Goal: Contribute content: Add original content to the website for others to see

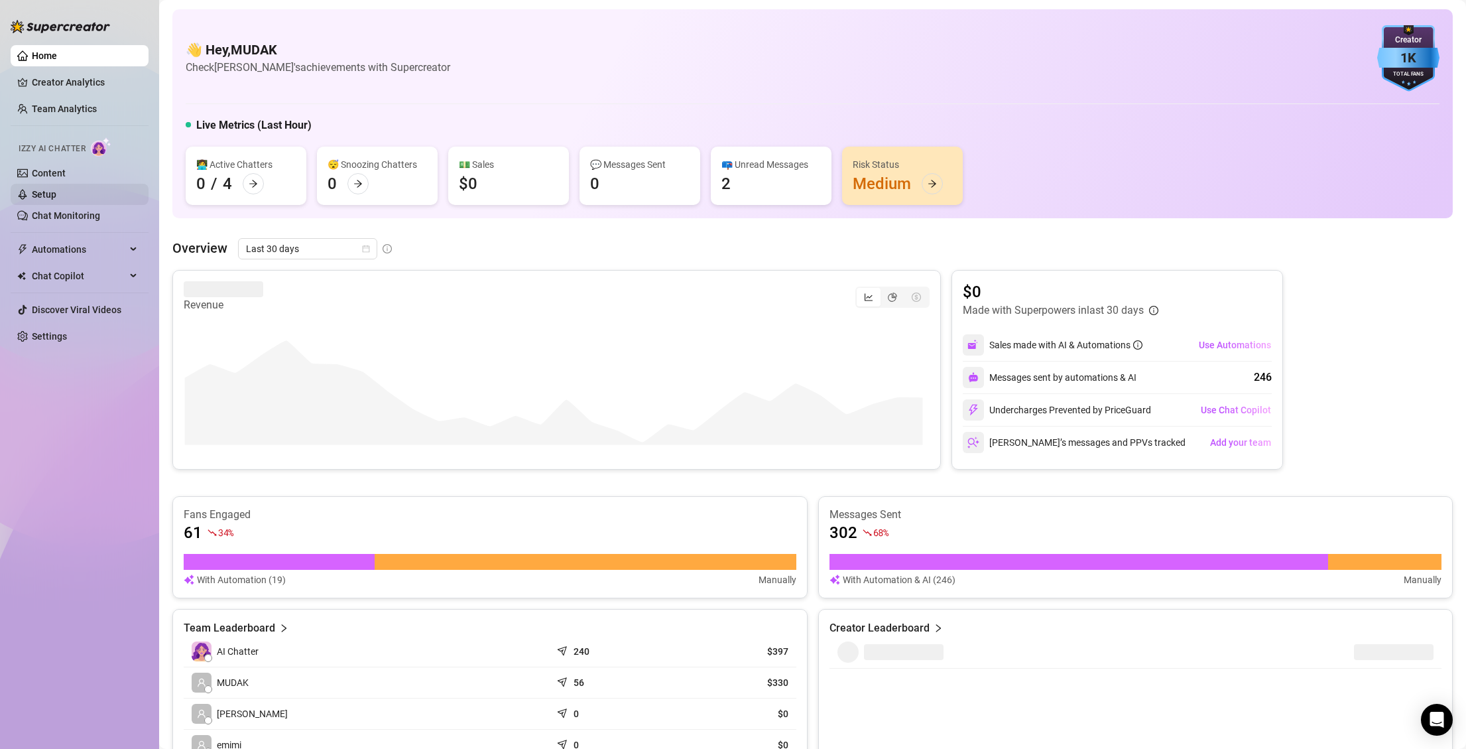
click at [48, 189] on link "Setup" at bounding box center [44, 194] width 25 height 11
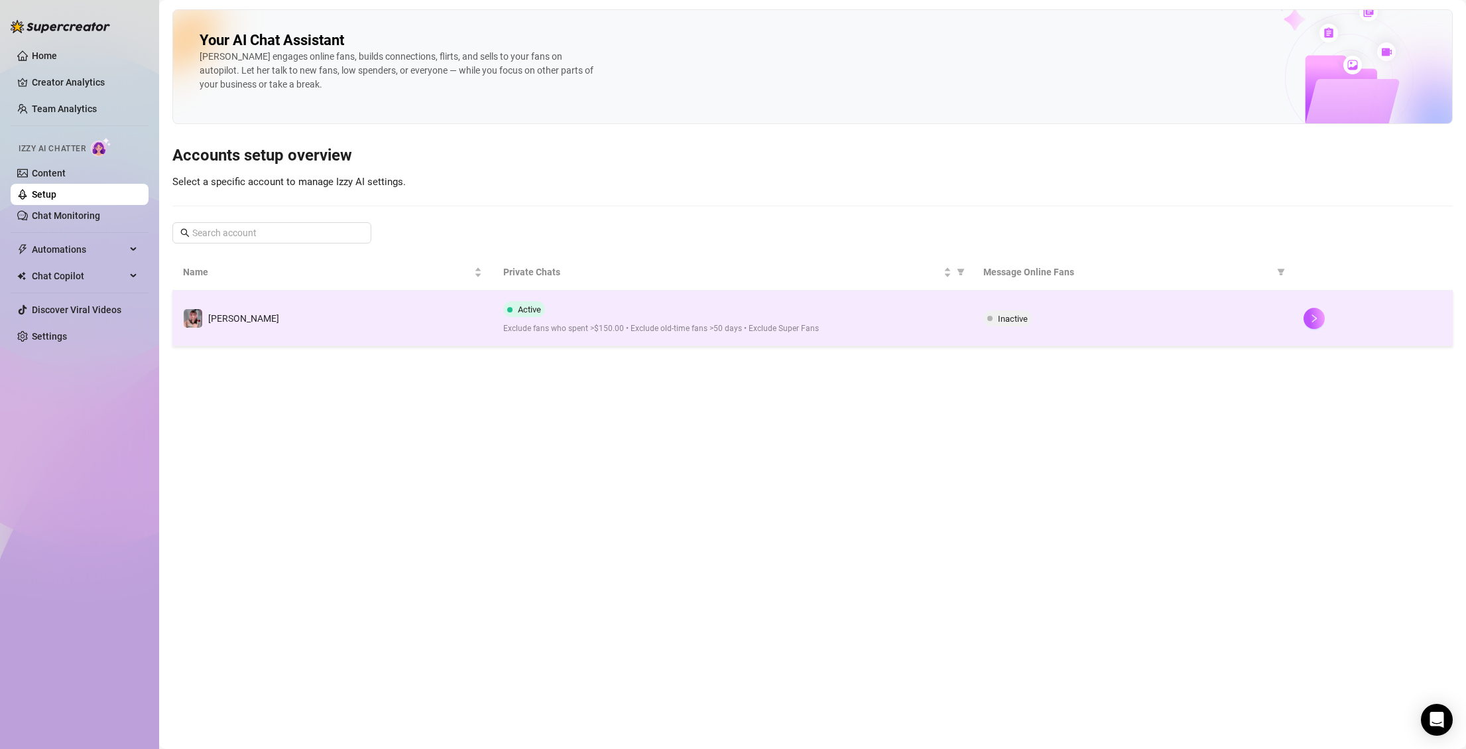
click at [450, 313] on td "[PERSON_NAME]" at bounding box center [332, 318] width 320 height 56
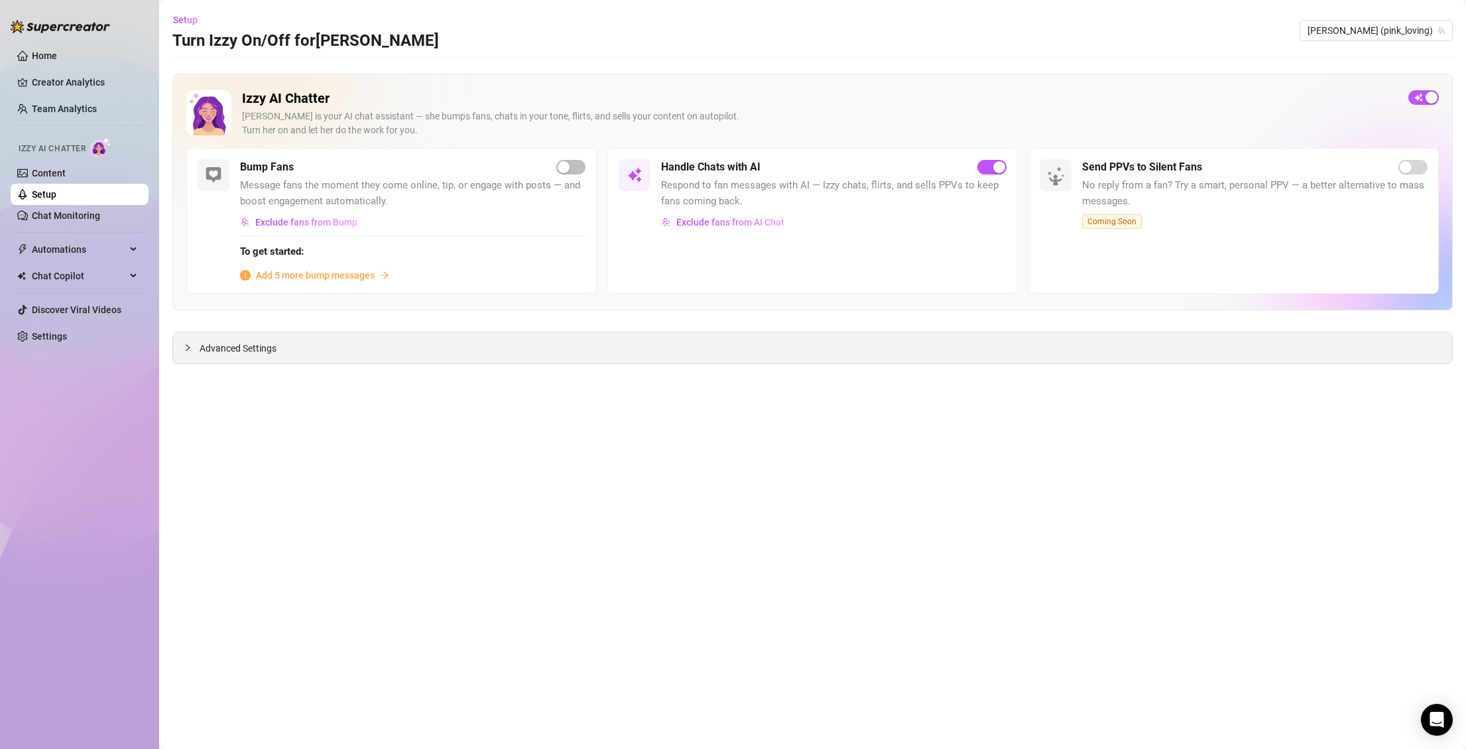
click at [345, 336] on div "Advanced Settings" at bounding box center [812, 347] width 1279 height 31
click at [314, 345] on div "Advanced Settings" at bounding box center [812, 347] width 1279 height 31
click at [220, 347] on span "Advanced Settings" at bounding box center [238, 348] width 77 height 15
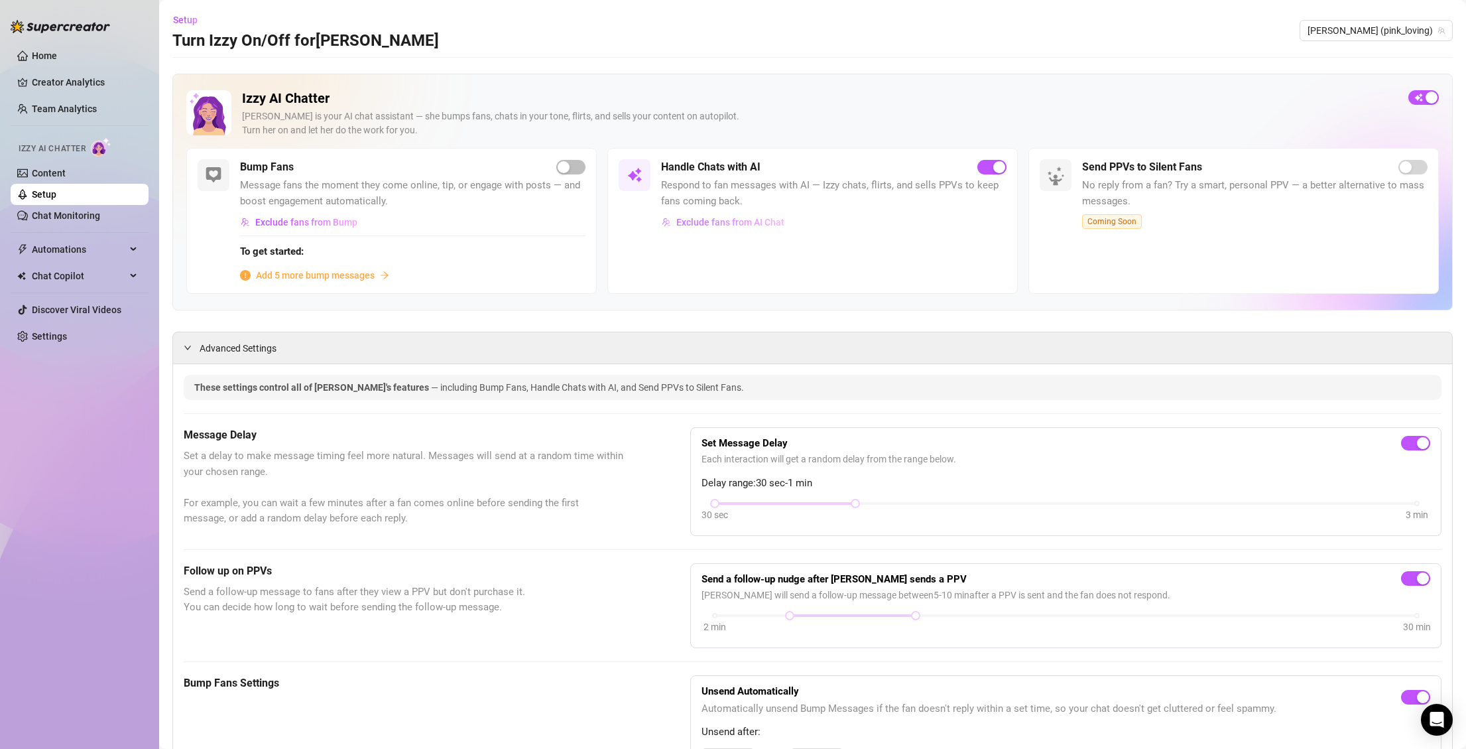
click at [738, 221] on span "Exclude fans from AI Chat" at bounding box center [730, 222] width 108 height 11
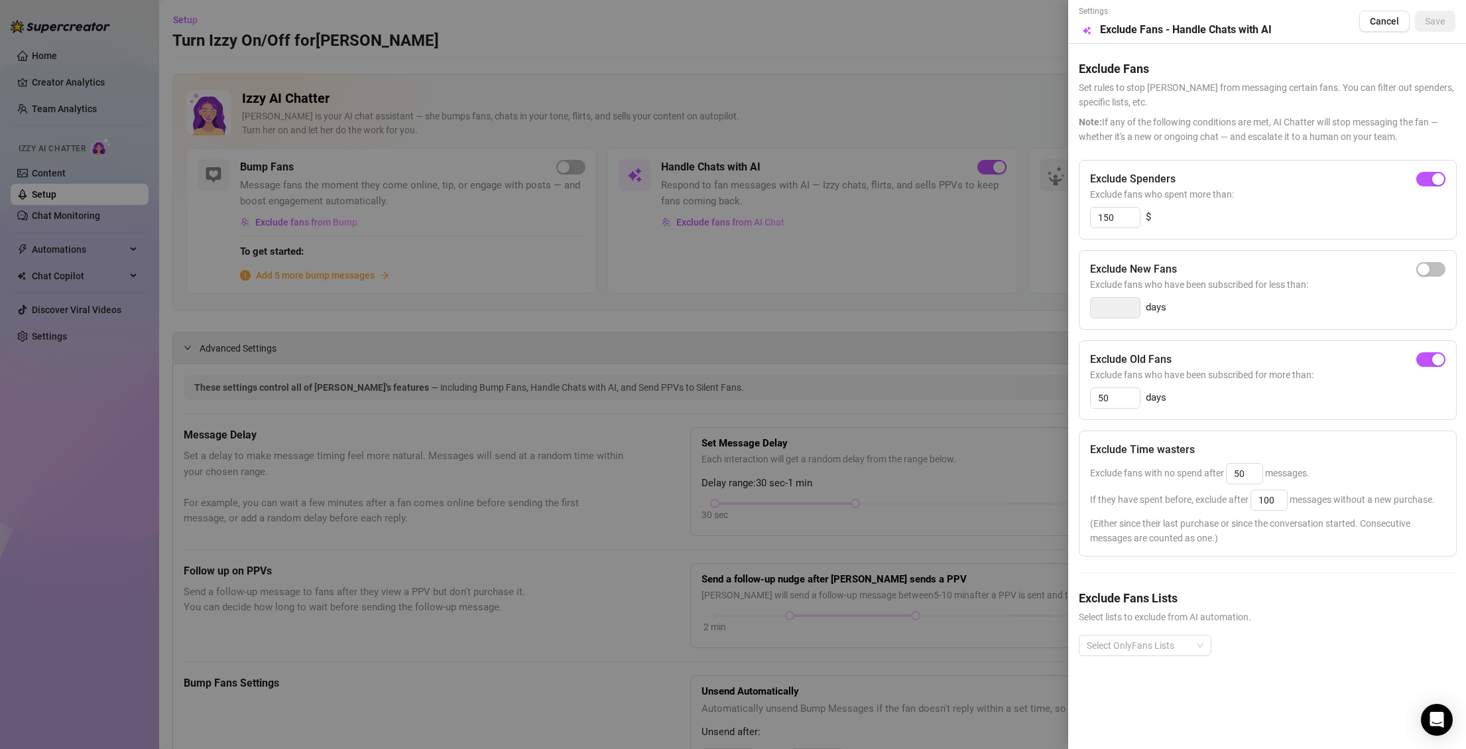
click at [792, 263] on div at bounding box center [733, 374] width 1466 height 749
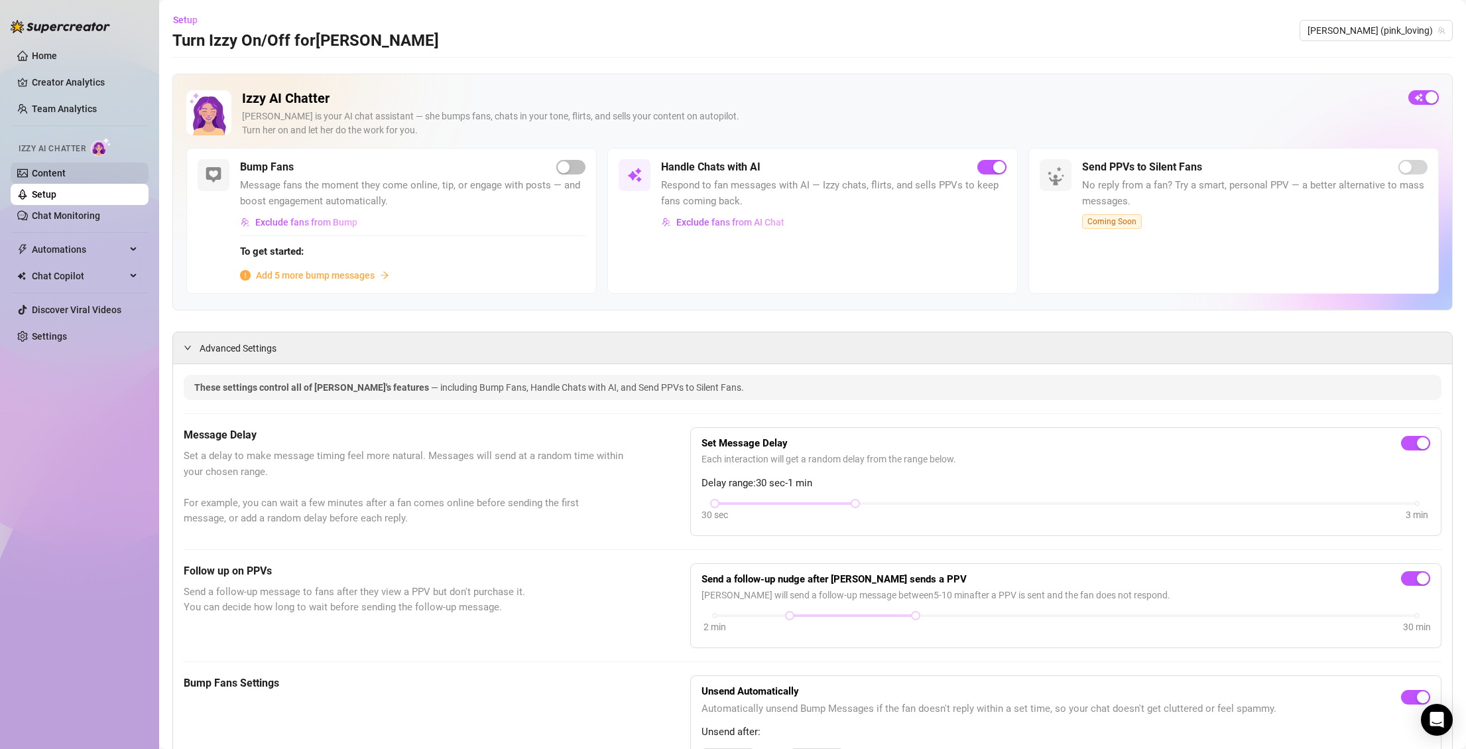
click at [56, 175] on link "Content" at bounding box center [49, 173] width 34 height 11
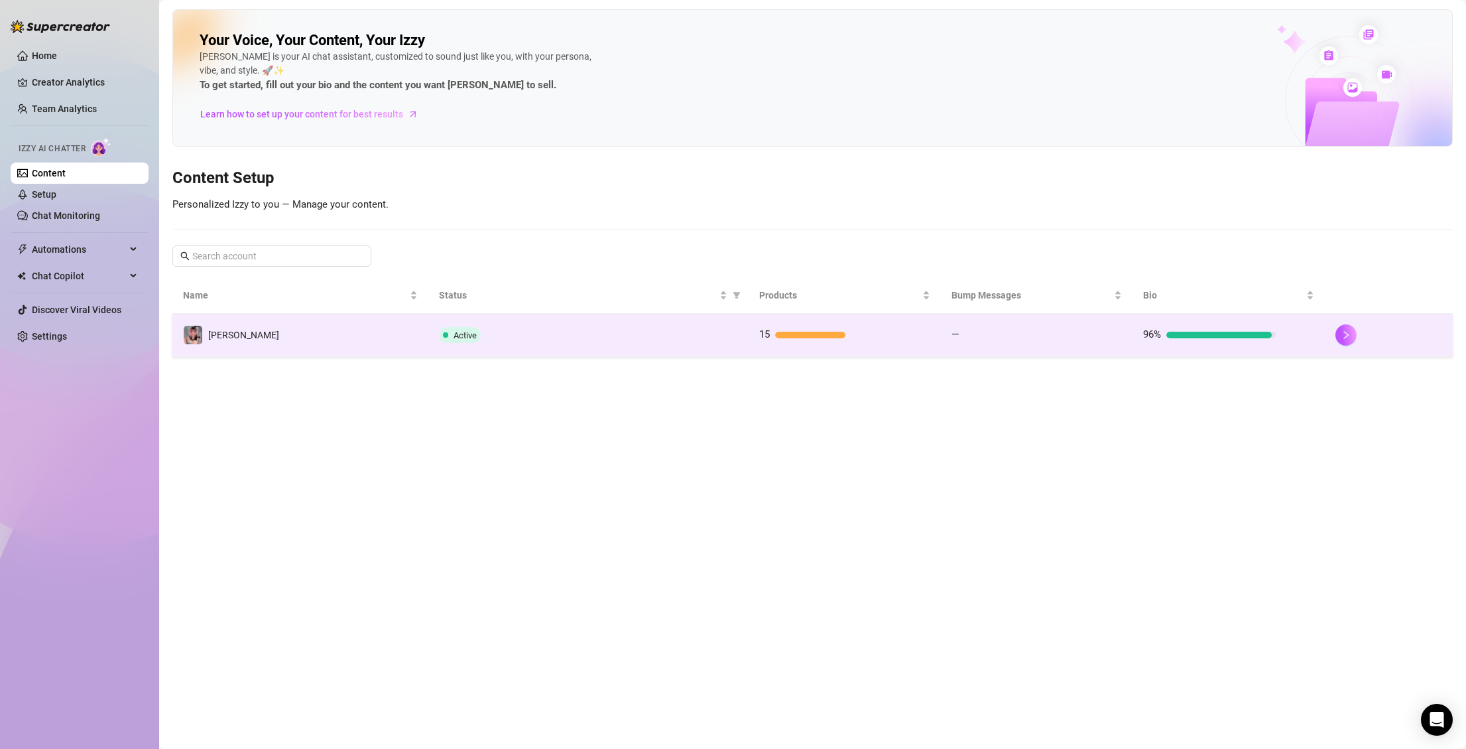
click at [318, 341] on td "[PERSON_NAME]" at bounding box center [300, 335] width 256 height 43
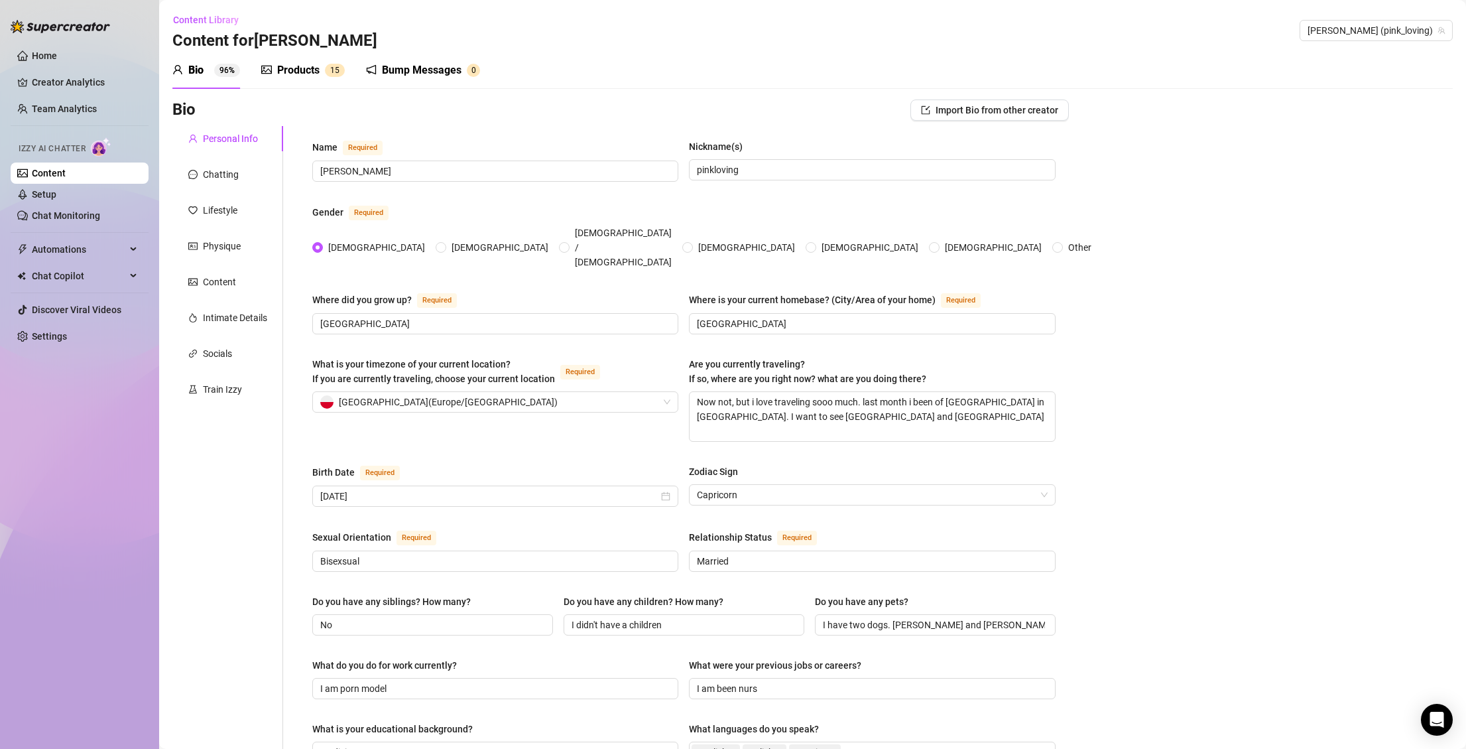
click at [299, 72] on div "Products" at bounding box center [298, 70] width 42 height 16
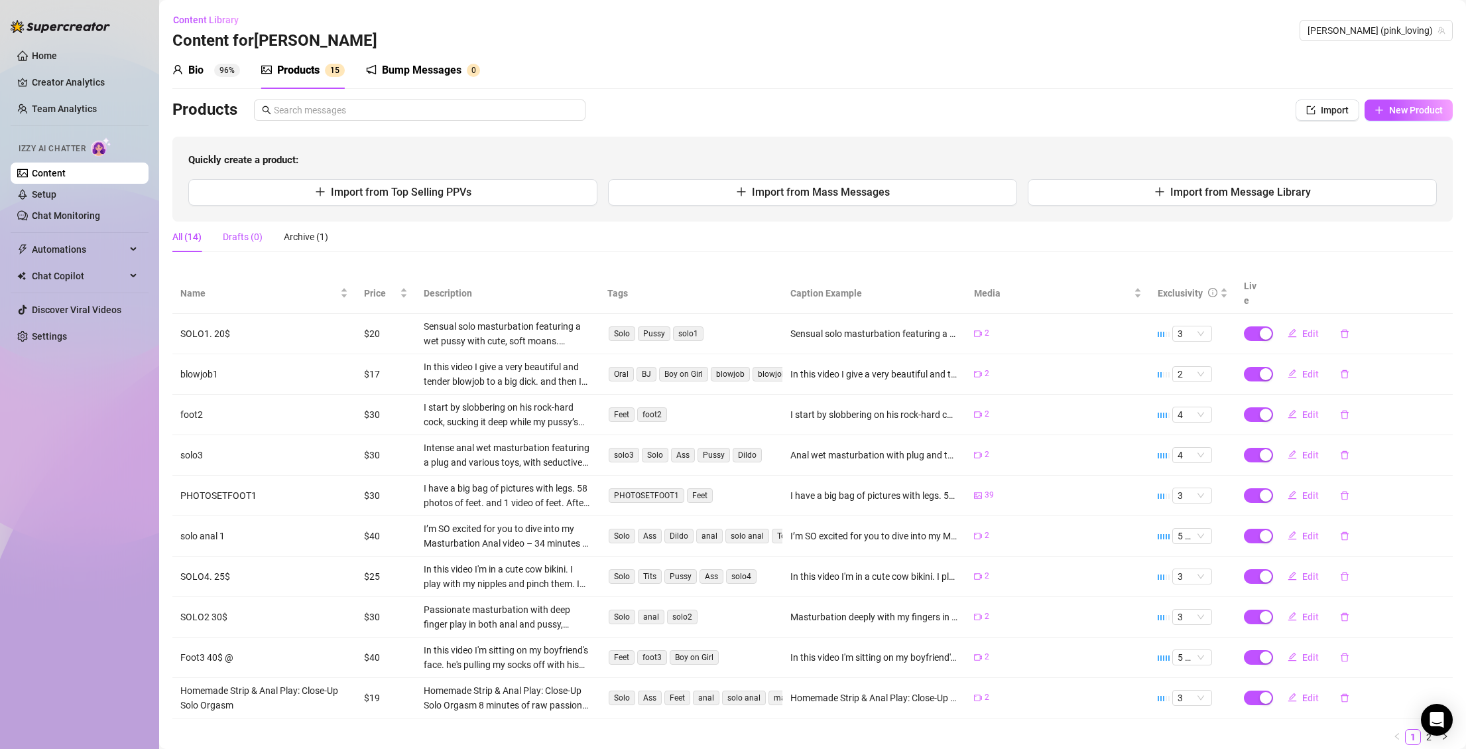
click at [246, 233] on div "Drafts (0)" at bounding box center [243, 236] width 40 height 15
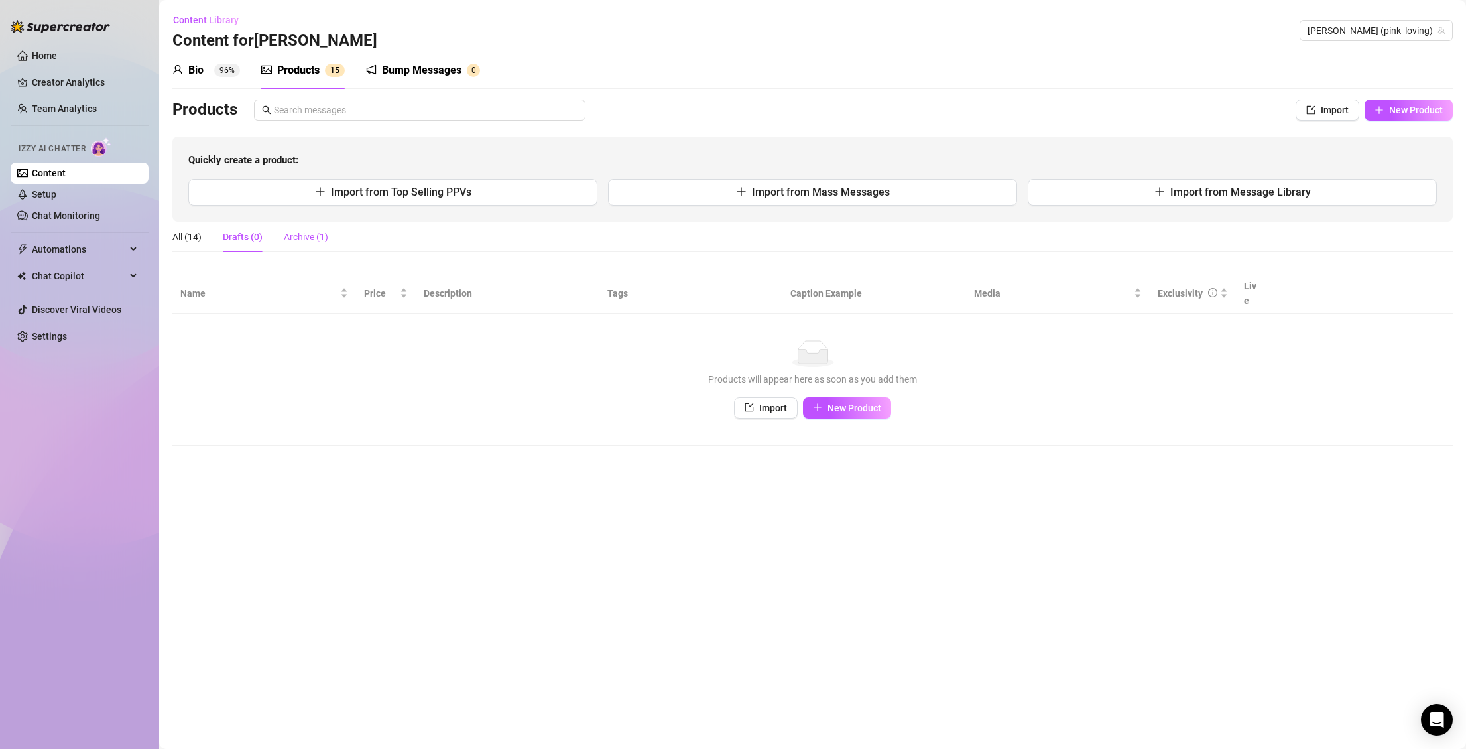
click at [326, 237] on div "Archive (1)" at bounding box center [306, 236] width 44 height 15
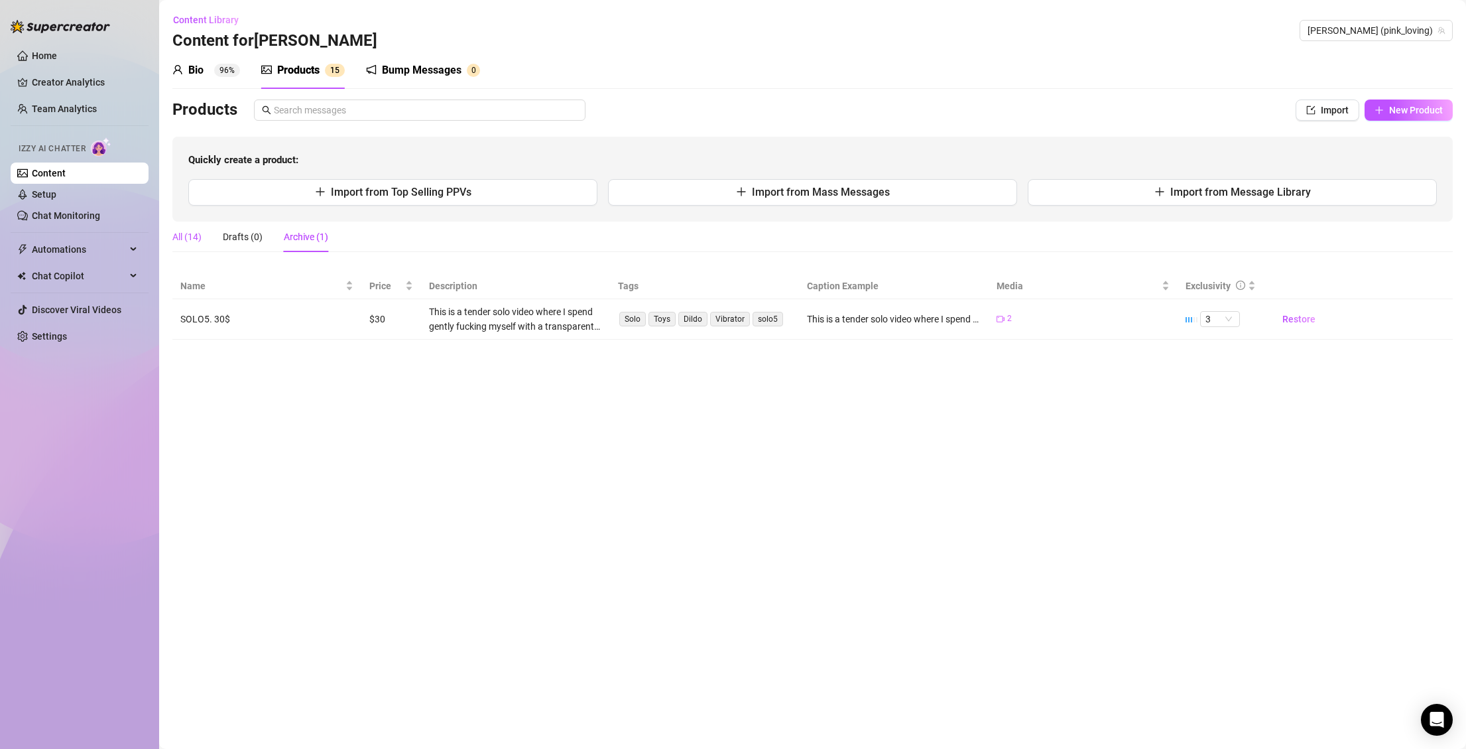
click at [193, 235] on div "All (14)" at bounding box center [186, 236] width 29 height 15
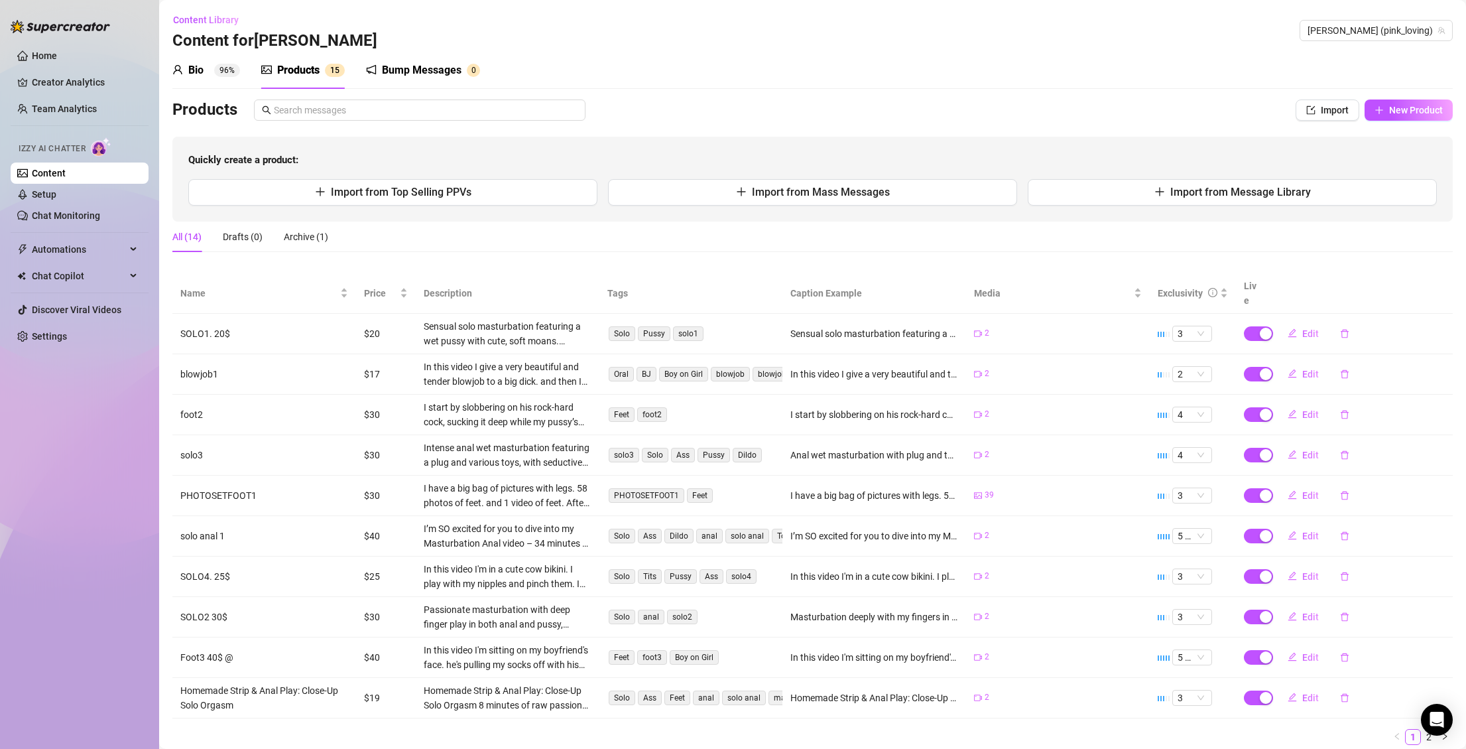
scroll to position [7, 0]
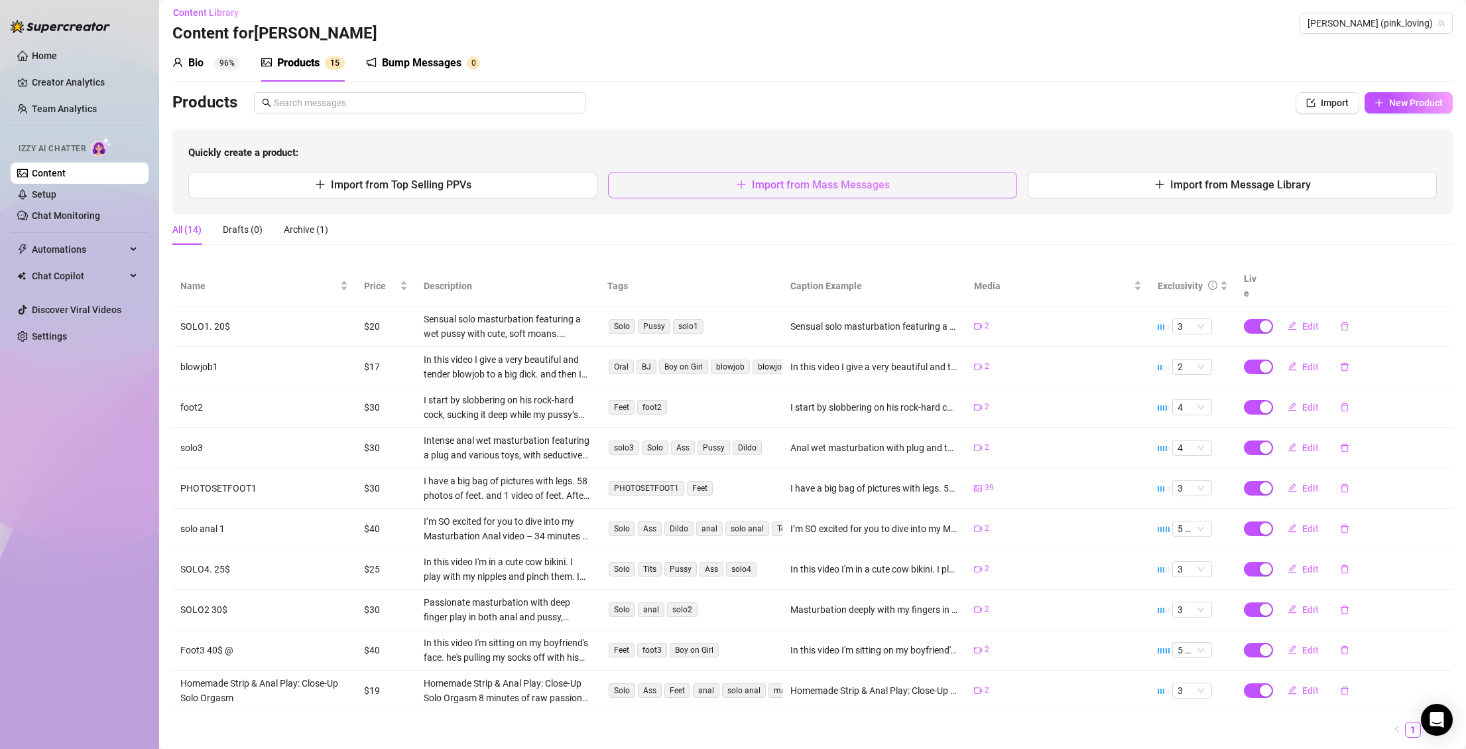
click at [676, 186] on button "Import from Mass Messages" at bounding box center [812, 185] width 409 height 27
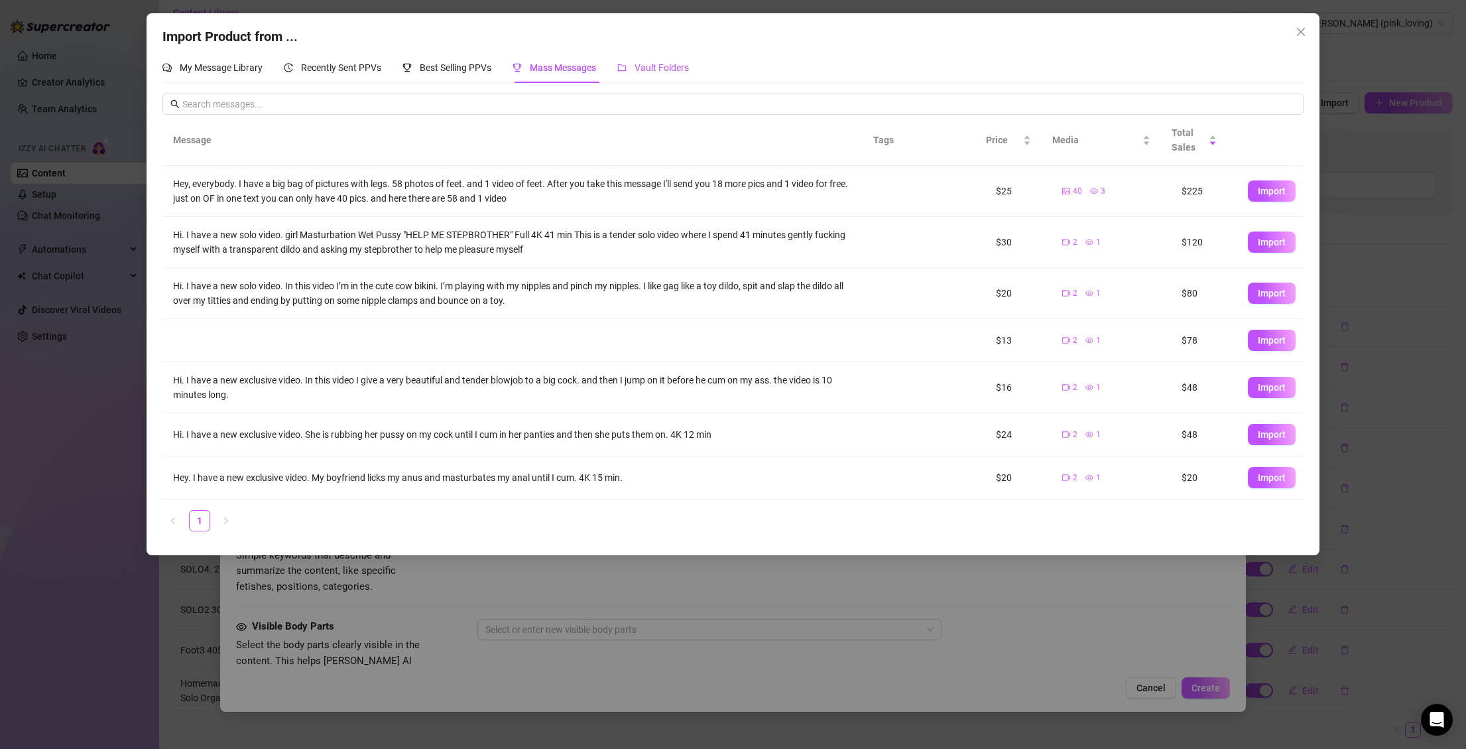
click at [657, 68] on span "Vault Folders" at bounding box center [662, 67] width 54 height 11
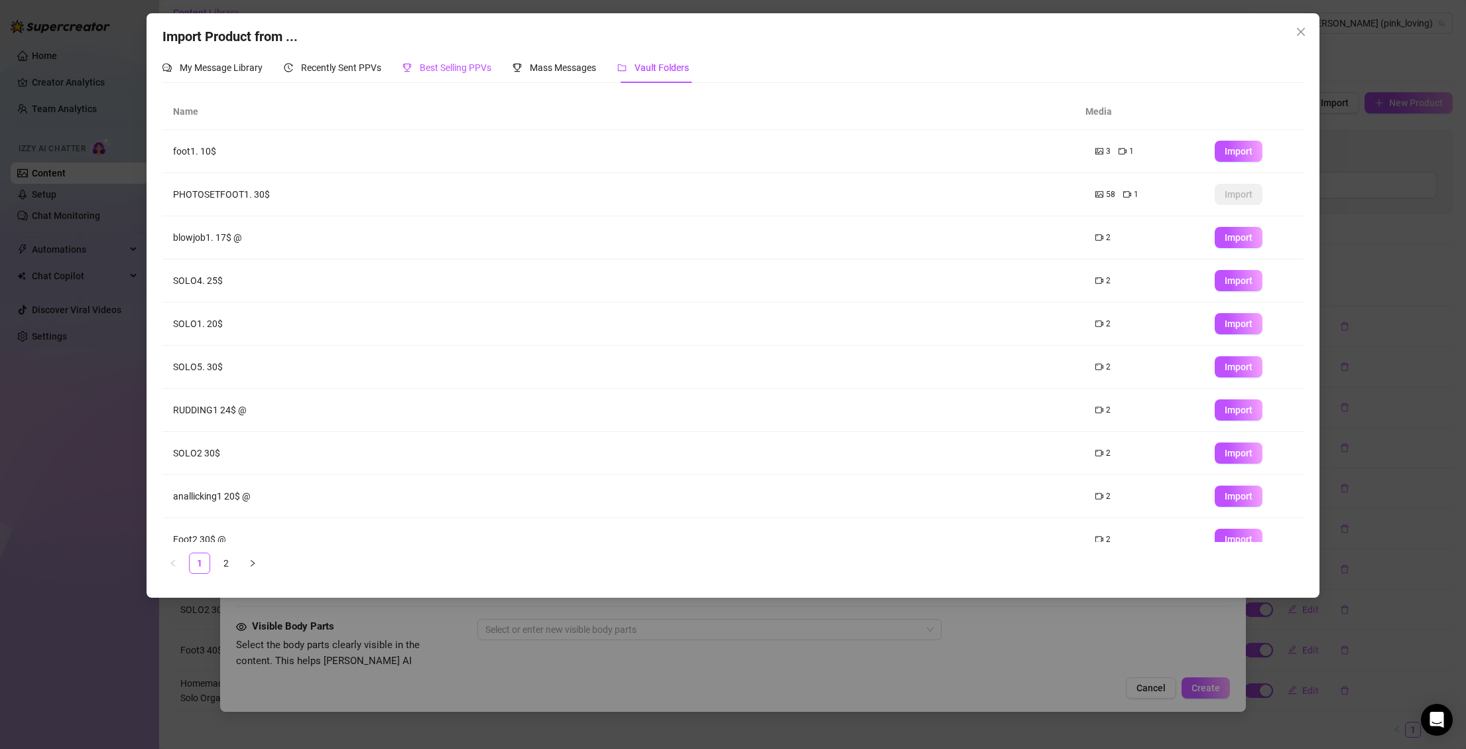
click at [443, 68] on span "Best Selling PPVs" at bounding box center [456, 67] width 72 height 11
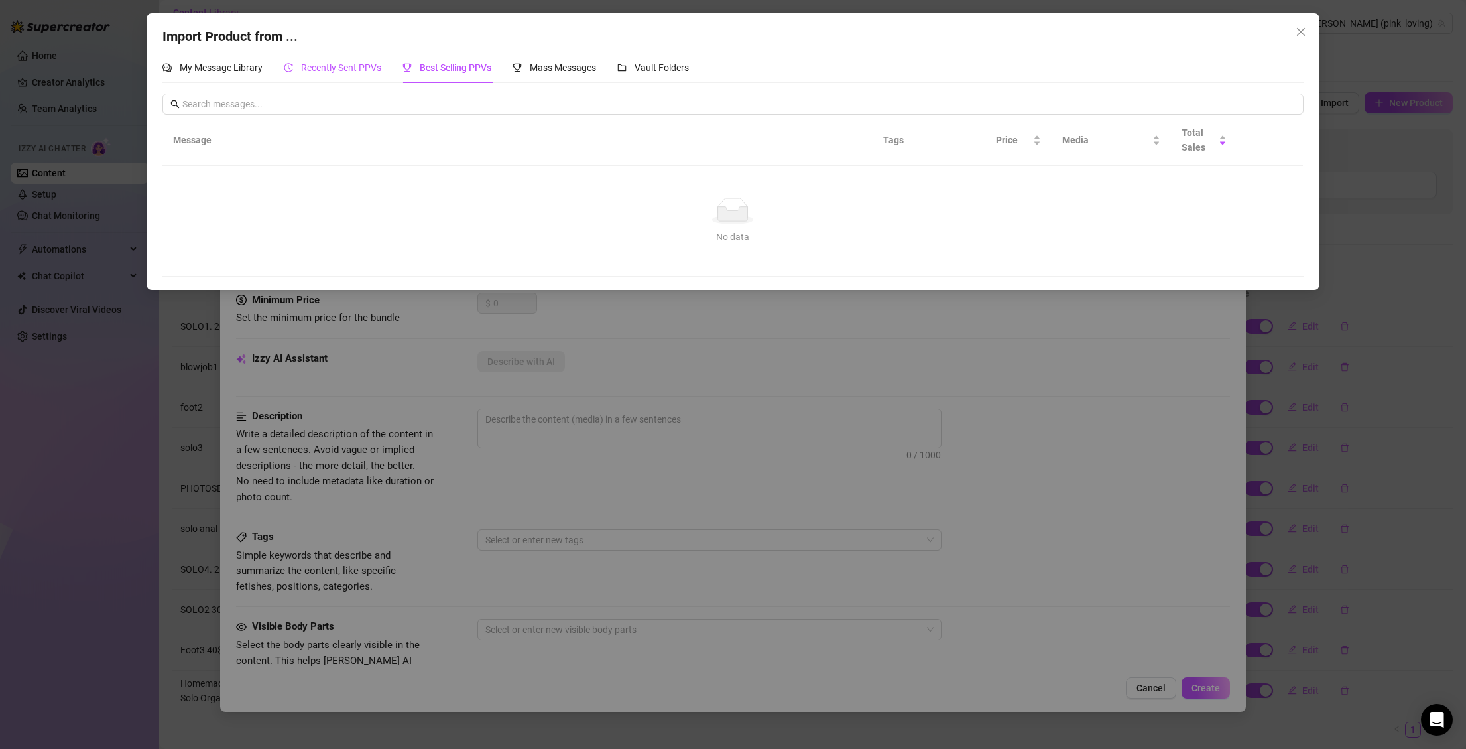
click at [345, 68] on span "Recently Sent PPVs" at bounding box center [341, 67] width 80 height 11
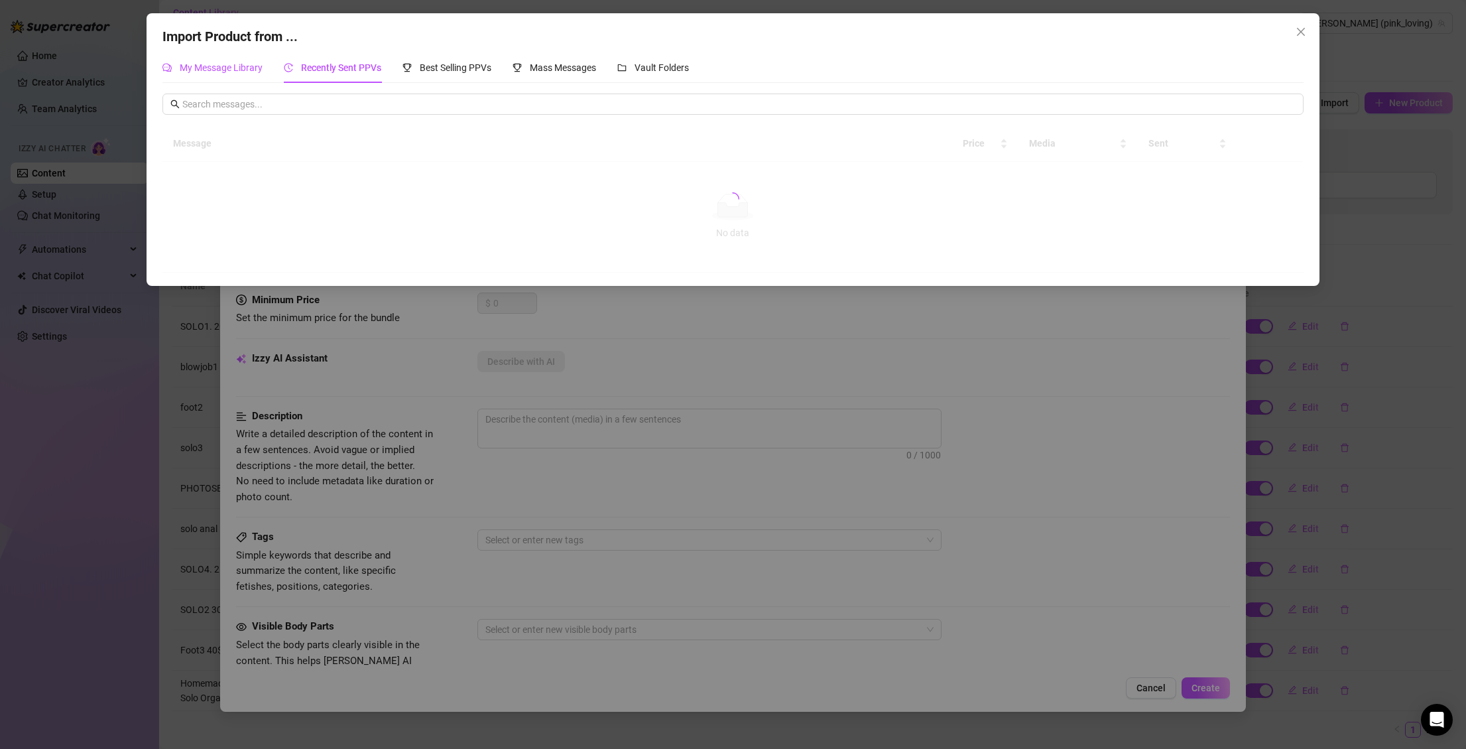
click at [233, 68] on span "My Message Library" at bounding box center [221, 67] width 83 height 11
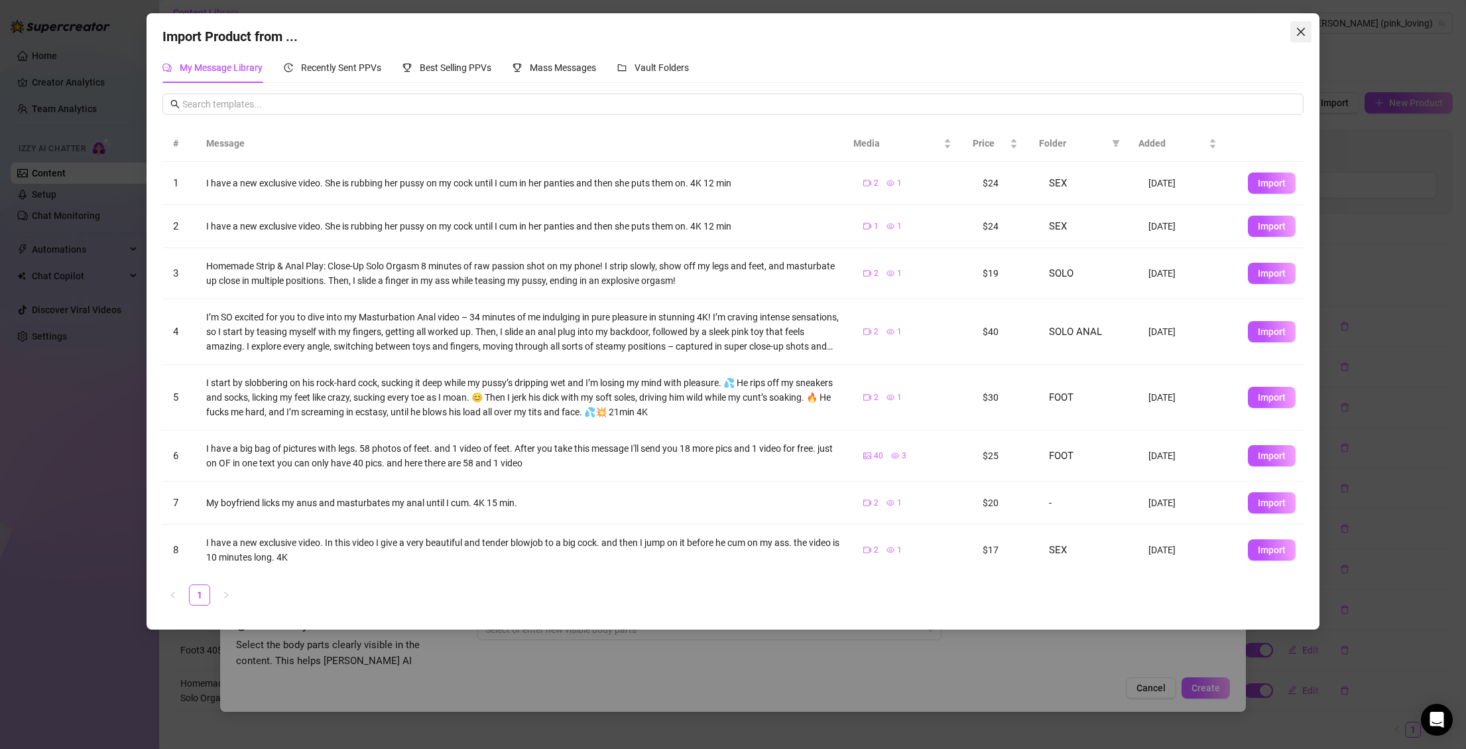
click at [1309, 30] on span "Close" at bounding box center [1300, 32] width 21 height 11
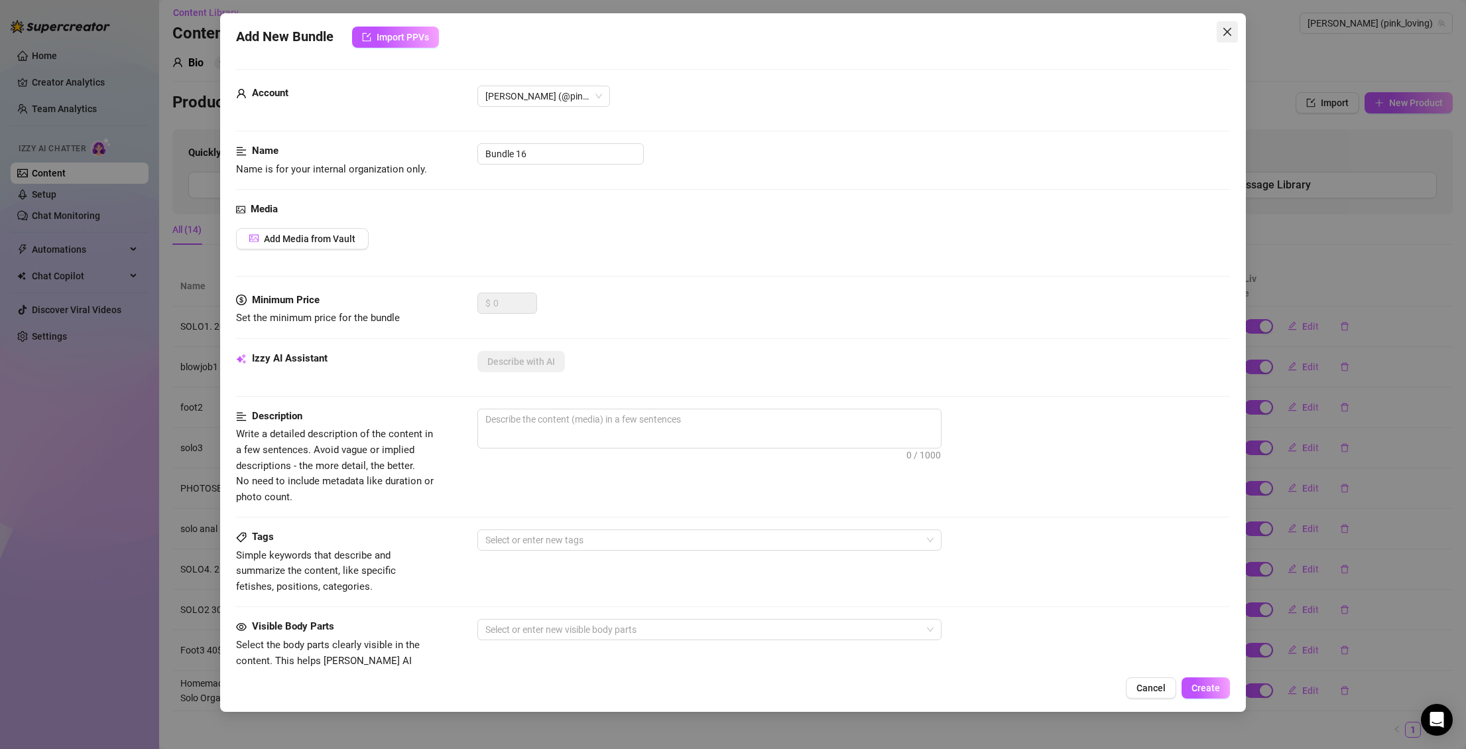
click at [1234, 33] on span "Close" at bounding box center [1227, 32] width 21 height 11
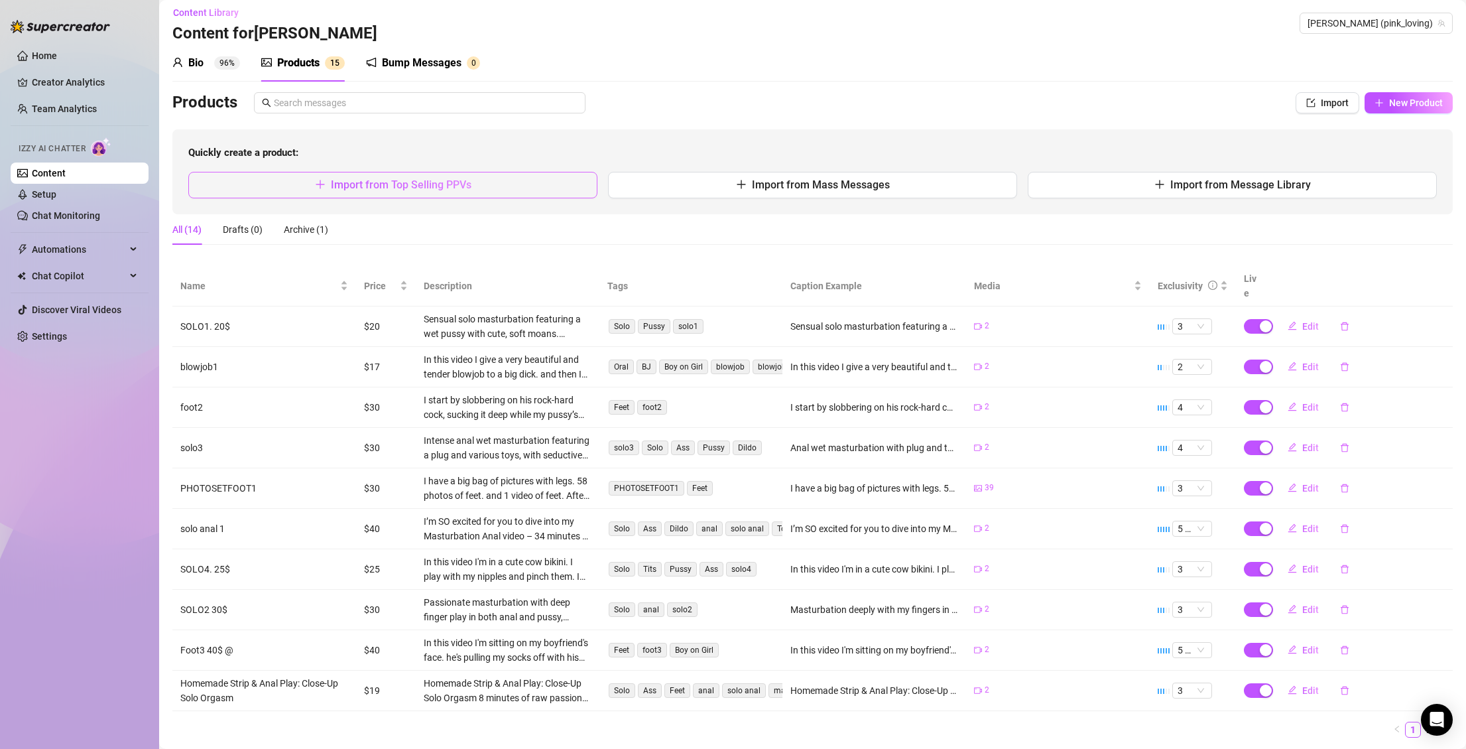
click at [422, 188] on span "Import from Top Selling PPVs" at bounding box center [401, 184] width 141 height 13
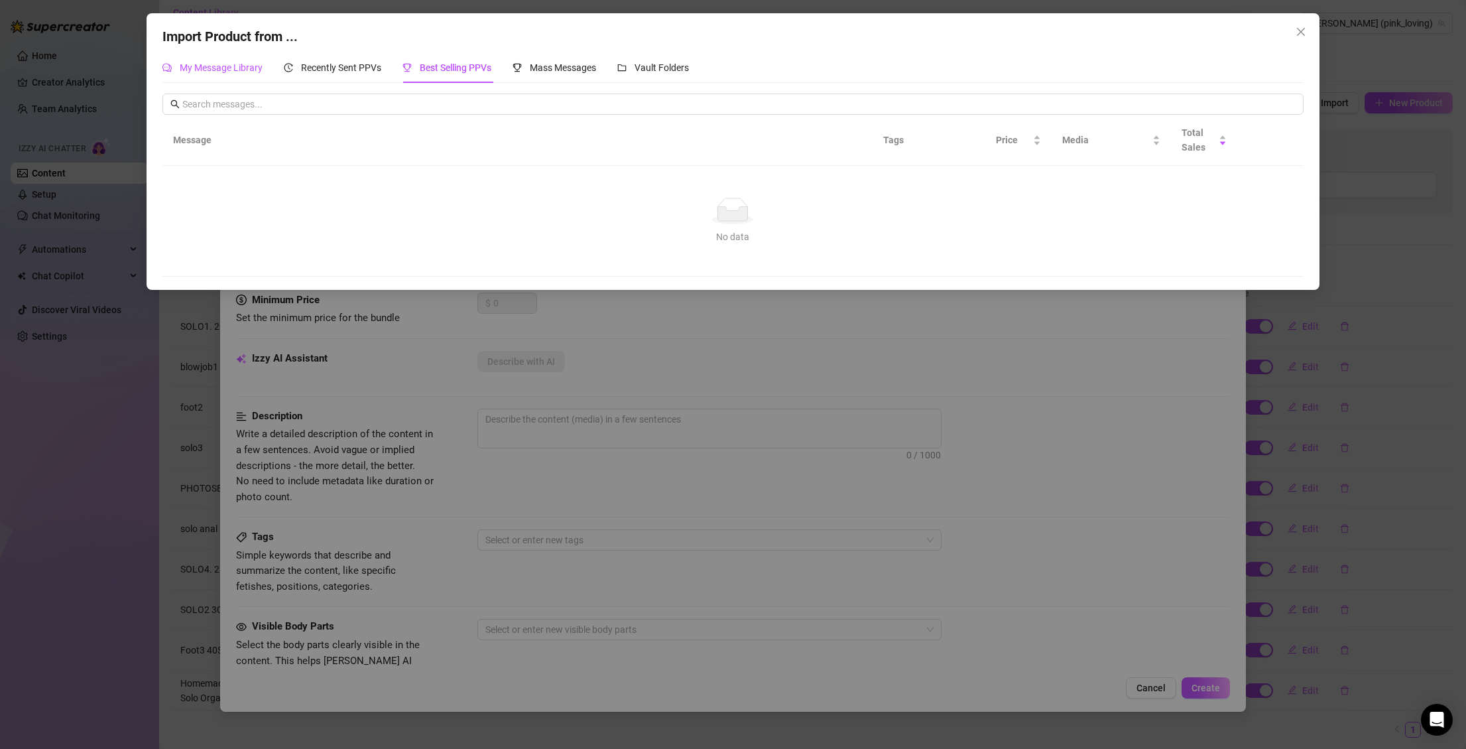
click at [253, 74] on div "My Message Library" at bounding box center [212, 67] width 100 height 15
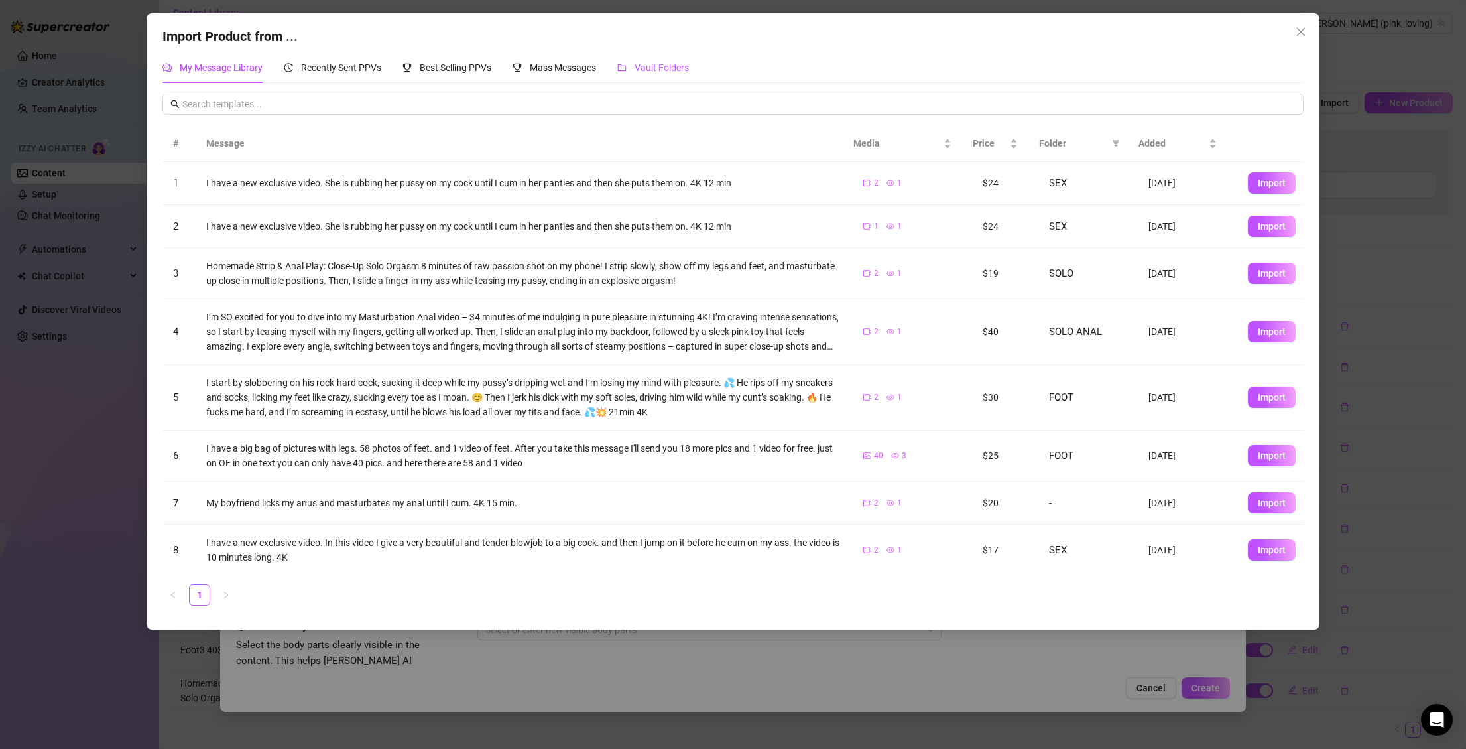
click at [653, 70] on span "Vault Folders" at bounding box center [662, 67] width 54 height 11
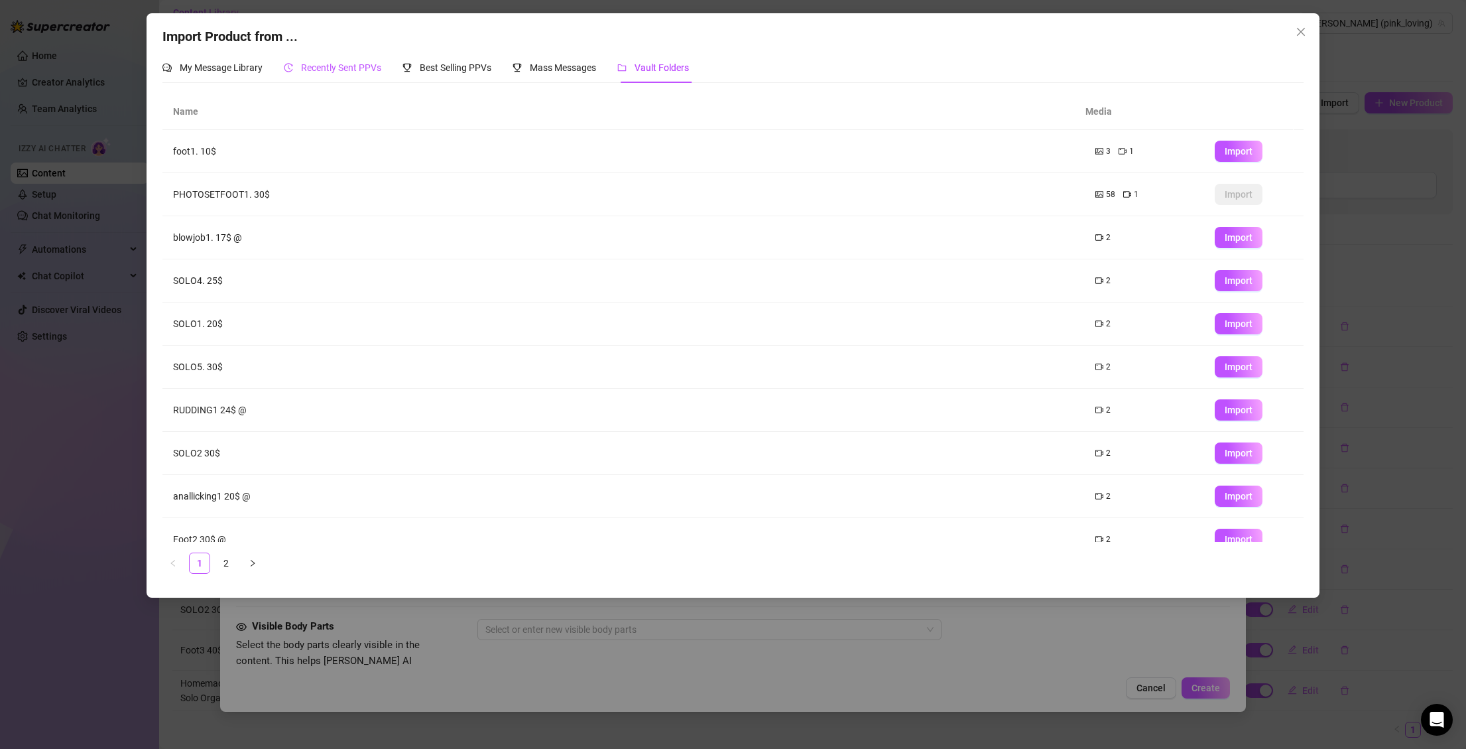
click at [294, 61] on div "Recently Sent PPVs" at bounding box center [332, 67] width 97 height 15
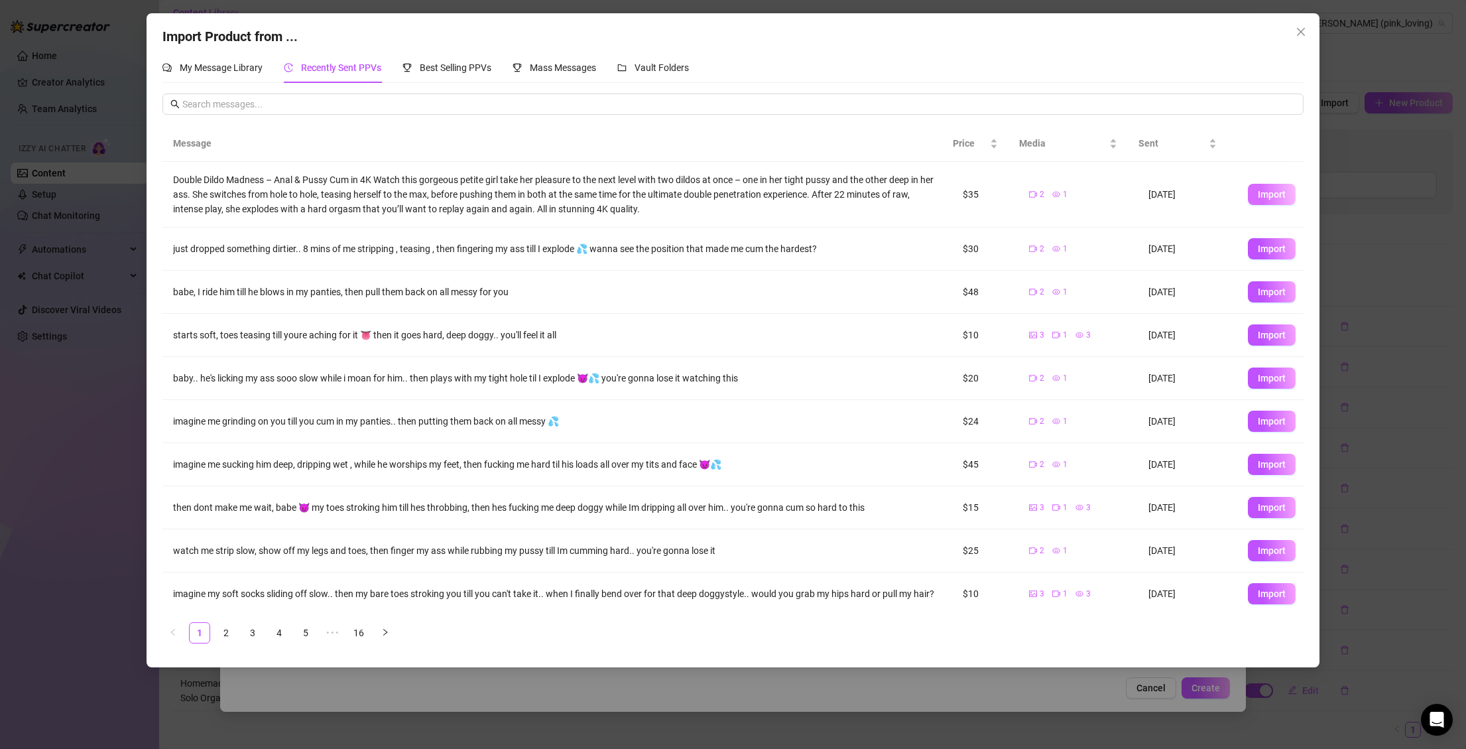
click at [1258, 200] on button "Import" at bounding box center [1272, 194] width 48 height 21
type textarea "Double Dildo Madness – Anal & Pussy Cum in 4K Watch this gorgeous petite girl t…"
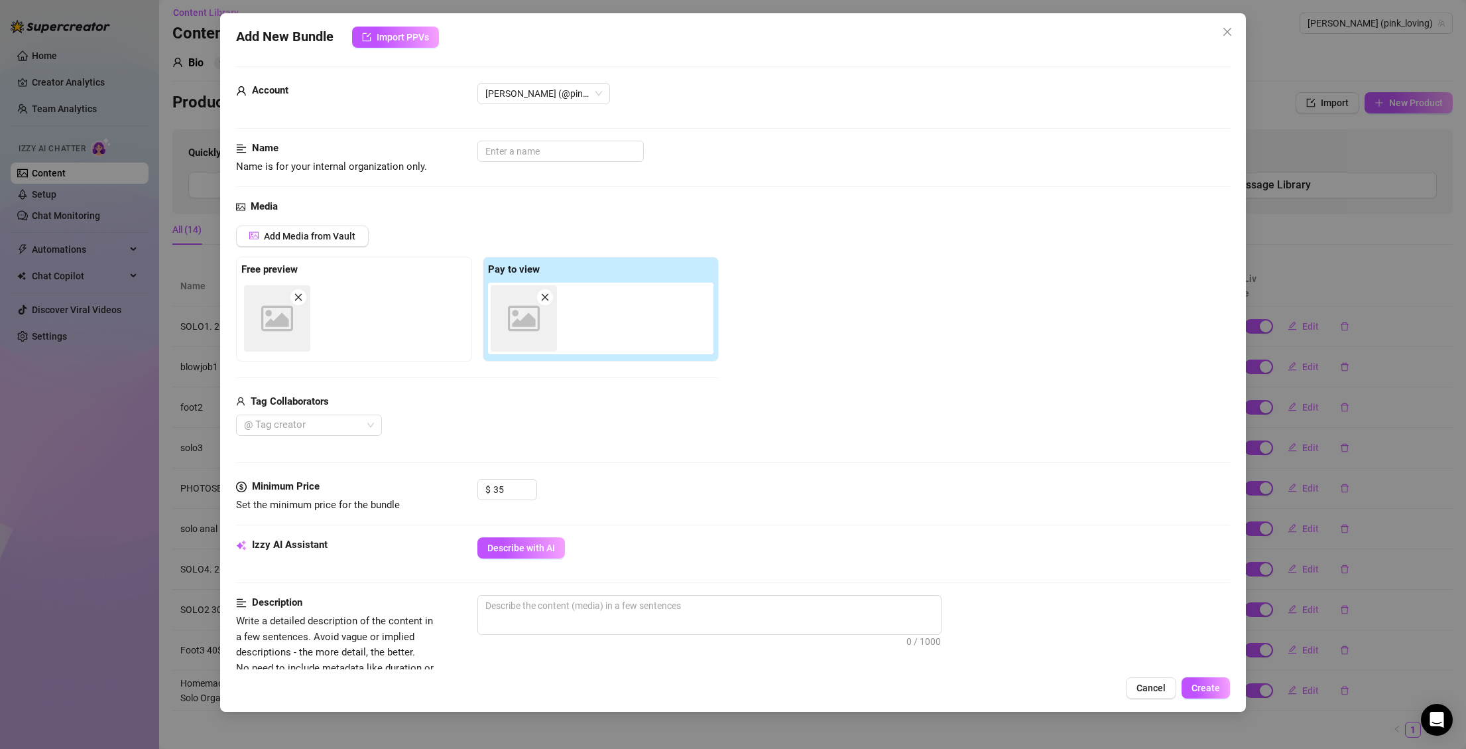
scroll to position [6, 0]
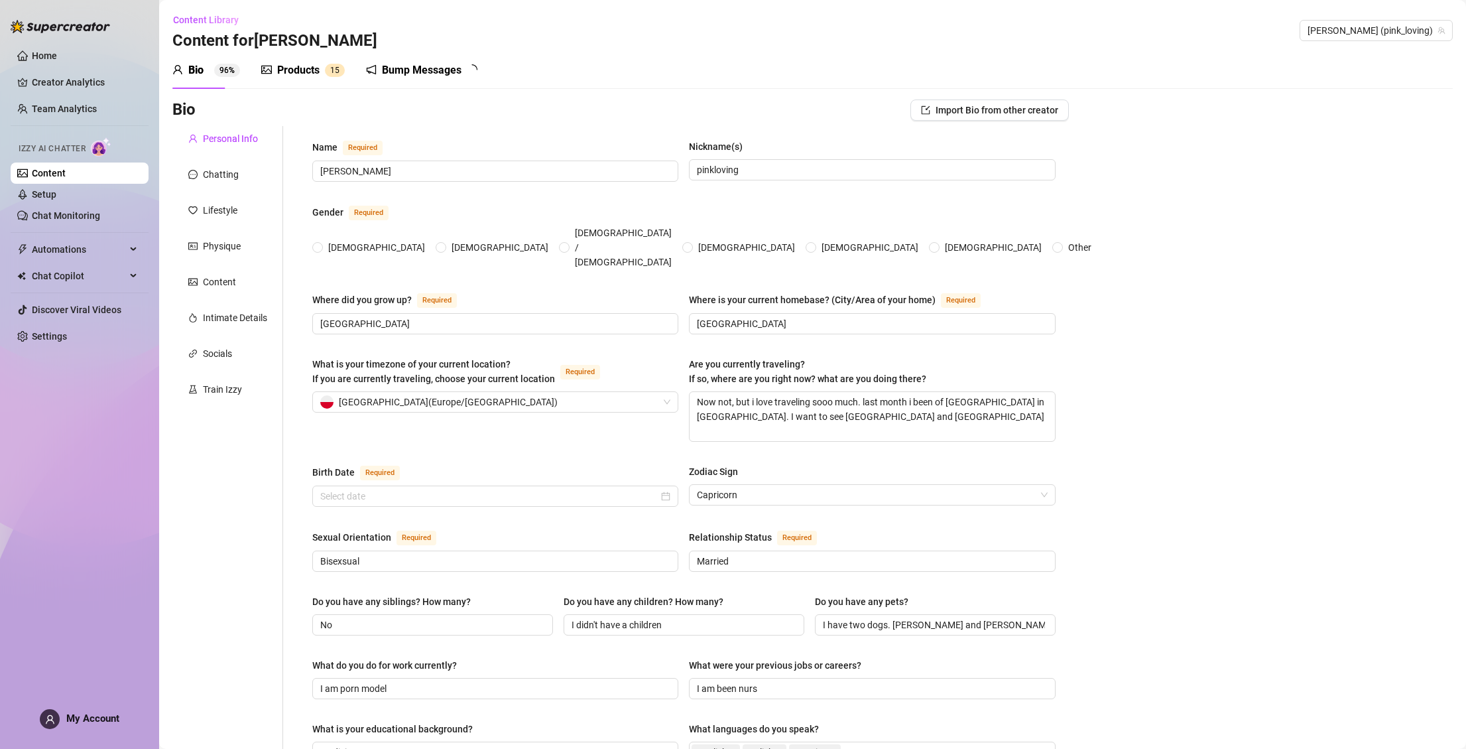
radio input "true"
type input "[DATE]"
click at [308, 67] on div "Products" at bounding box center [298, 70] width 42 height 16
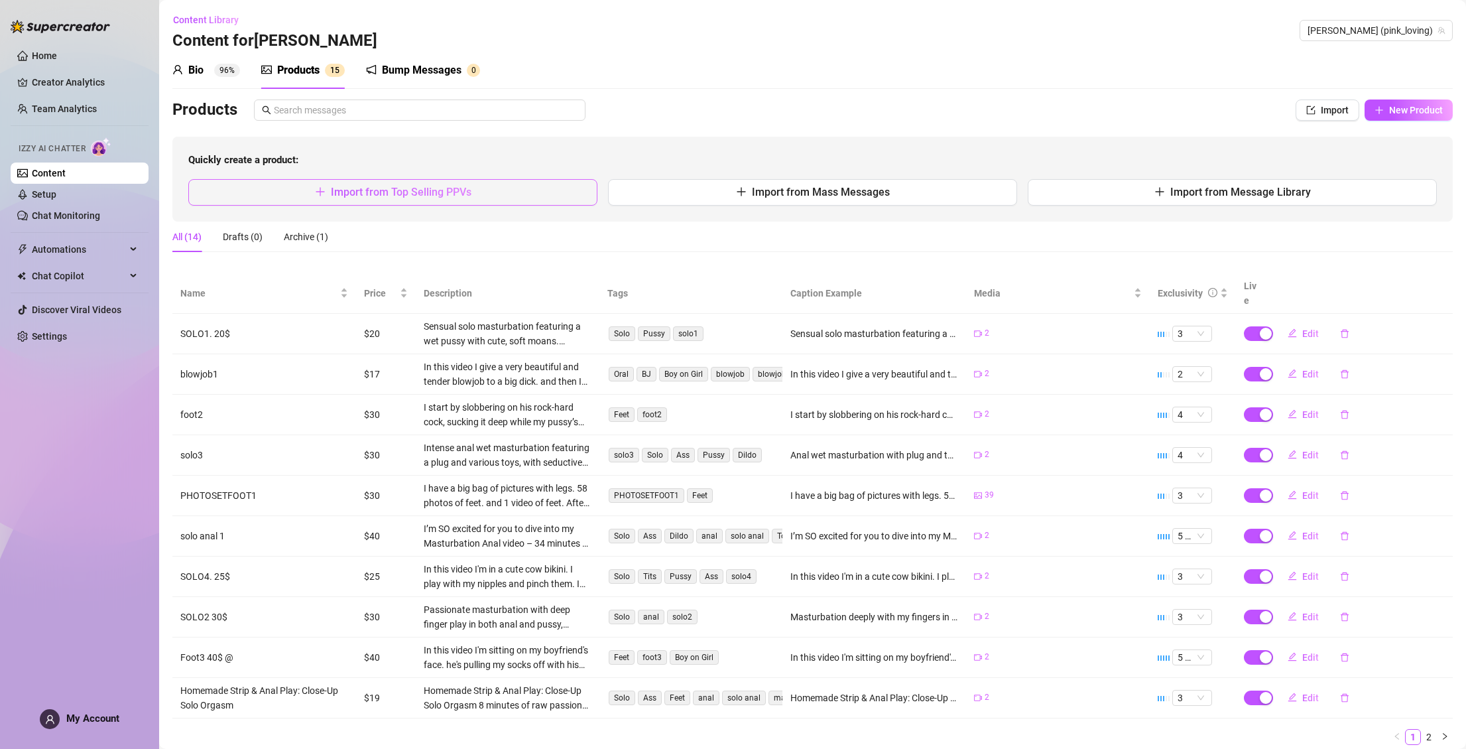
click at [432, 192] on span "Import from Top Selling PPVs" at bounding box center [401, 192] width 141 height 13
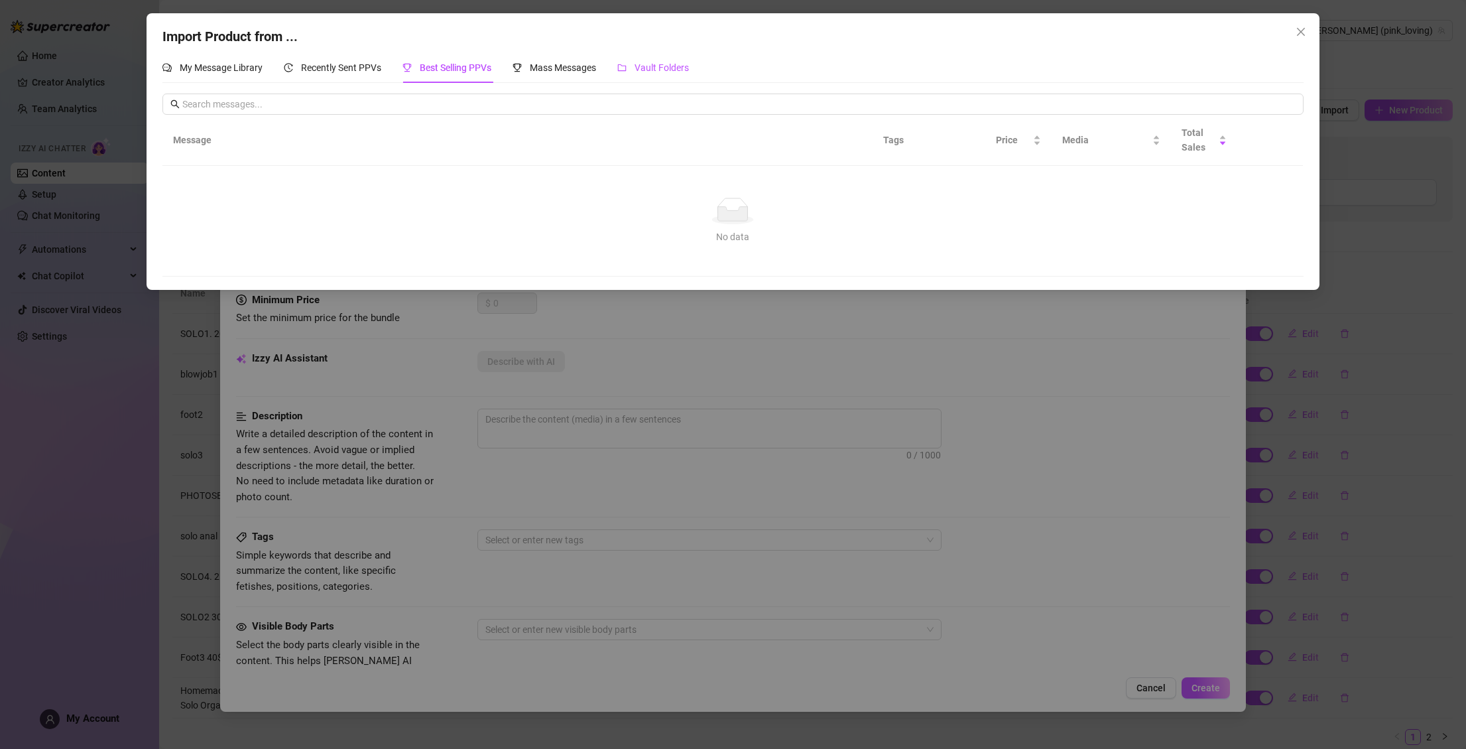
click at [666, 68] on span "Vault Folders" at bounding box center [662, 67] width 54 height 11
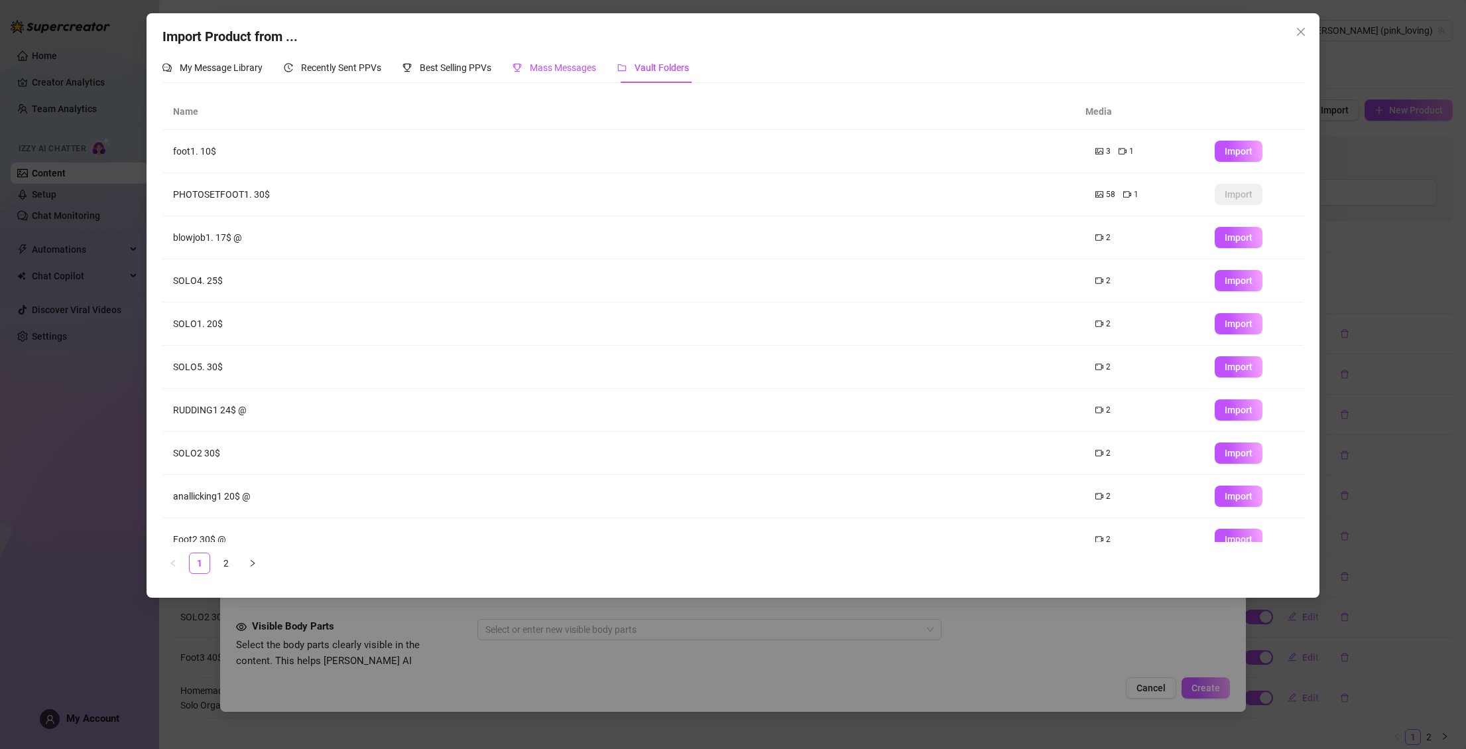
click at [552, 66] on span "Mass Messages" at bounding box center [563, 67] width 66 height 11
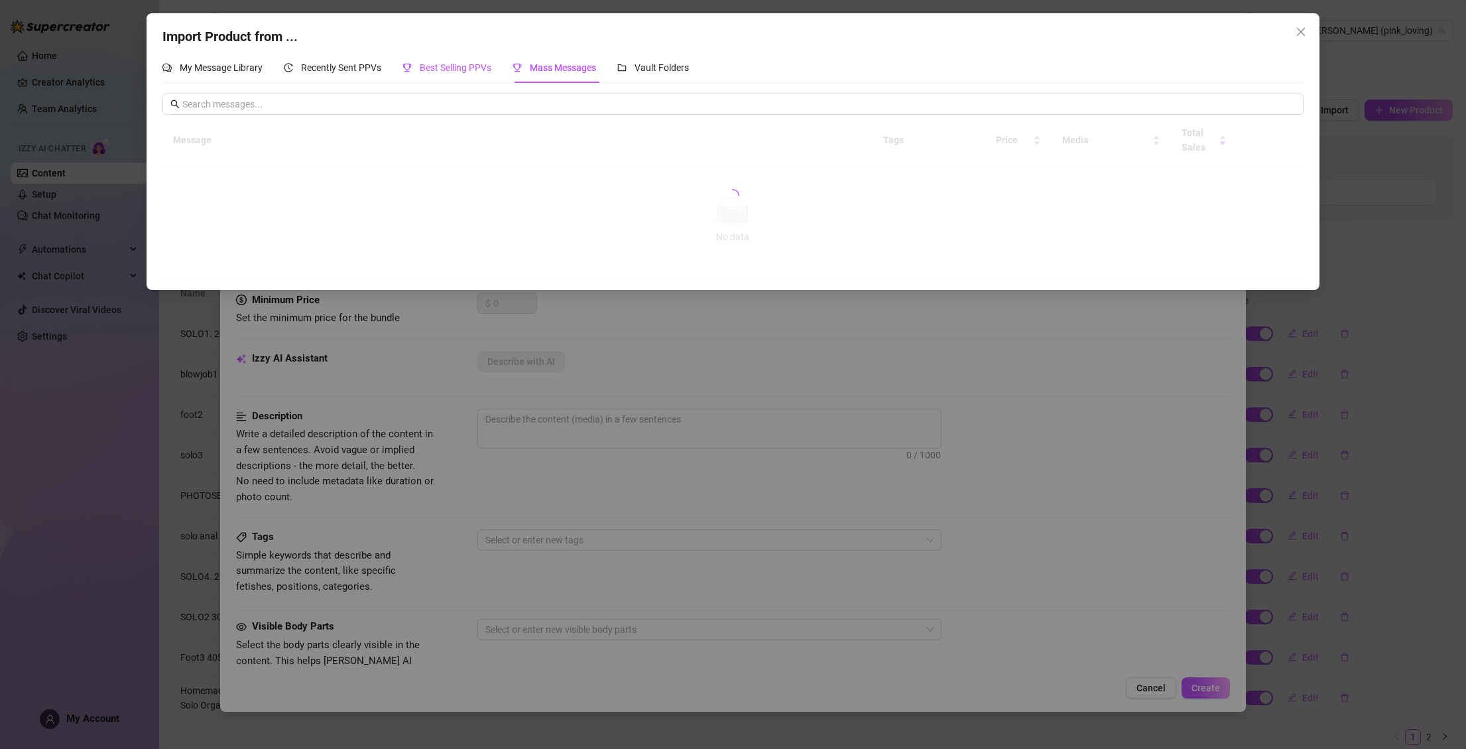
click at [446, 68] on span "Best Selling PPVs" at bounding box center [456, 67] width 72 height 11
click at [333, 62] on span "Recently Sent PPVs" at bounding box center [341, 67] width 80 height 11
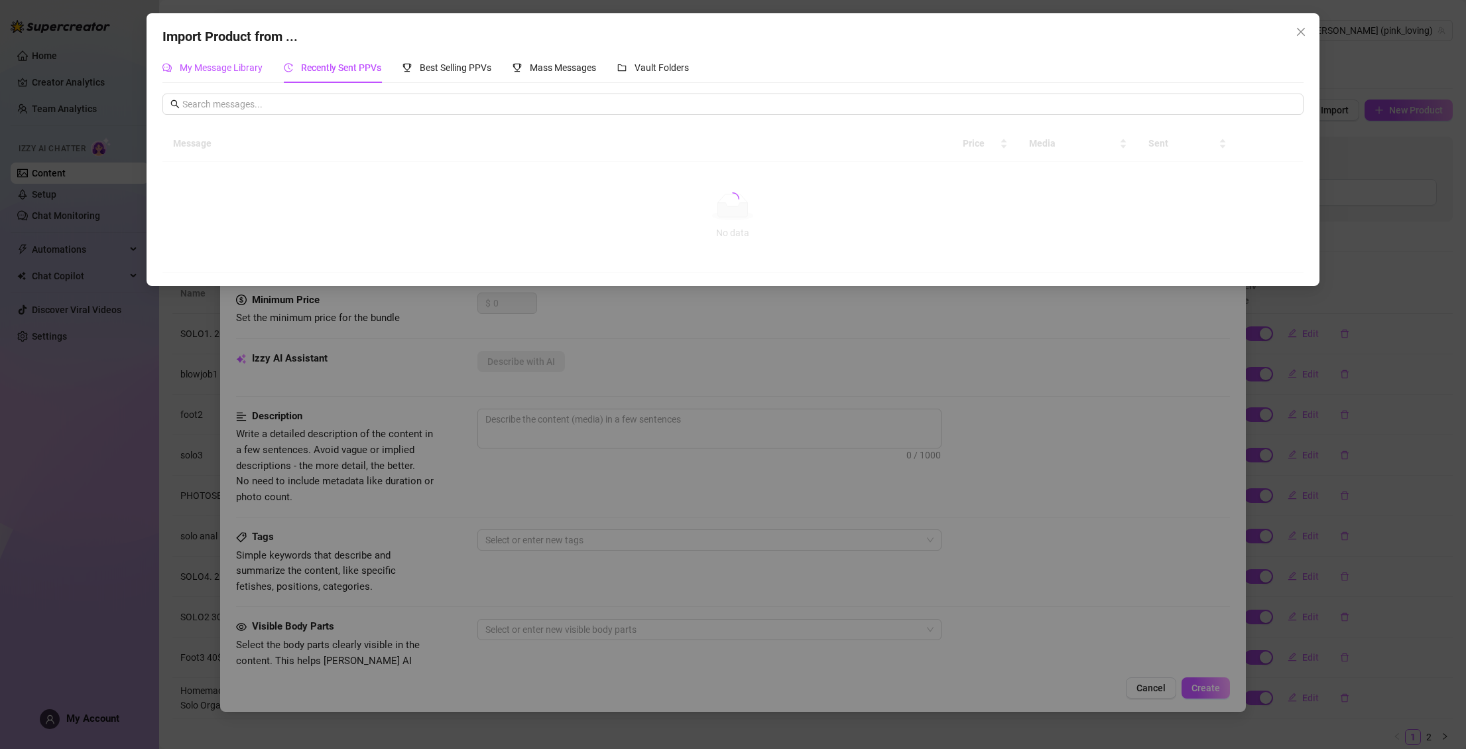
click at [239, 70] on span "My Message Library" at bounding box center [221, 67] width 83 height 11
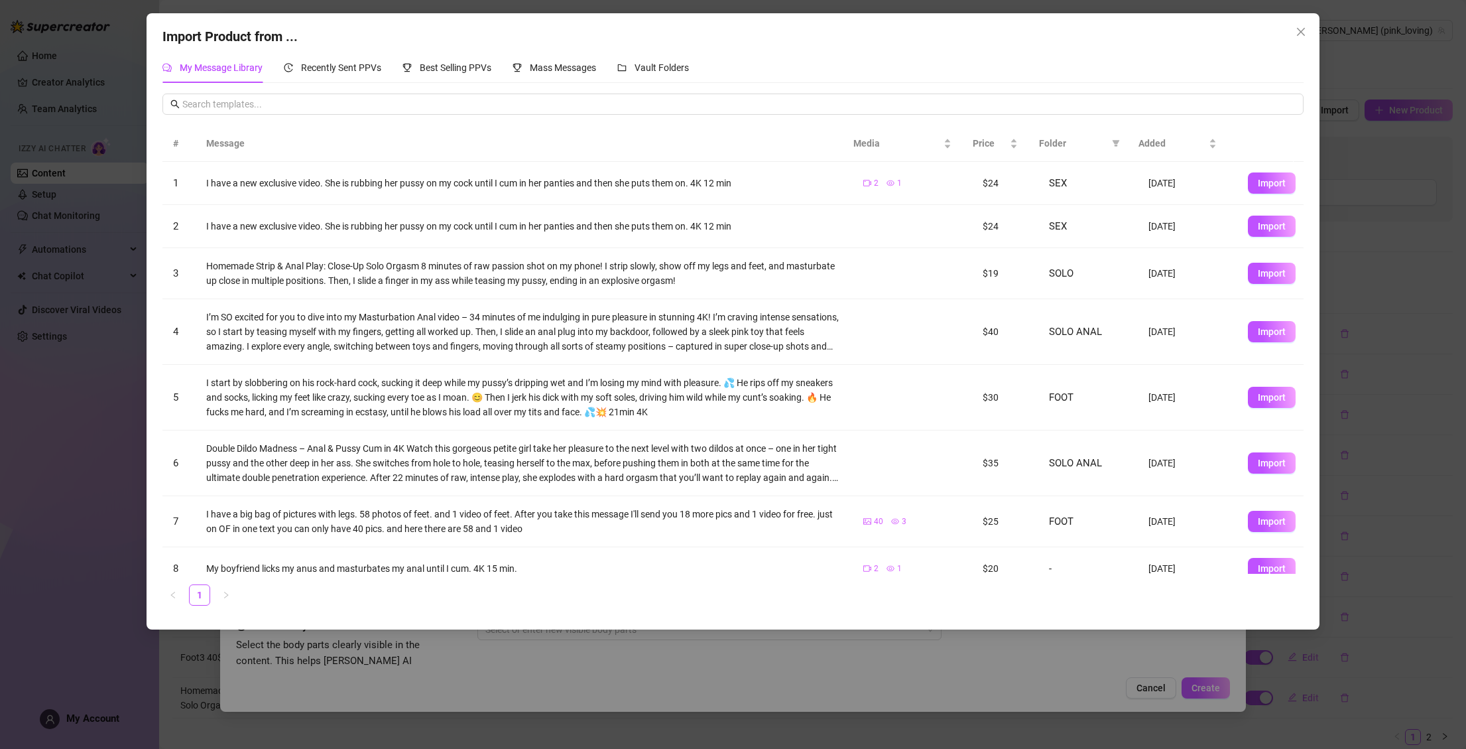
scroll to position [119, 0]
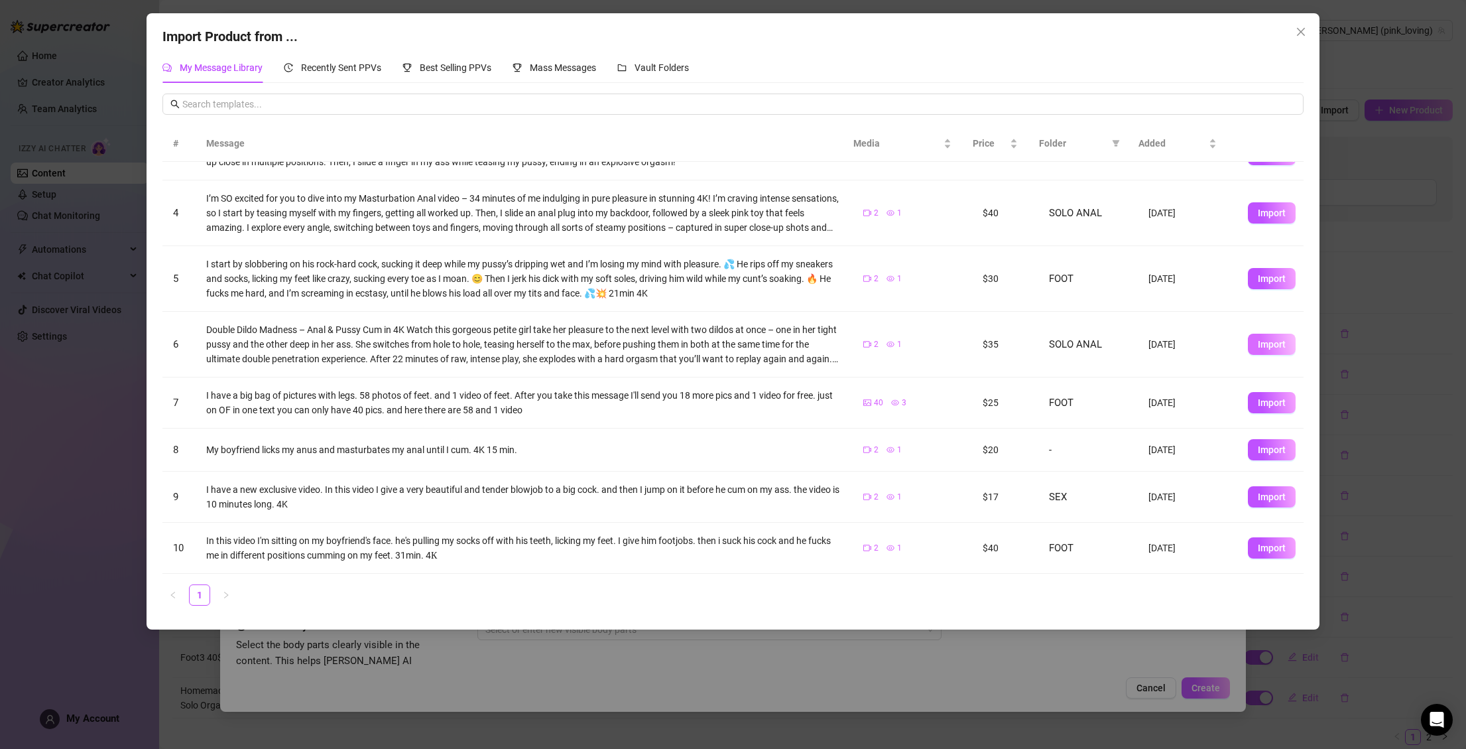
click at [1266, 343] on span "Import" at bounding box center [1272, 344] width 28 height 11
type textarea "Double Dildo Madness – Anal & Pussy Cum in 4K Watch this gorgeous petite girl t…"
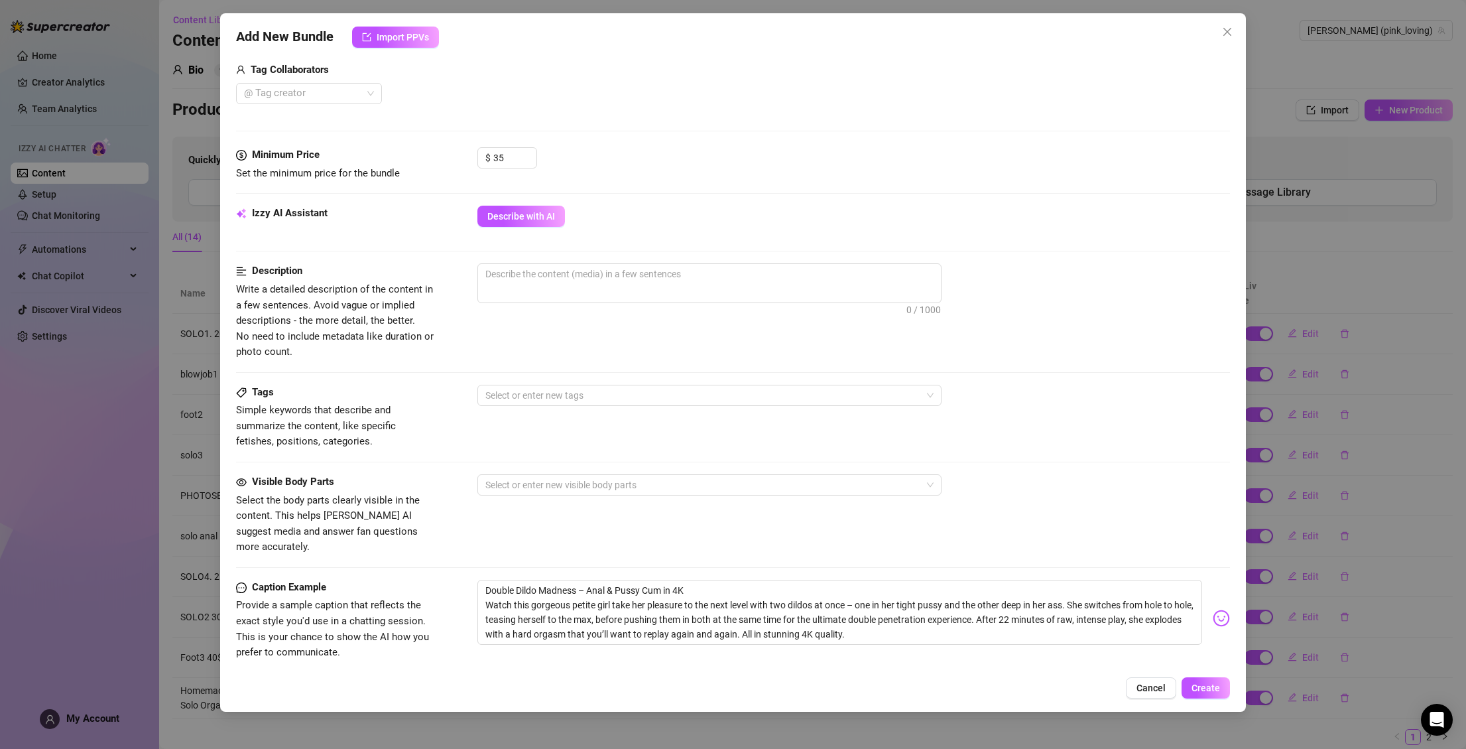
scroll to position [355, 0]
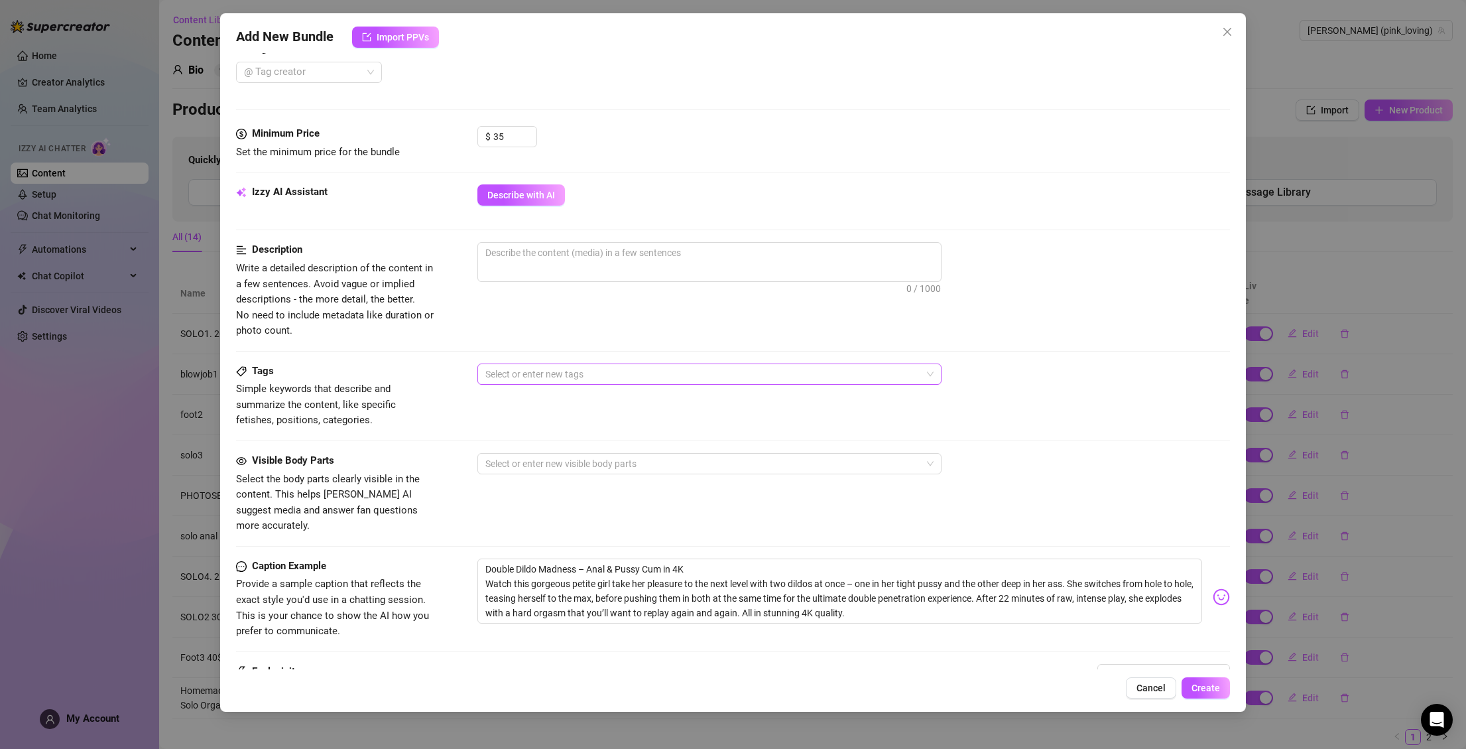
click at [522, 381] on div at bounding box center [702, 374] width 445 height 19
paste input "double solo anal 1"
type input "double solo anal 1"
paste input "double solo anal 1"
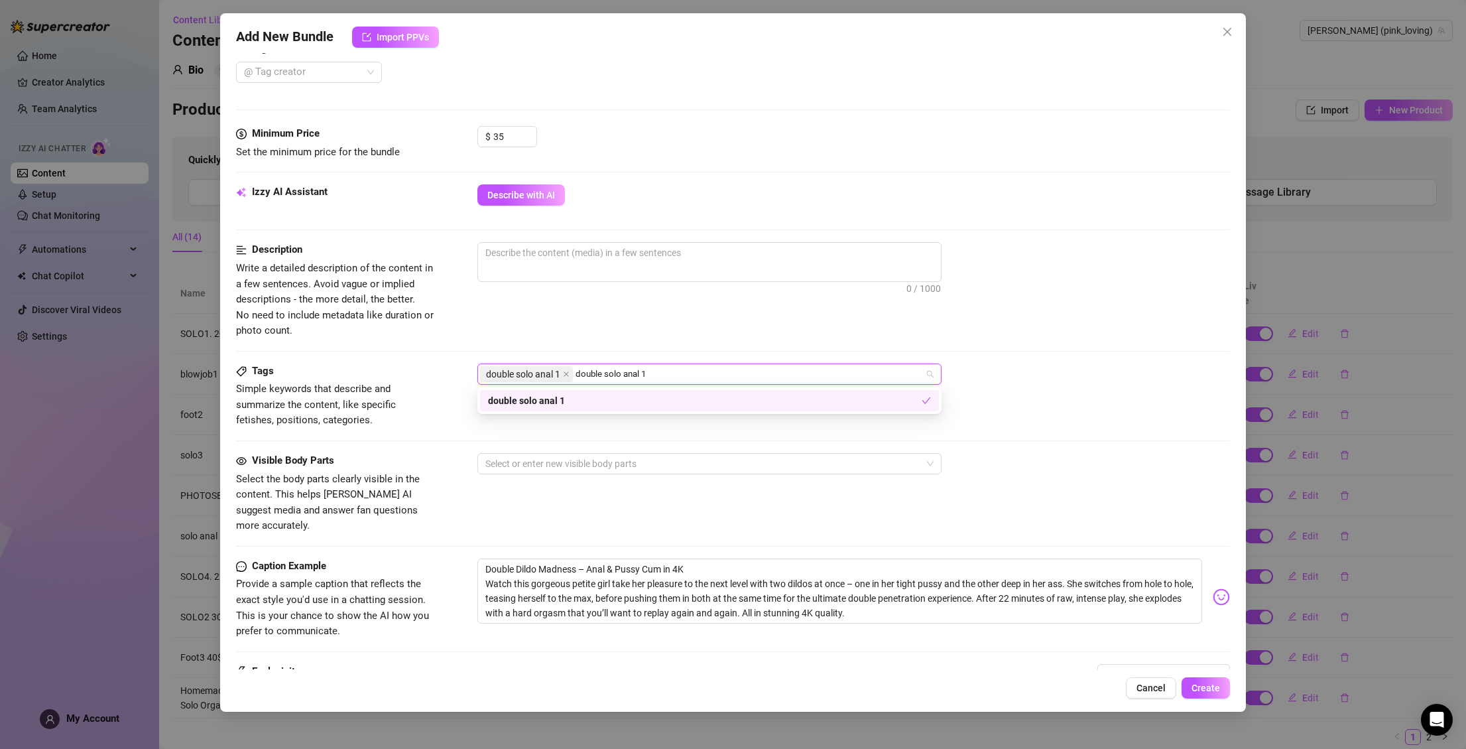
type input "double solo anal"
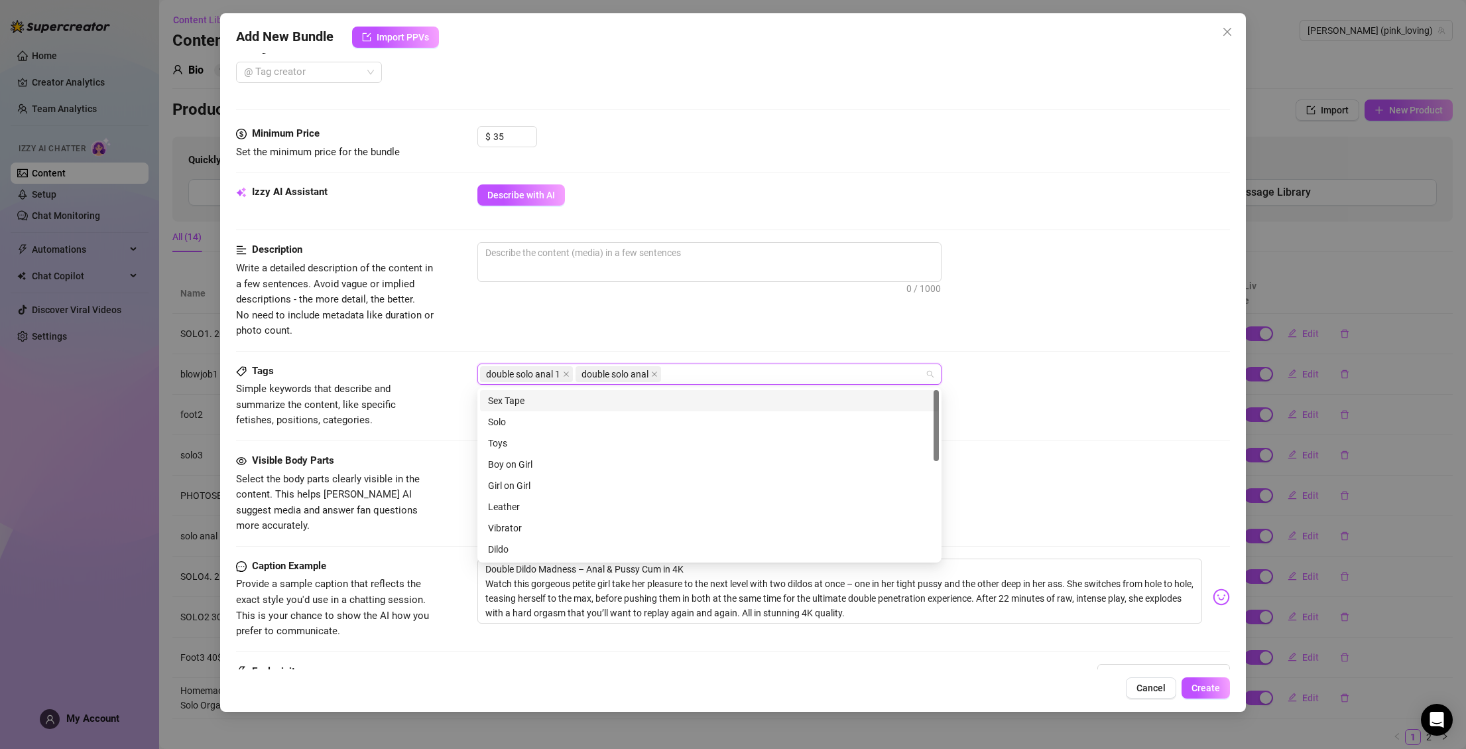
paste input "double solo anal 1"
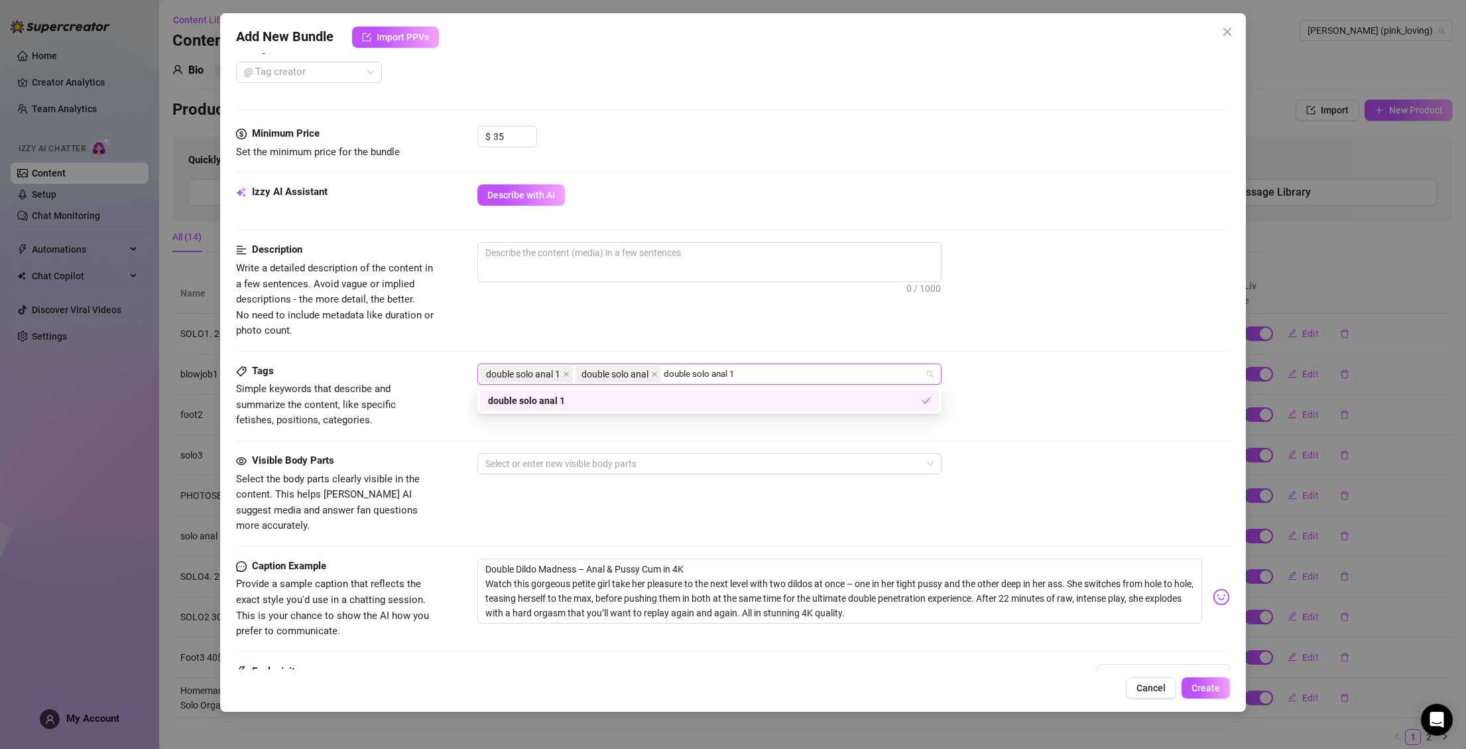
drag, startPoint x: 696, startPoint y: 374, endPoint x: 674, endPoint y: 375, distance: 21.9
click at [674, 375] on input "double solo anal 1" at bounding box center [703, 374] width 78 height 16
type input "solo anal 1"
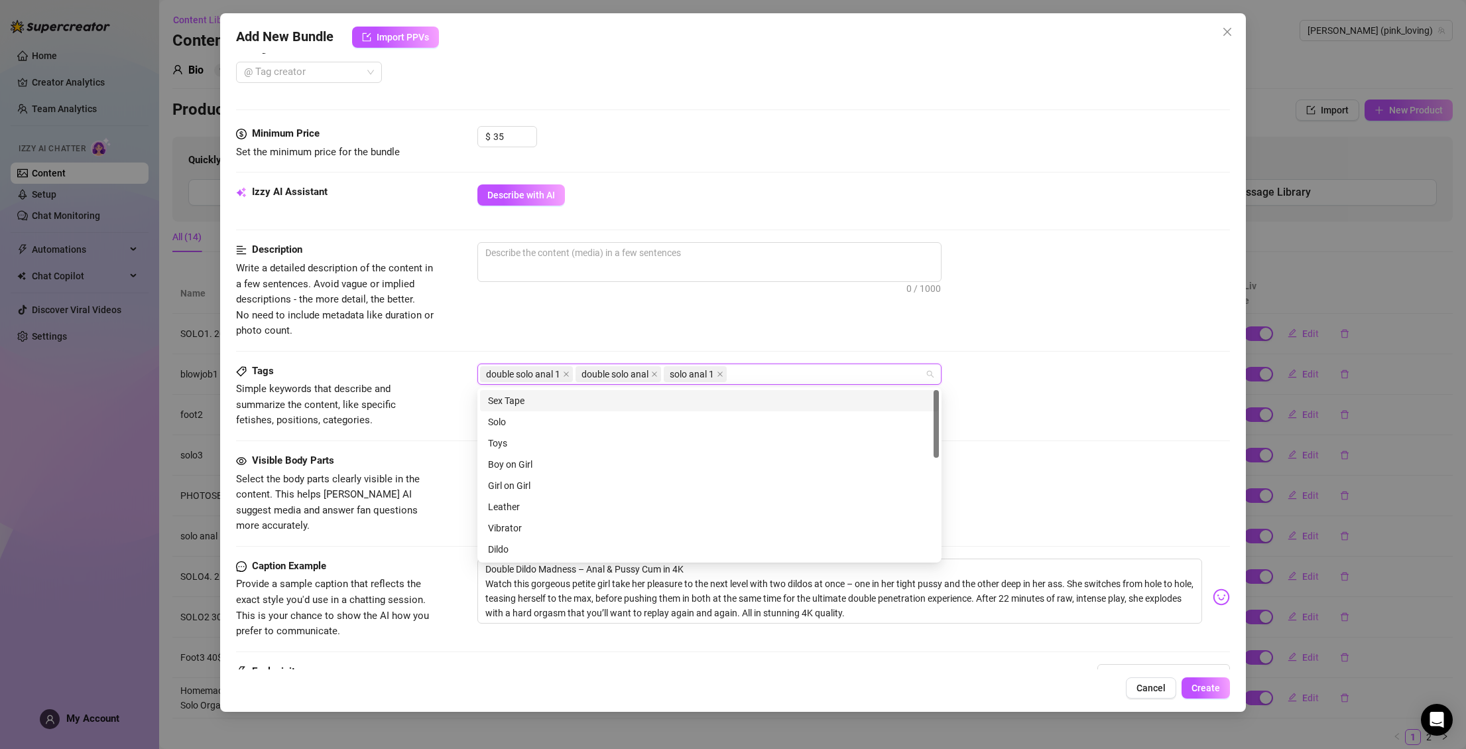
paste input "double solo anal 1"
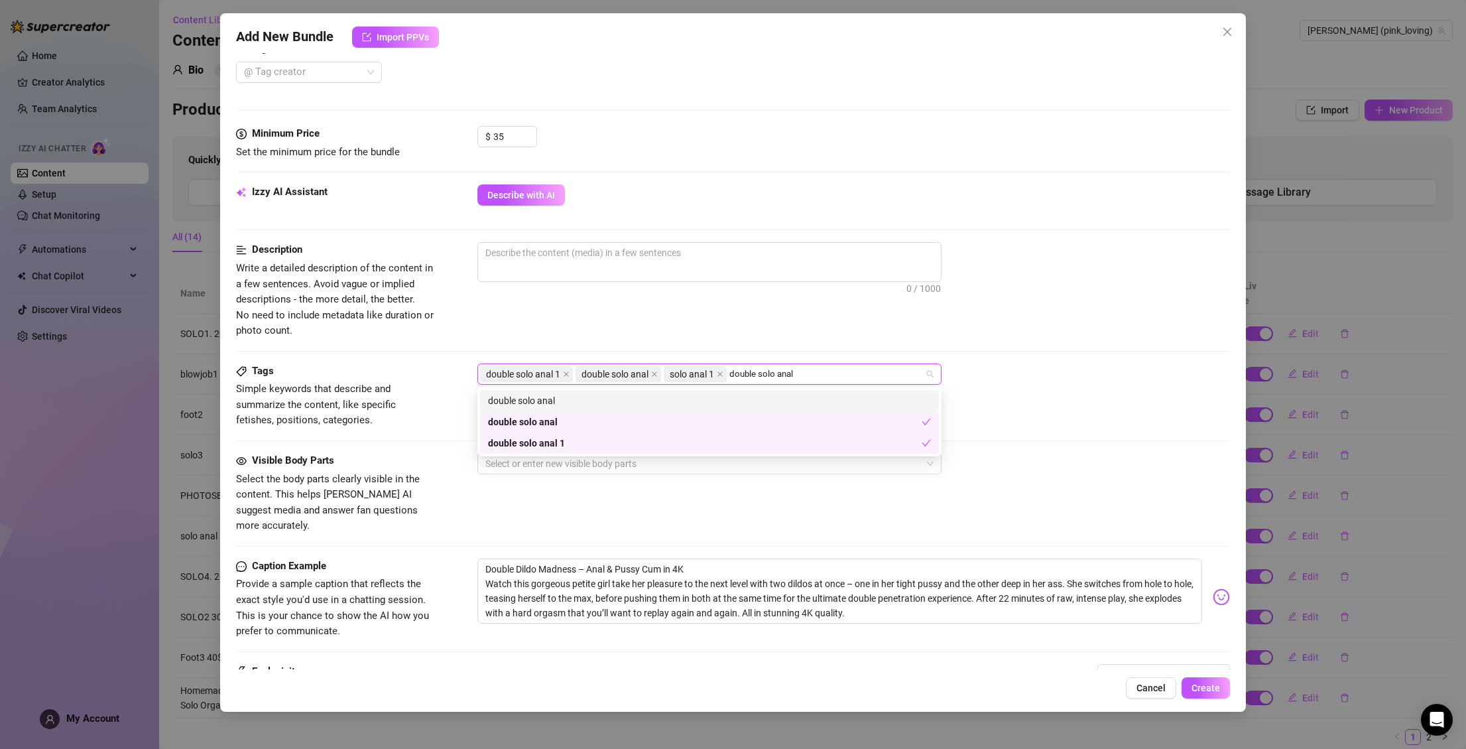
drag, startPoint x: 764, startPoint y: 375, endPoint x: 734, endPoint y: 375, distance: 29.8
click at [734, 375] on input "double solo anal" at bounding box center [764, 374] width 70 height 16
type input "solo anal"
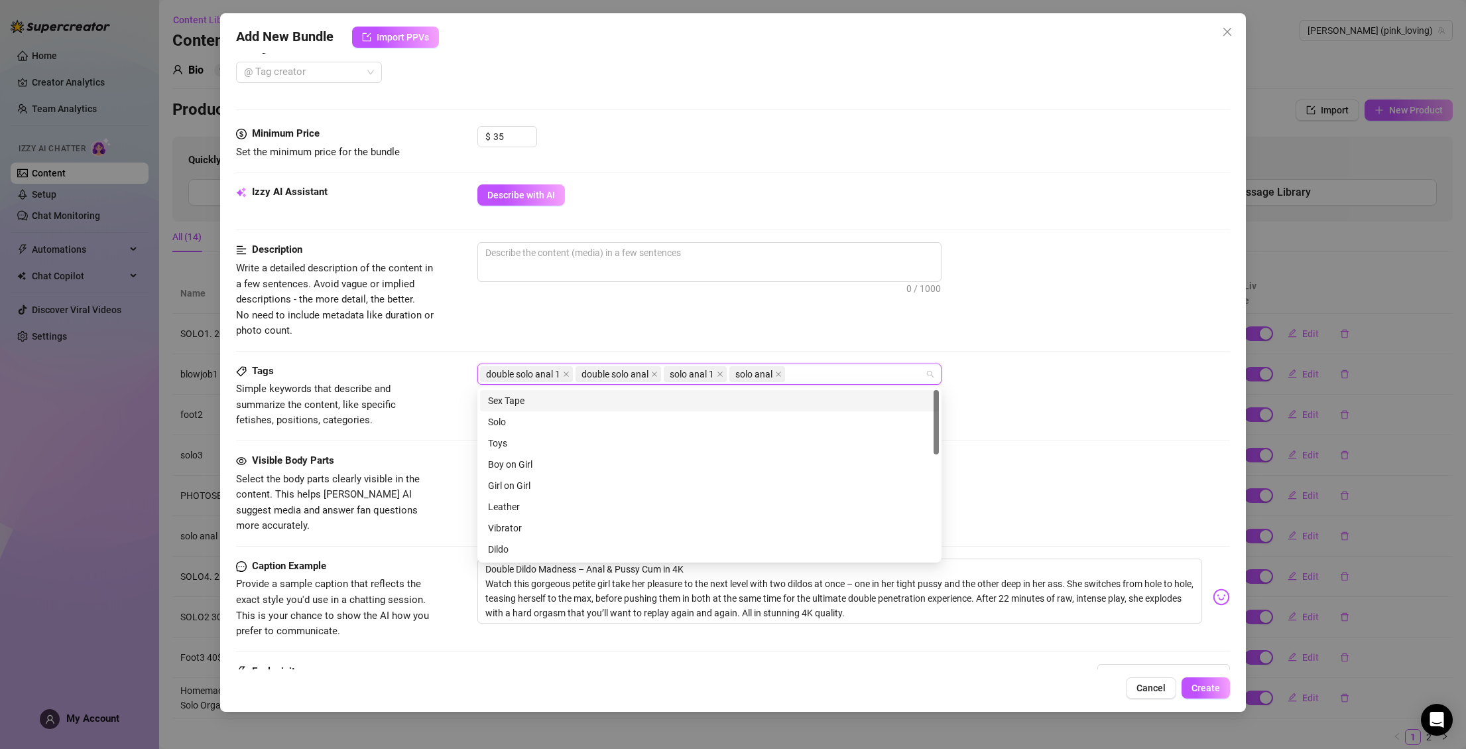
paste input "double solo anal 1"
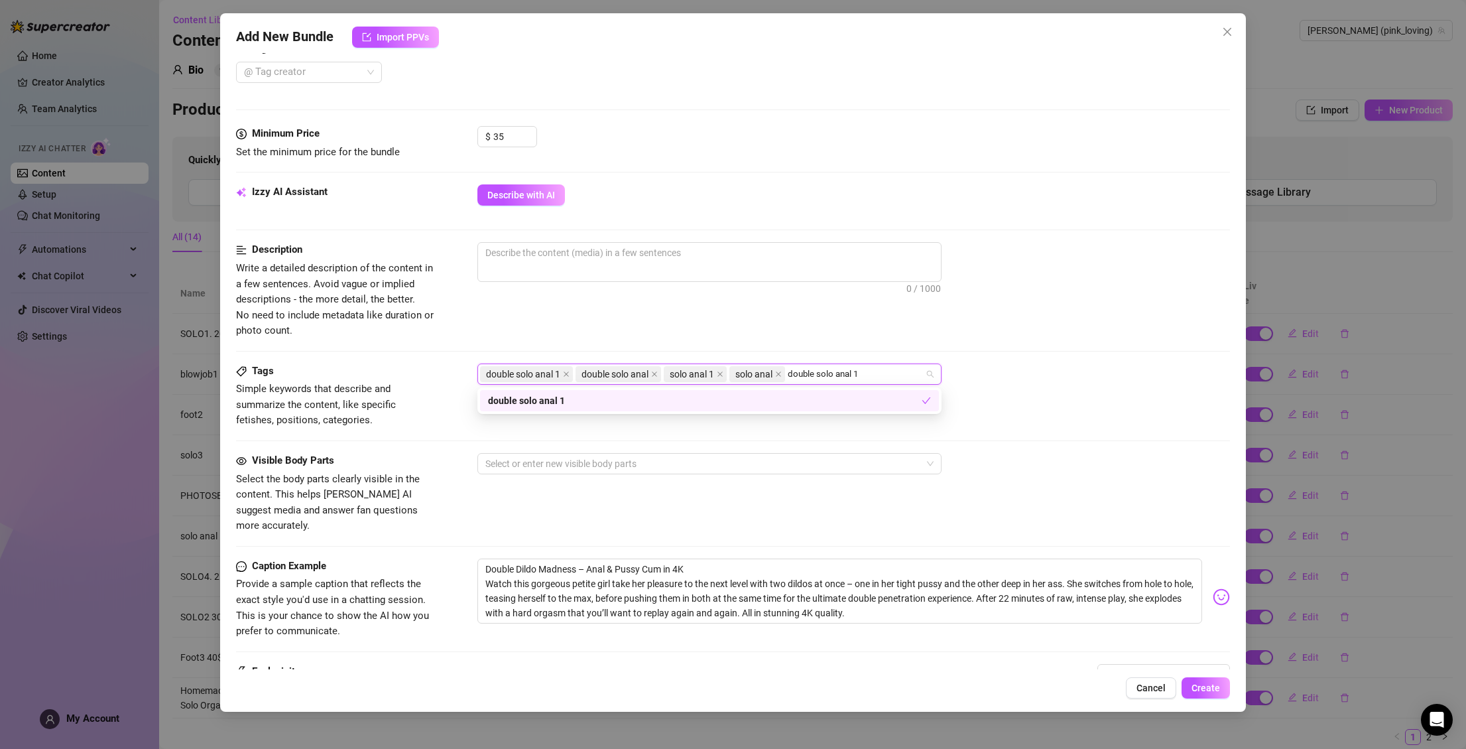
drag, startPoint x: 841, startPoint y: 375, endPoint x: 795, endPoint y: 375, distance: 46.4
click at [795, 375] on input "double solo anal 1" at bounding box center [827, 374] width 78 height 16
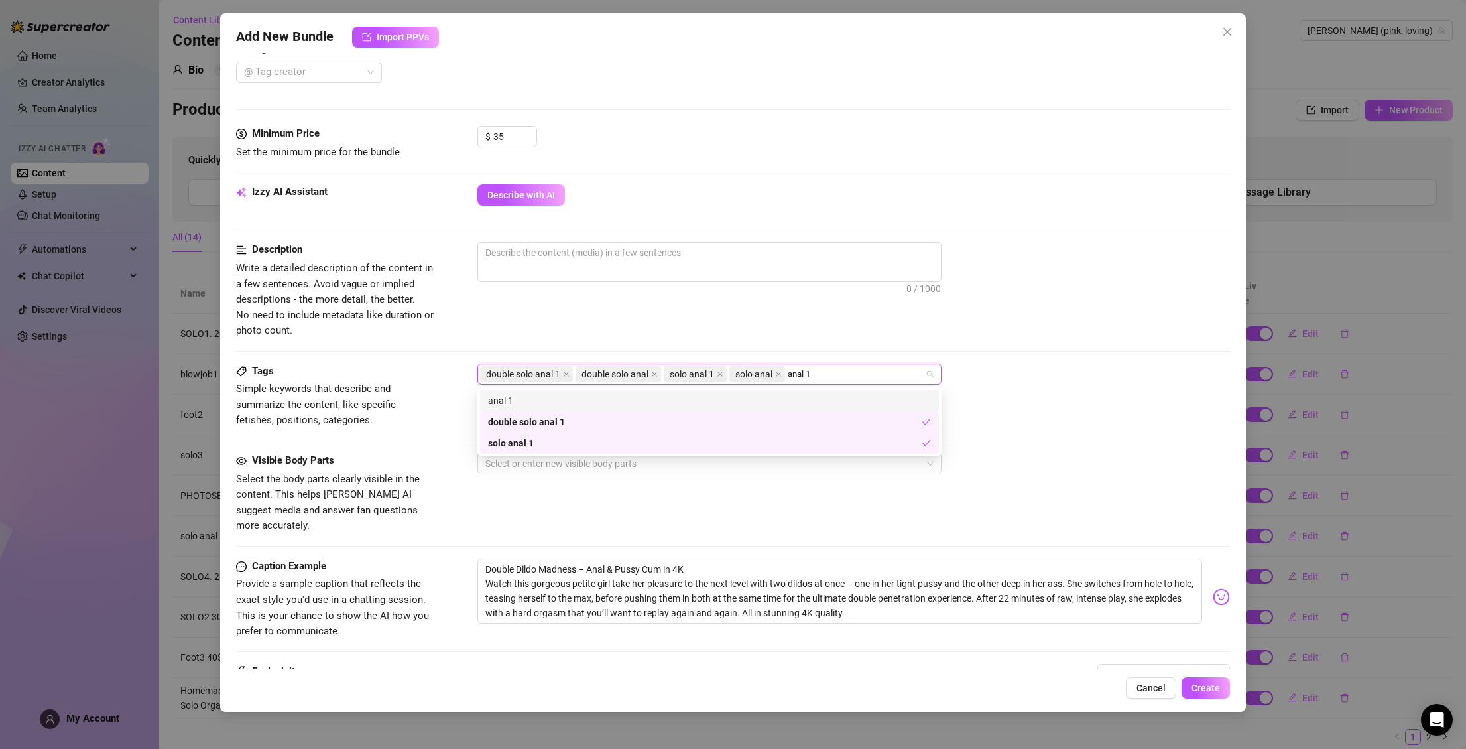
click at [815, 374] on input "anal 1" at bounding box center [801, 374] width 27 height 16
type input "anal"
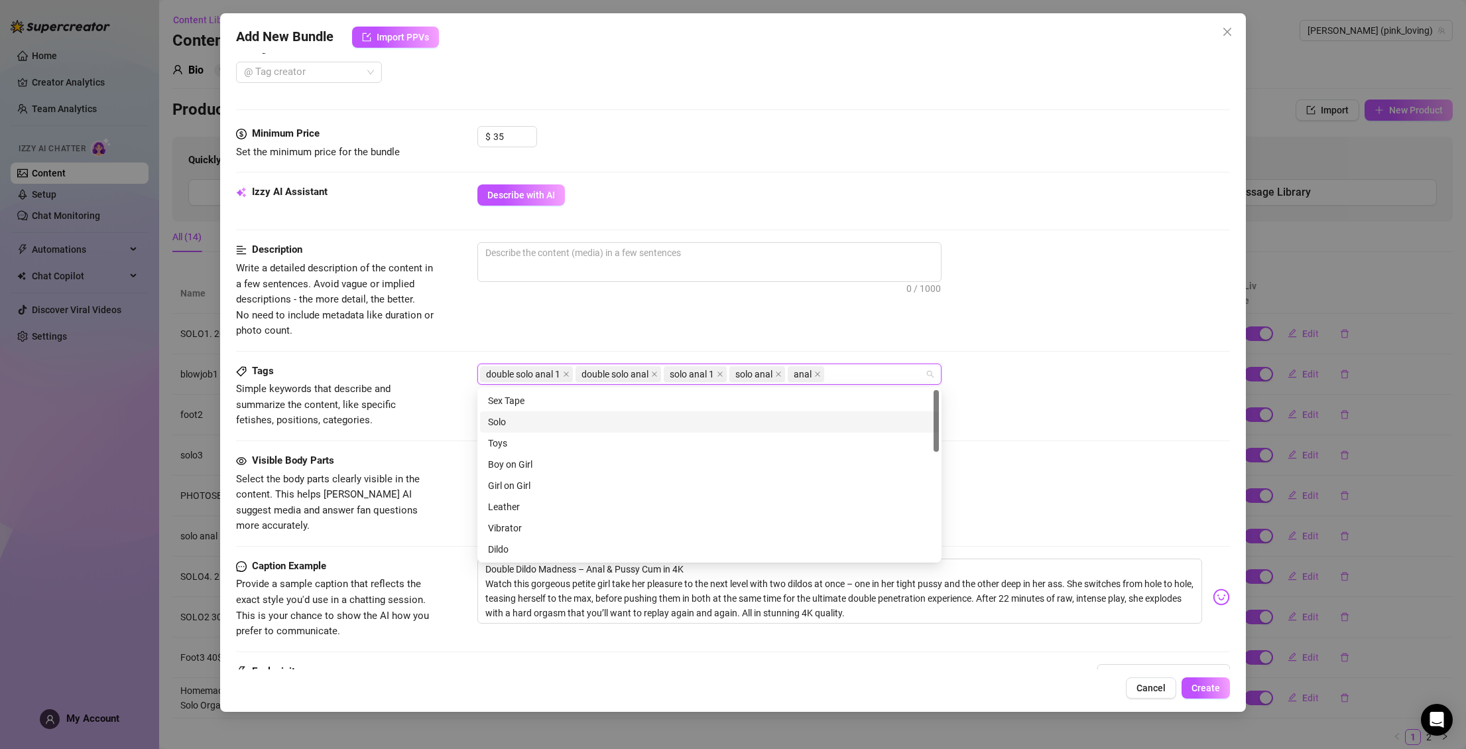
click at [540, 413] on div "Solo" at bounding box center [709, 421] width 459 height 21
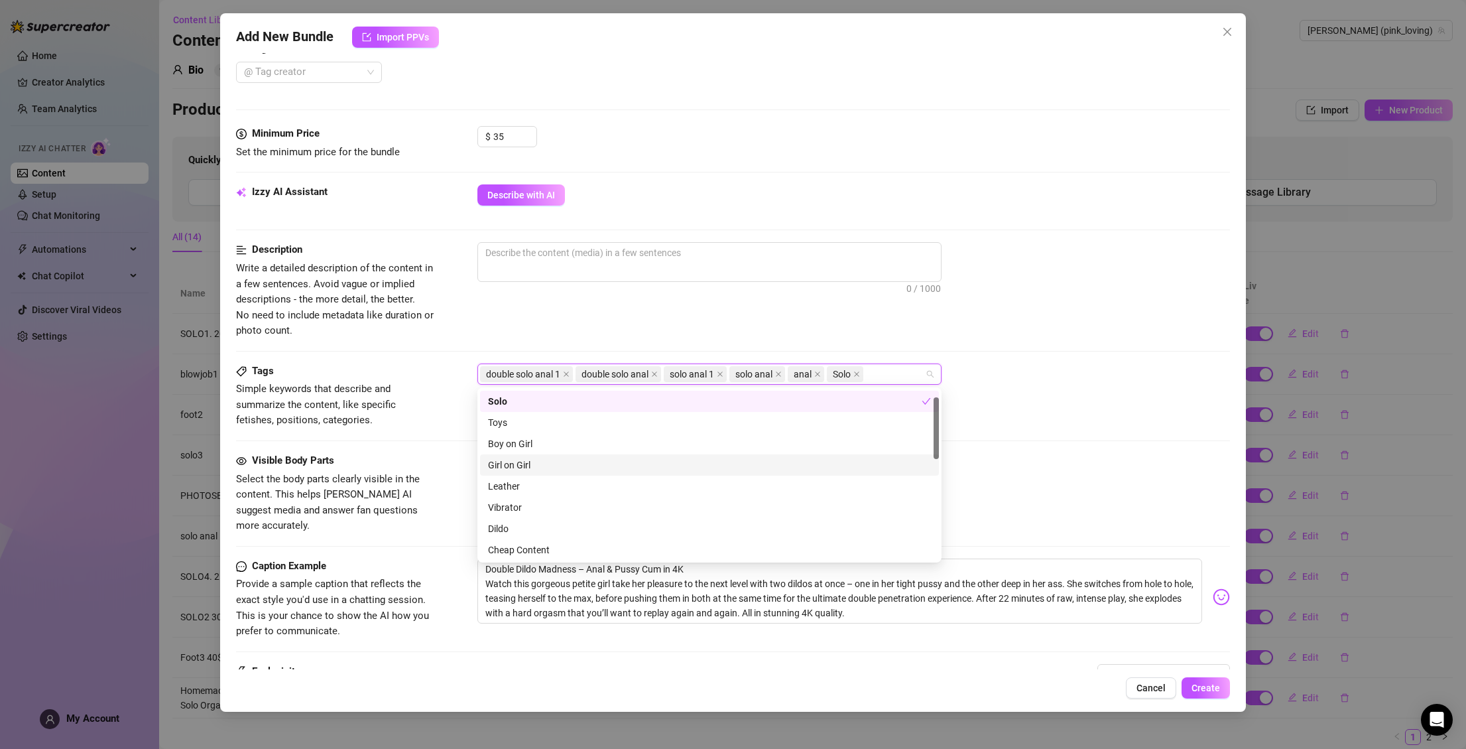
scroll to position [34, 0]
click at [514, 510] on div "Dildo" at bounding box center [709, 515] width 443 height 15
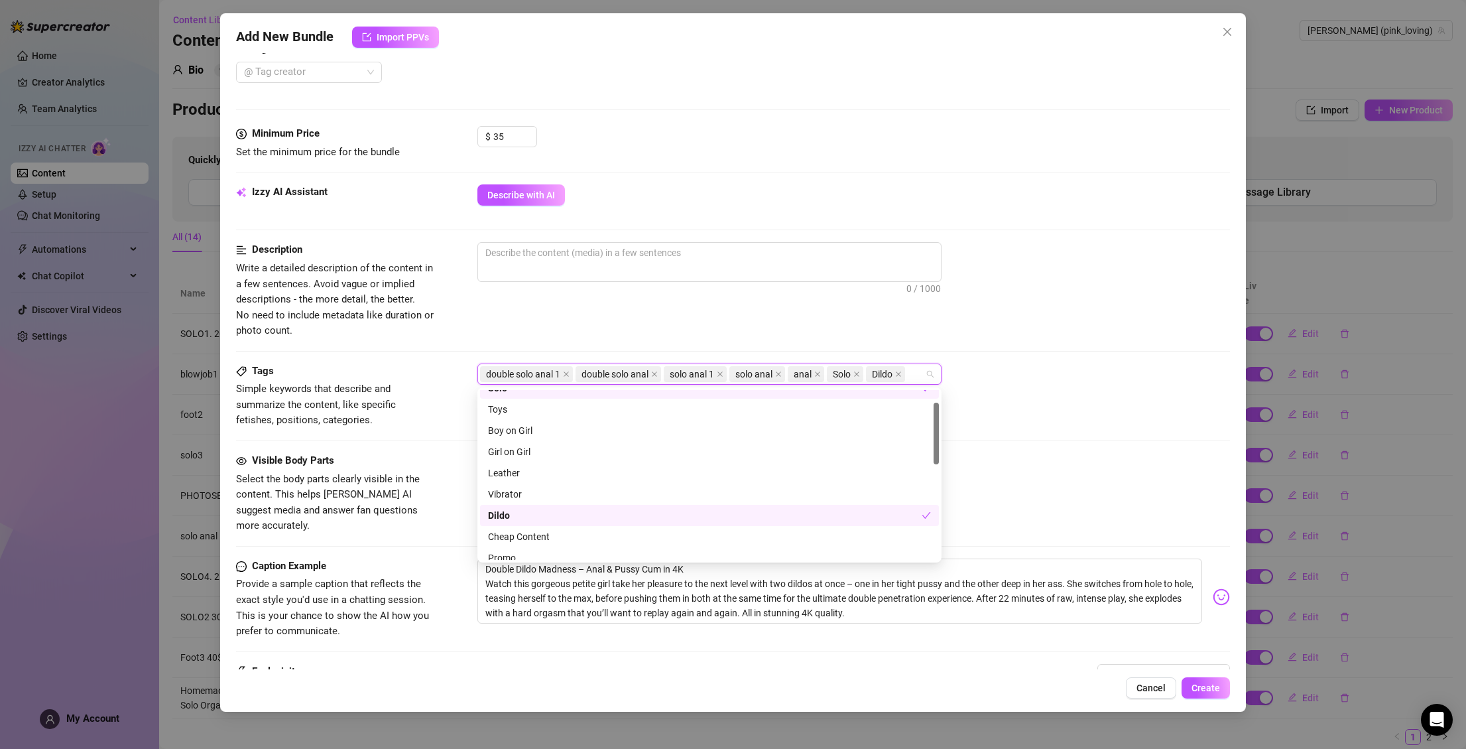
click at [1056, 356] on div "Description Write a detailed description of the content in a few sentences. Avo…" at bounding box center [733, 302] width 995 height 121
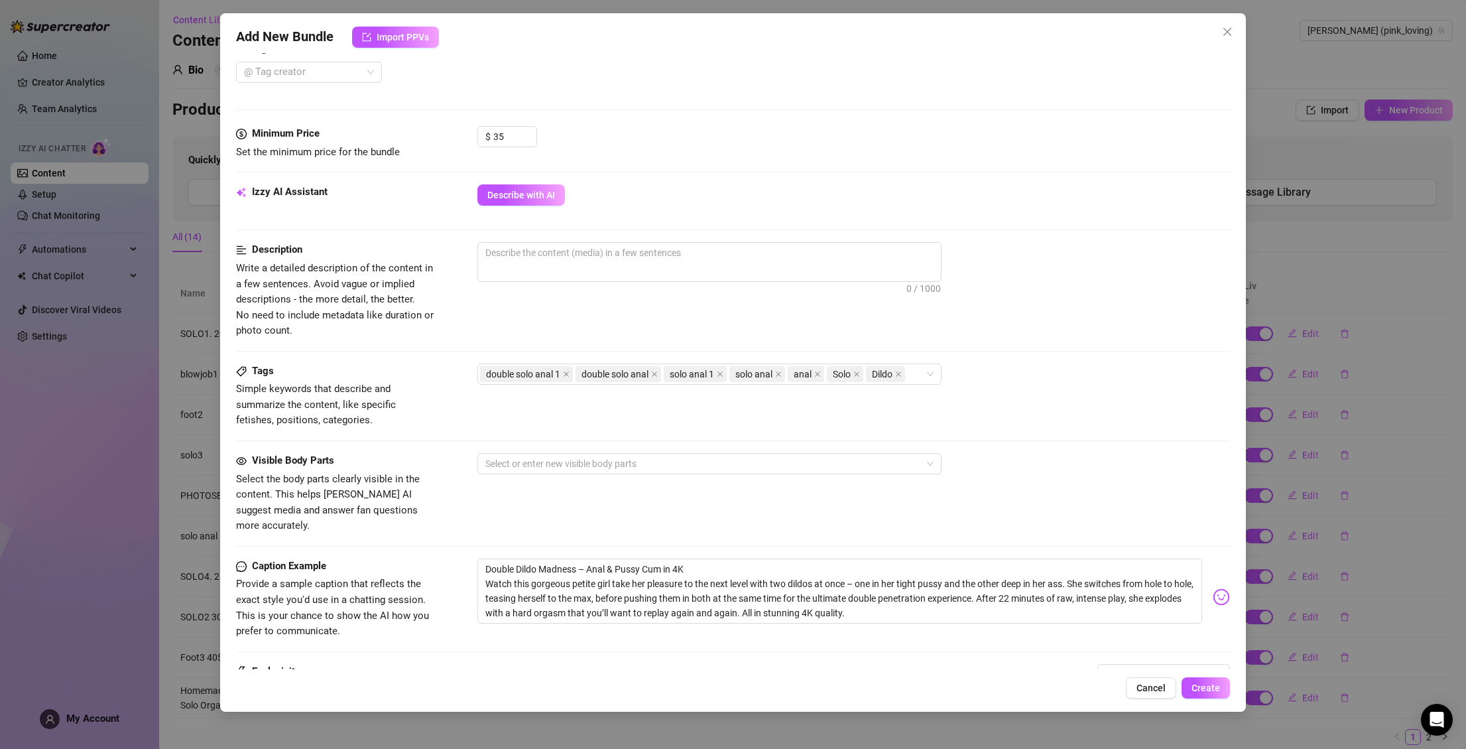
scroll to position [381, 0]
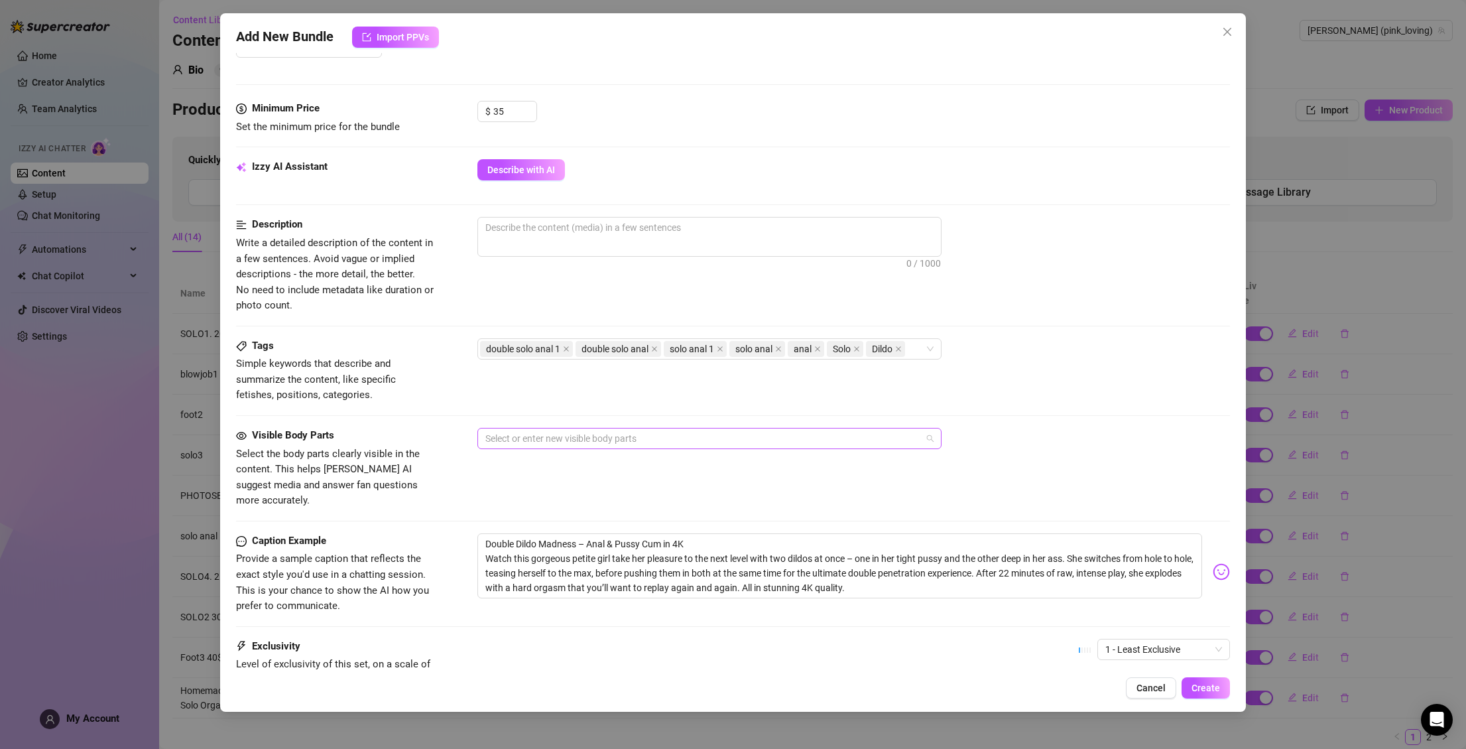
click at [554, 438] on div at bounding box center [702, 438] width 445 height 19
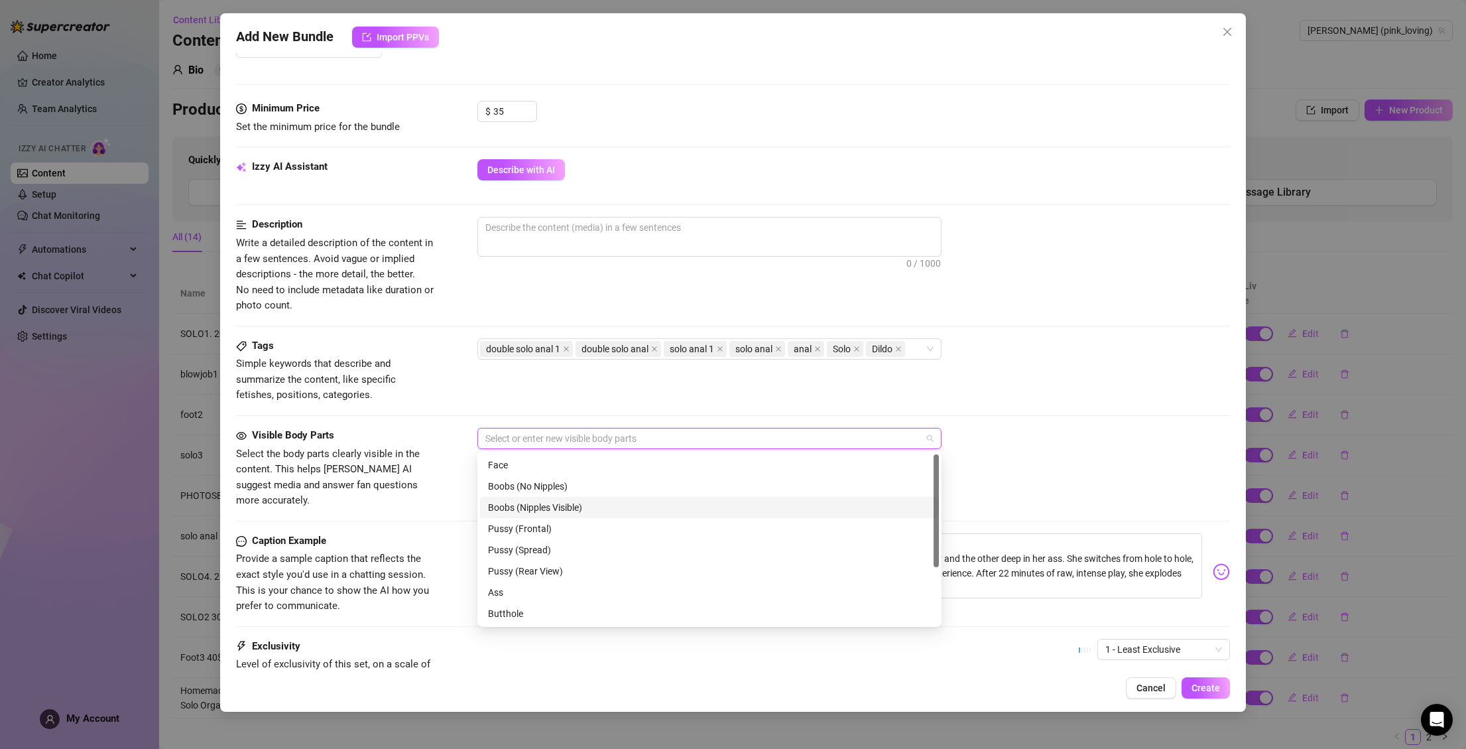
scroll to position [18, 0]
click at [515, 568] on div "Ass" at bounding box center [709, 574] width 443 height 15
click at [547, 468] on div "Face" at bounding box center [709, 465] width 443 height 15
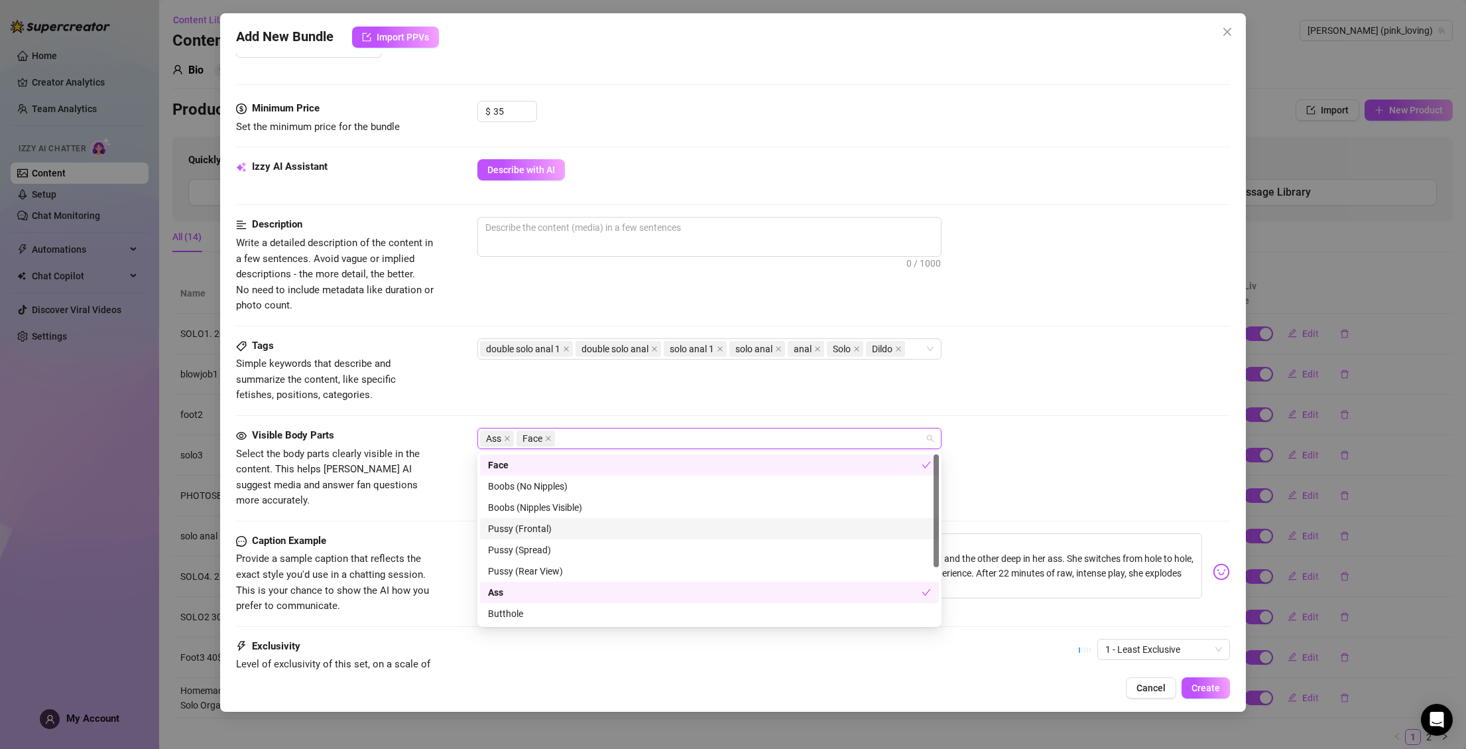
click at [557, 525] on div "Pussy (Frontal)" at bounding box center [709, 528] width 443 height 15
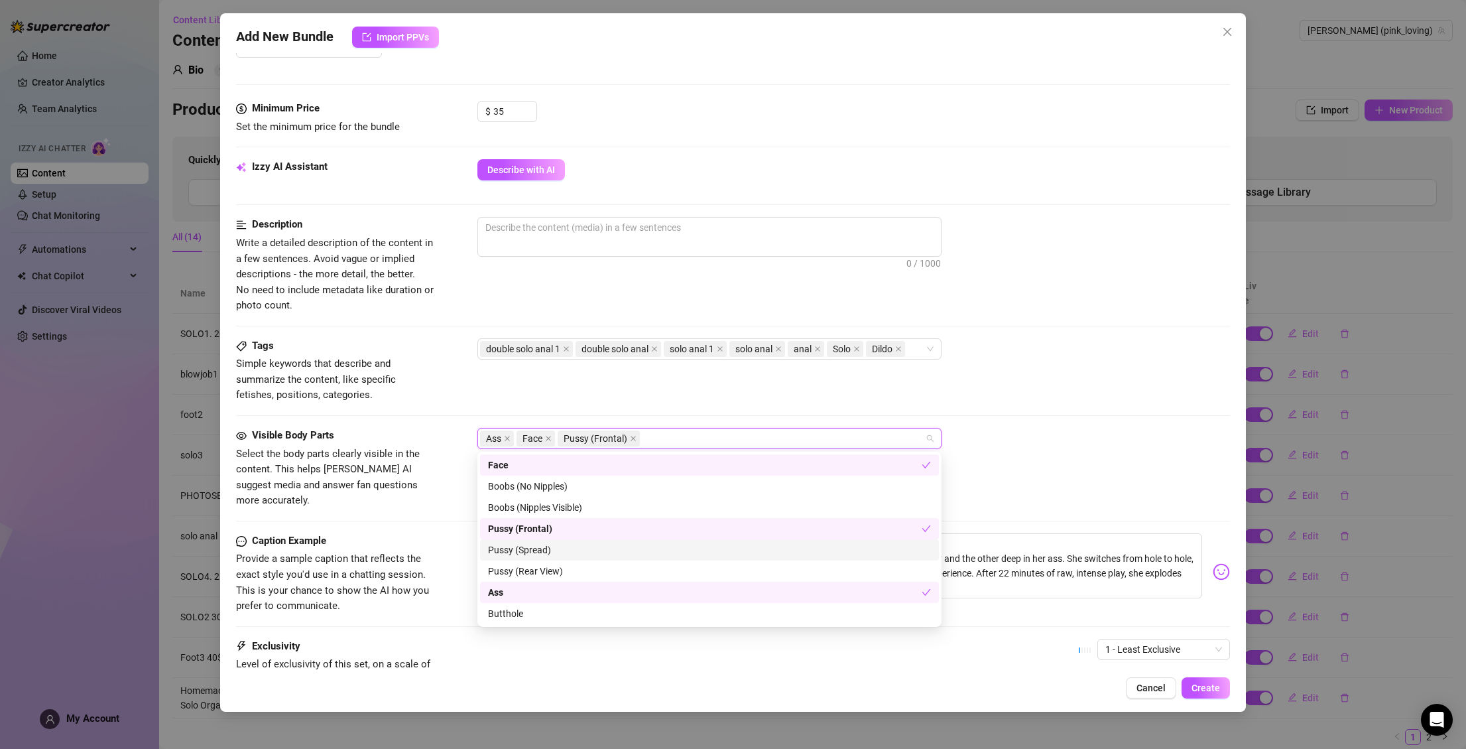
click at [554, 542] on div "Pussy (Spread)" at bounding box center [709, 549] width 459 height 21
click at [563, 558] on div "Pussy (Rear View)" at bounding box center [709, 564] width 443 height 15
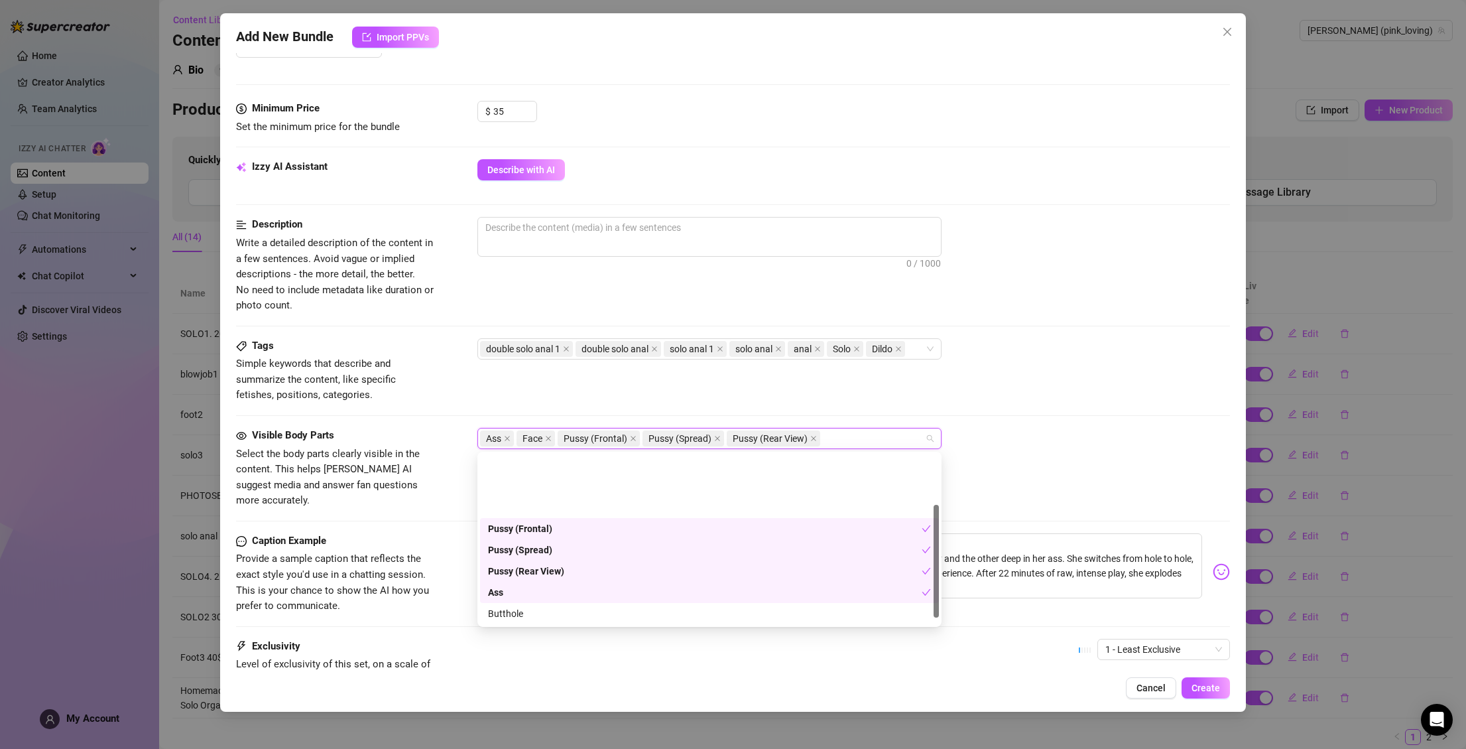
scroll to position [85, 0]
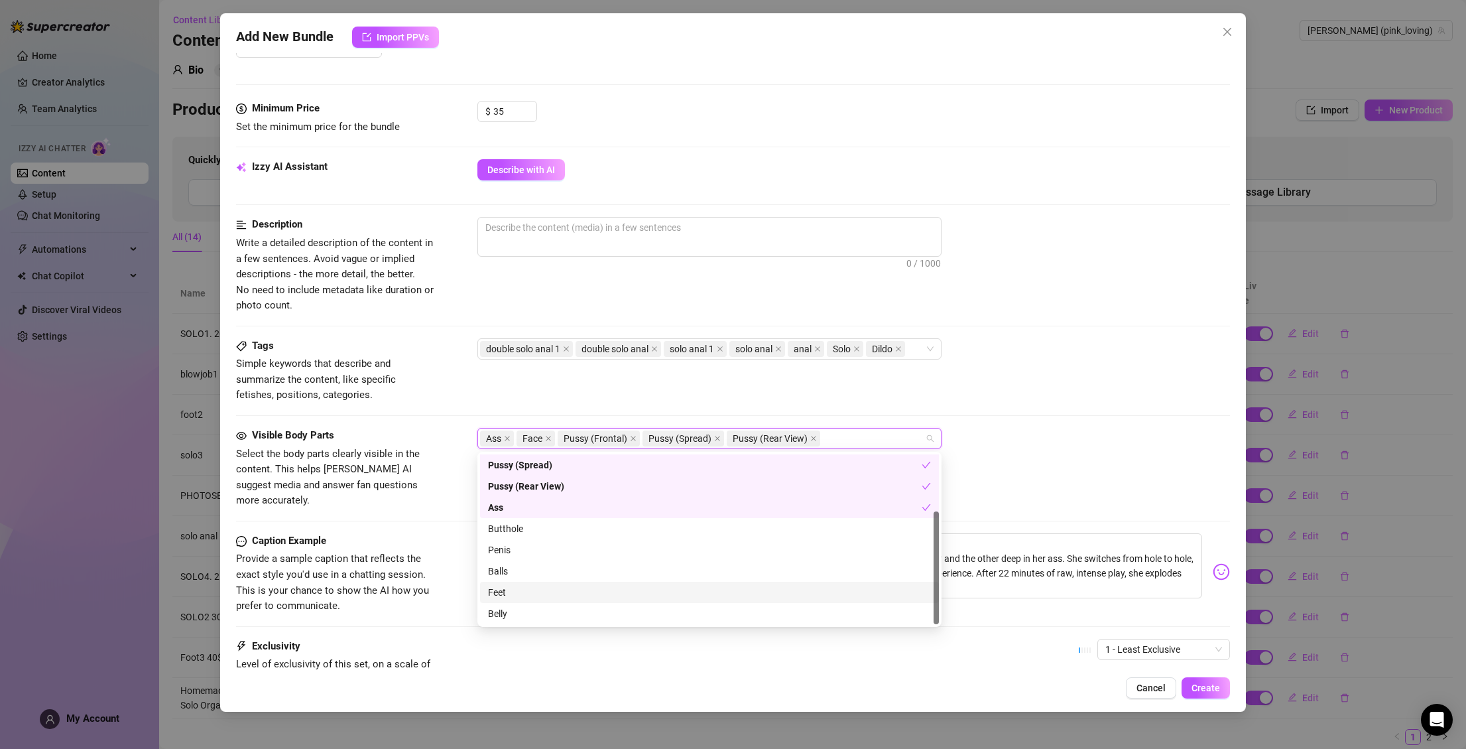
click at [515, 591] on div "Feet" at bounding box center [709, 592] width 443 height 15
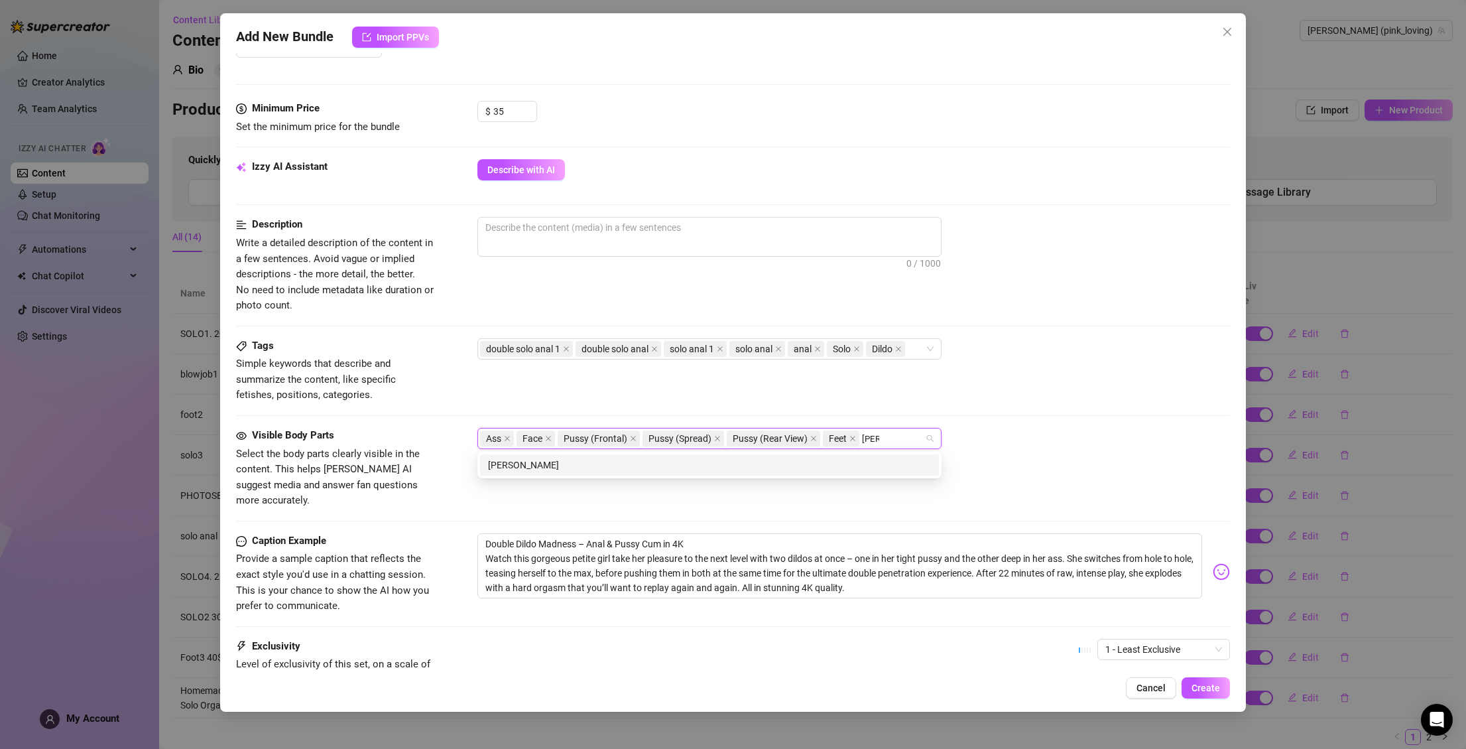
type input "anal"
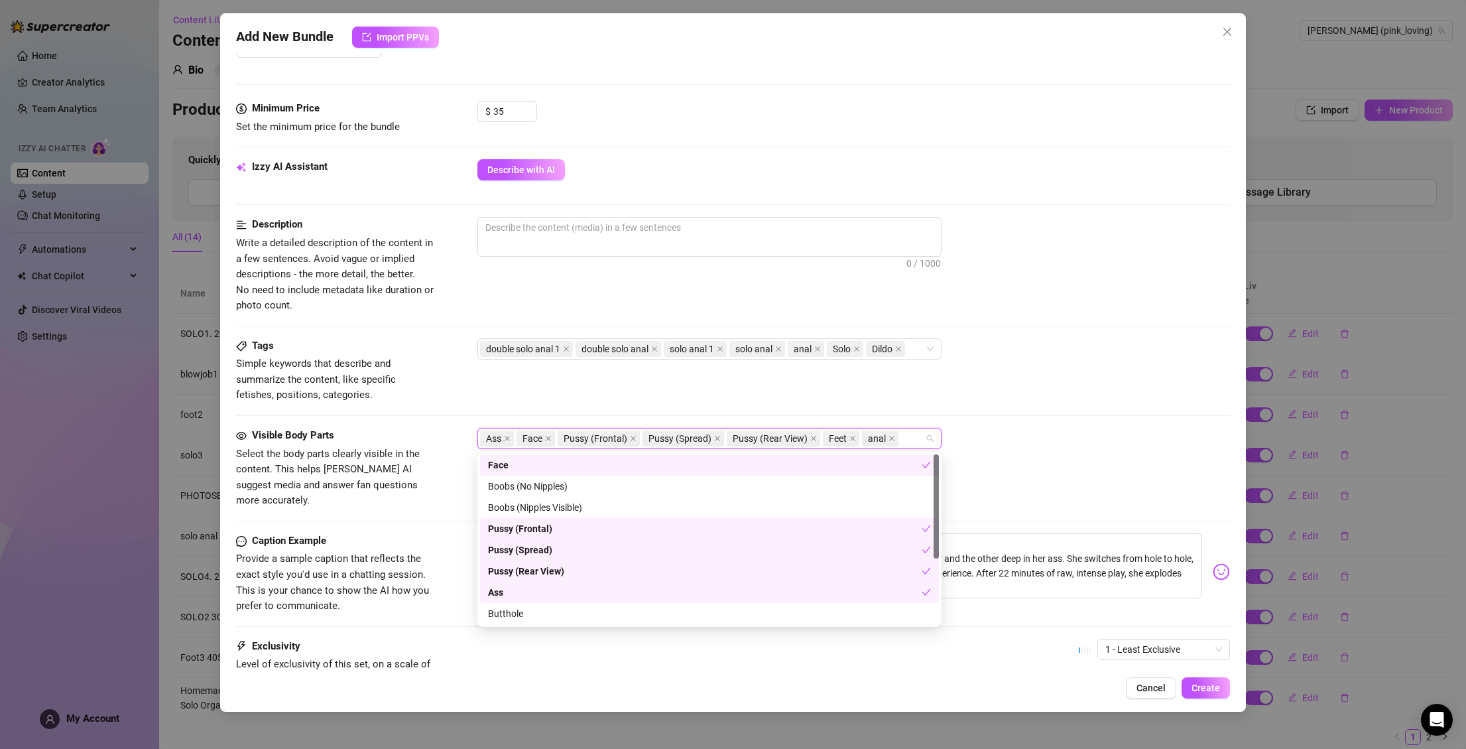
click at [1033, 434] on div "Ass Face Pussy (Frontal) Pussy (Spread) Pussy (Rear View) Feet anal" at bounding box center [853, 438] width 753 height 21
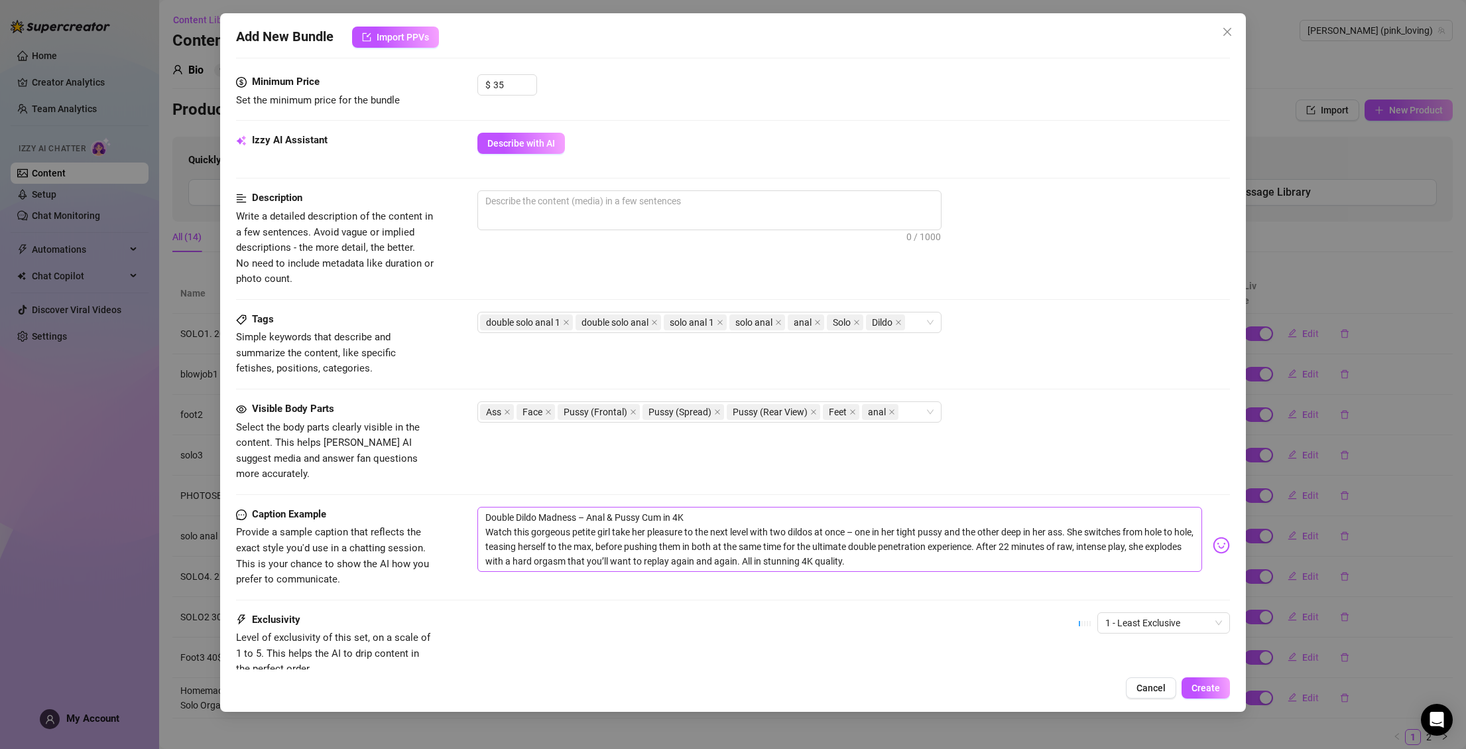
scroll to position [435, 0]
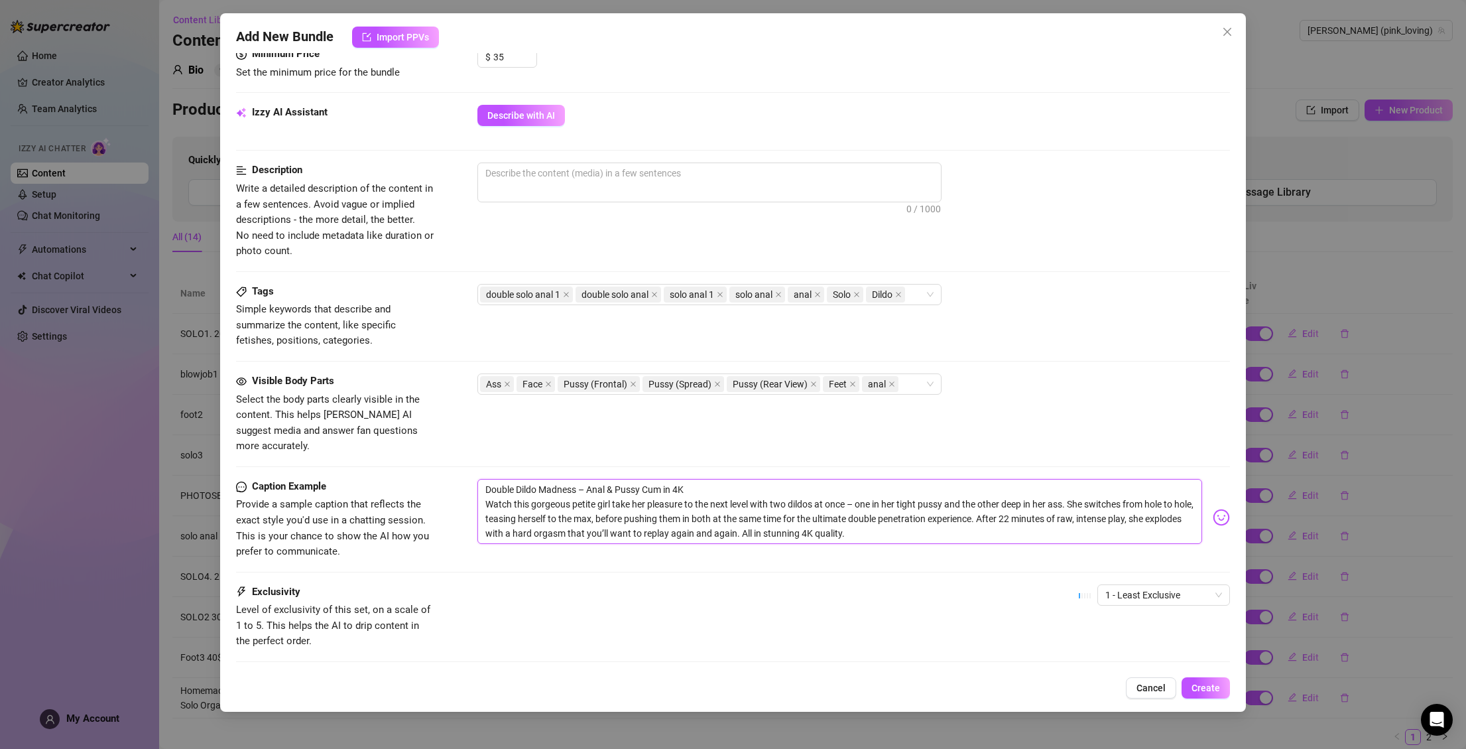
drag, startPoint x: 887, startPoint y: 519, endPoint x: 460, endPoint y: 461, distance: 430.8
click at [460, 461] on form "Account [PERSON_NAME] (@pink_loving) Name Name is for your internal organizatio…" at bounding box center [733, 191] width 995 height 1114
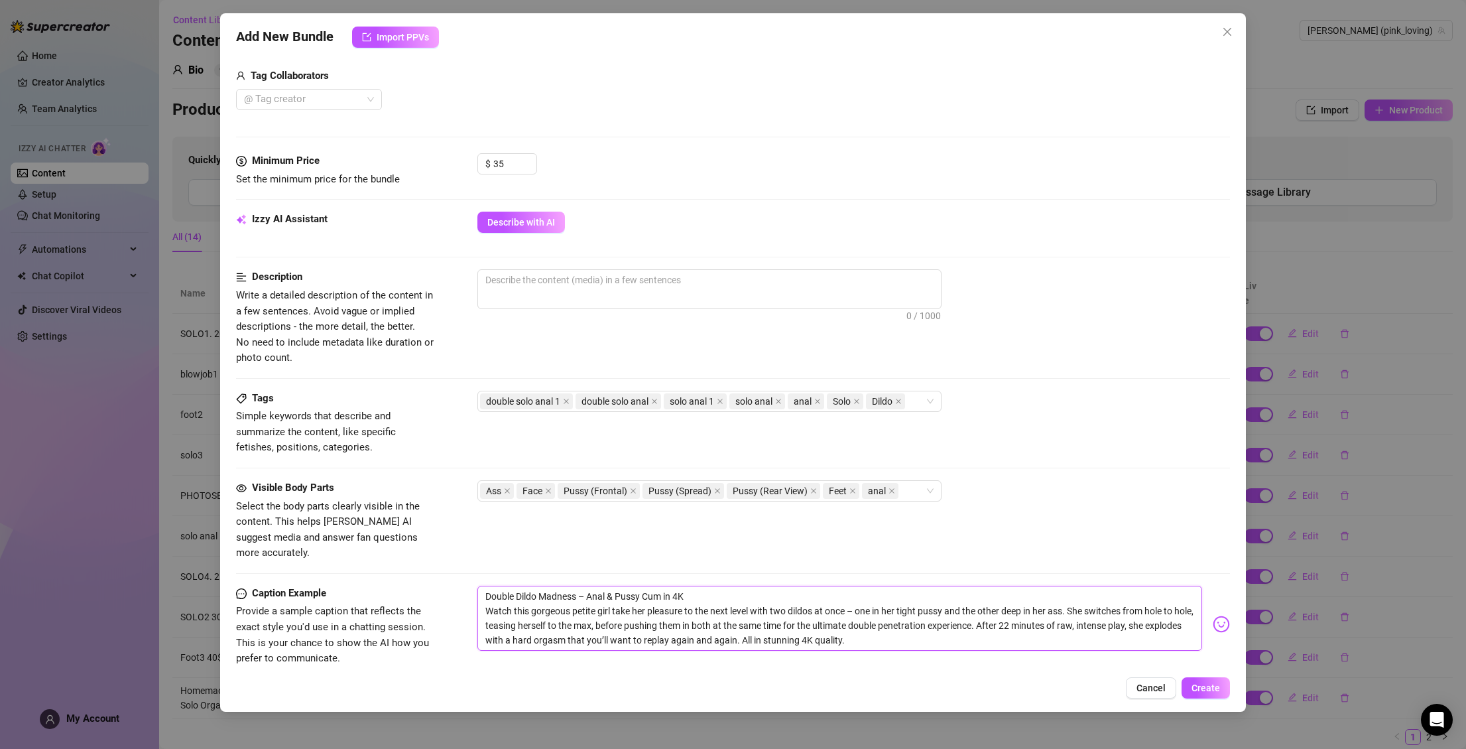
scroll to position [273, 0]
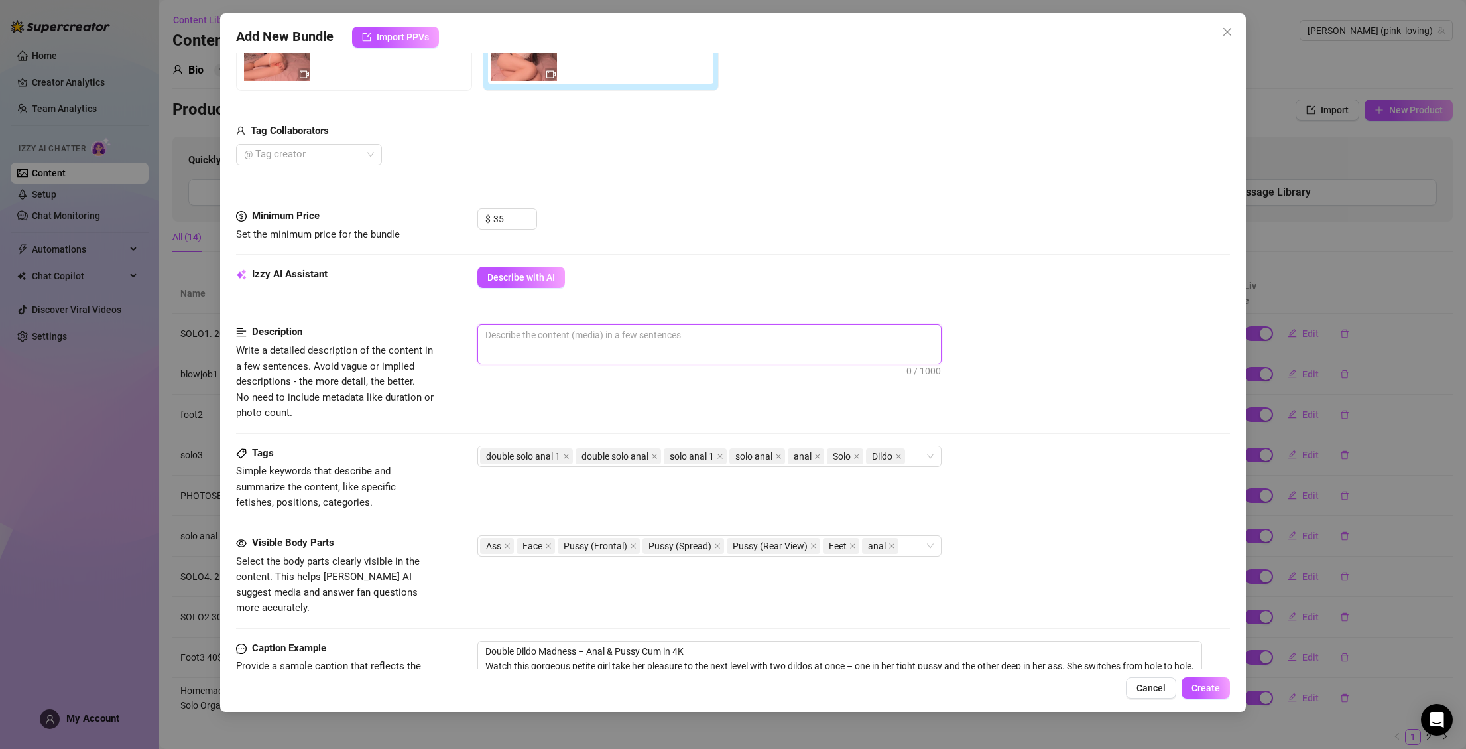
click at [588, 339] on textarea at bounding box center [709, 335] width 463 height 20
paste textarea "Double Dildo Madness – Anal & Pussy Cum in 4K Watch this gorgeous petite girl t…"
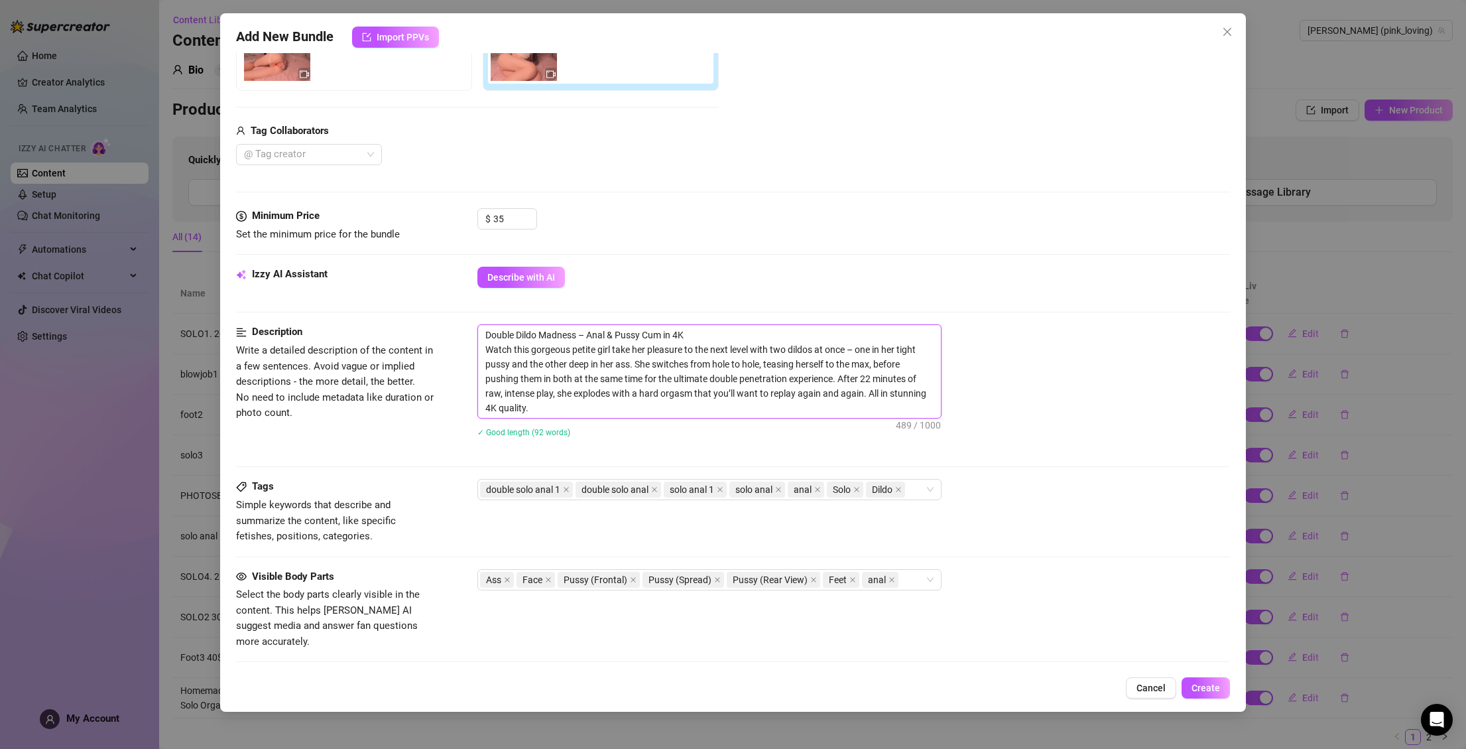
scroll to position [0, 0]
type textarea "Double Dildo Madness – Anal & Pussy Cum in 4K Watch this gorgeous petite girl t…"
click at [438, 394] on div "Description Write a detailed description of the content in a few sentences. Avo…" at bounding box center [733, 389] width 995 height 130
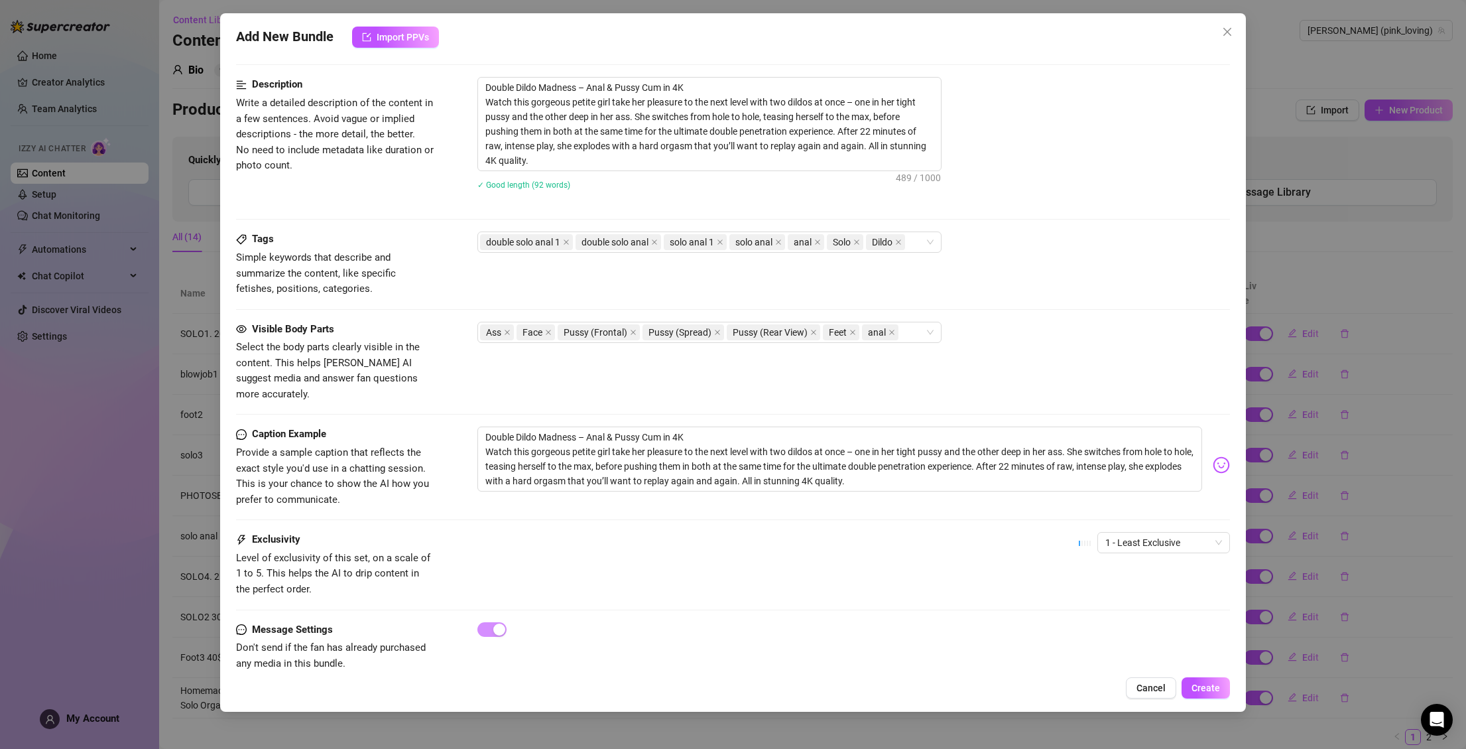
scroll to position [532, 0]
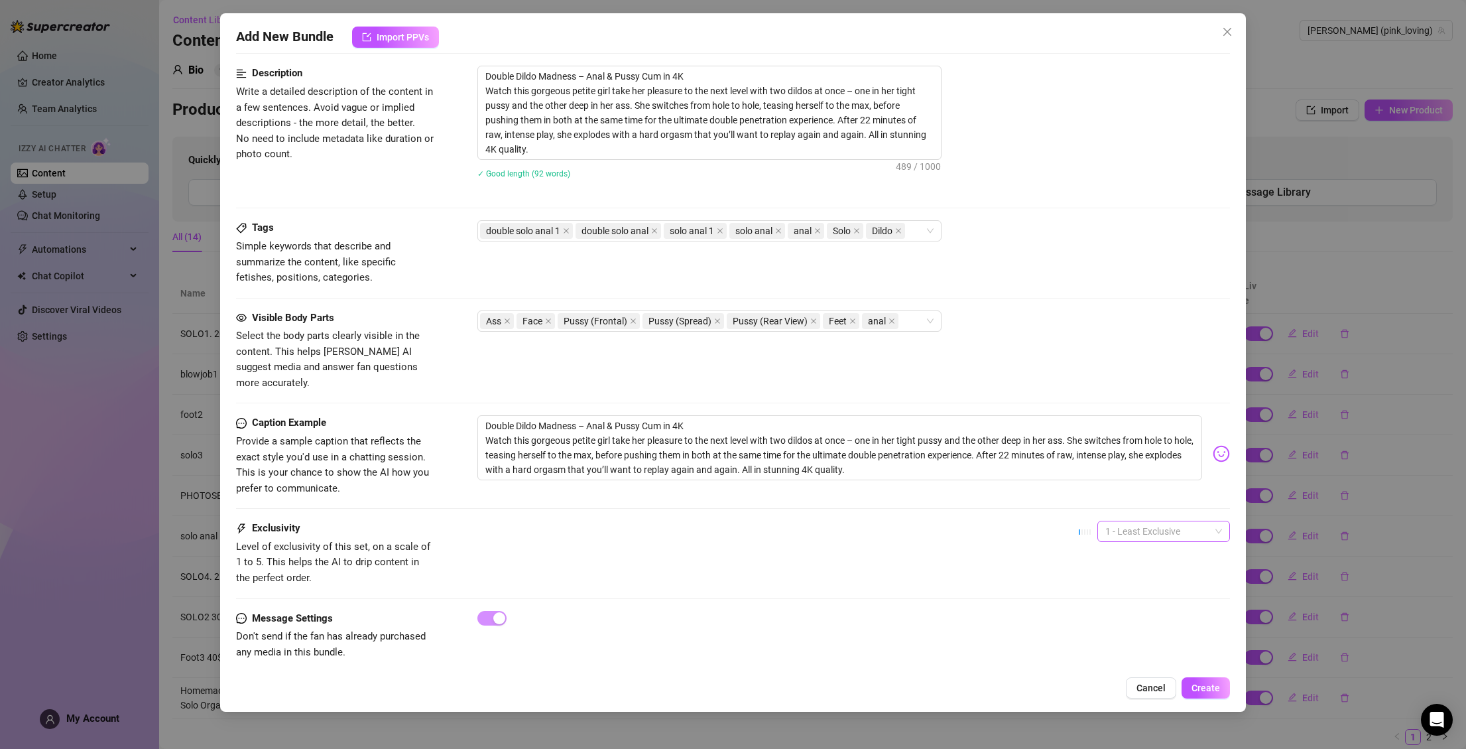
click at [1117, 521] on span "1 - Least Exclusive" at bounding box center [1163, 531] width 117 height 20
click at [1123, 616] on div "4" at bounding box center [1153, 605] width 127 height 21
click at [1123, 521] on span "4" at bounding box center [1163, 531] width 117 height 20
click at [1111, 627] on div "5 - Most Exclusive 🔥" at bounding box center [1153, 627] width 111 height 15
click at [1204, 688] on span "Create" at bounding box center [1206, 687] width 29 height 11
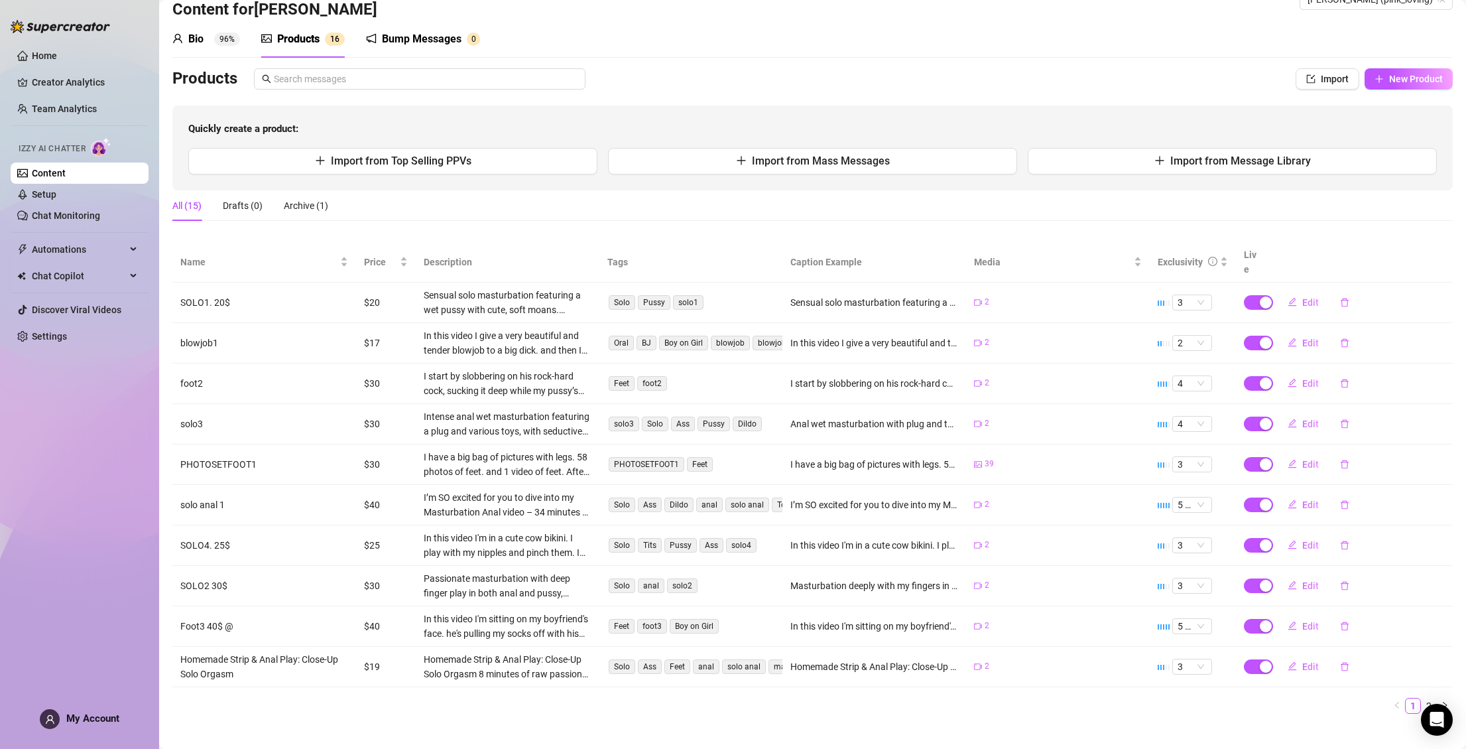
scroll to position [0, 0]
